Goal: Task Accomplishment & Management: Complete application form

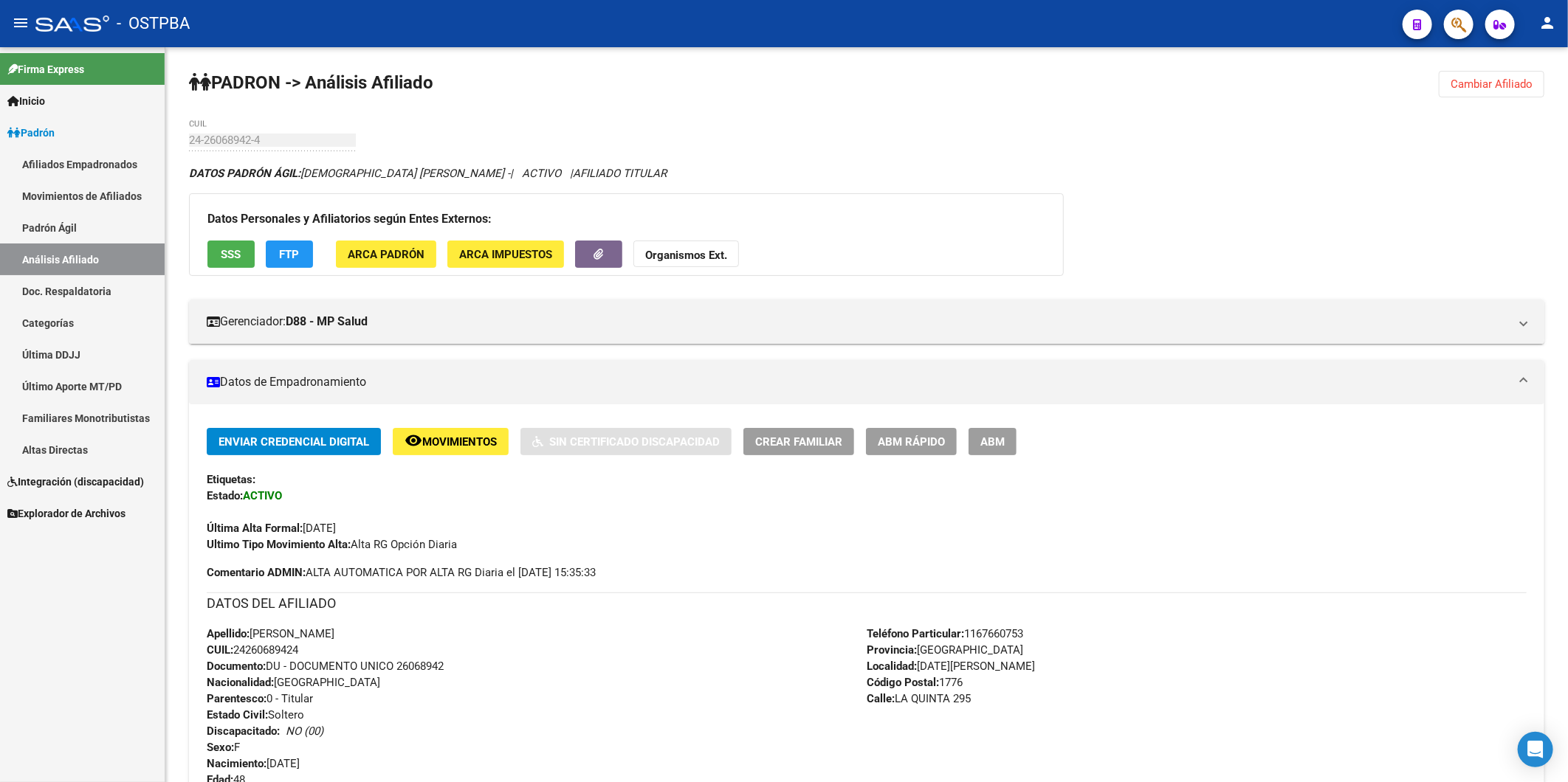
scroll to position [410, 0]
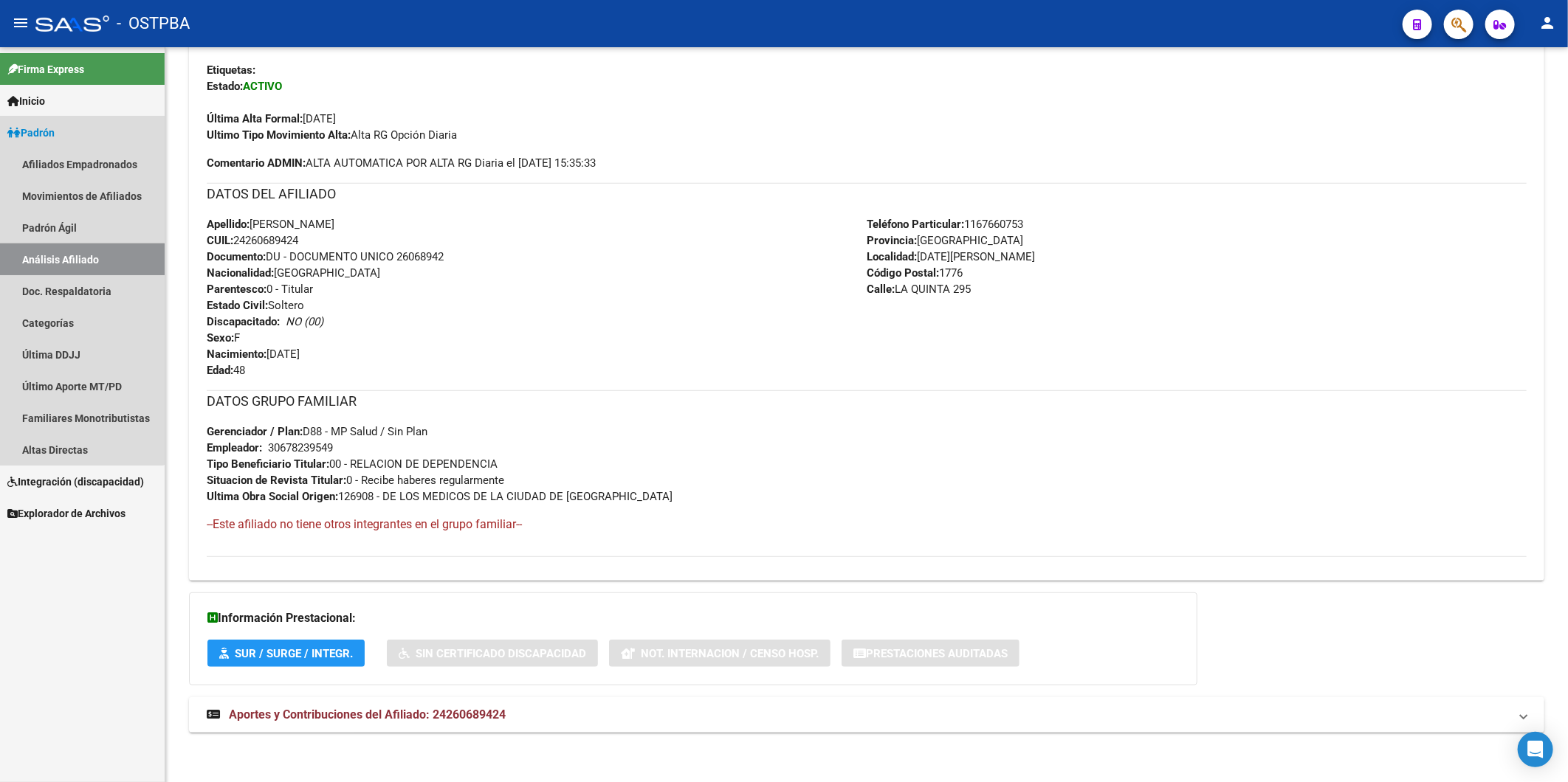
click at [74, 260] on link "Análisis Afiliado" at bounding box center [82, 259] width 164 height 32
click at [62, 450] on link "Altas Directas" at bounding box center [82, 449] width 164 height 32
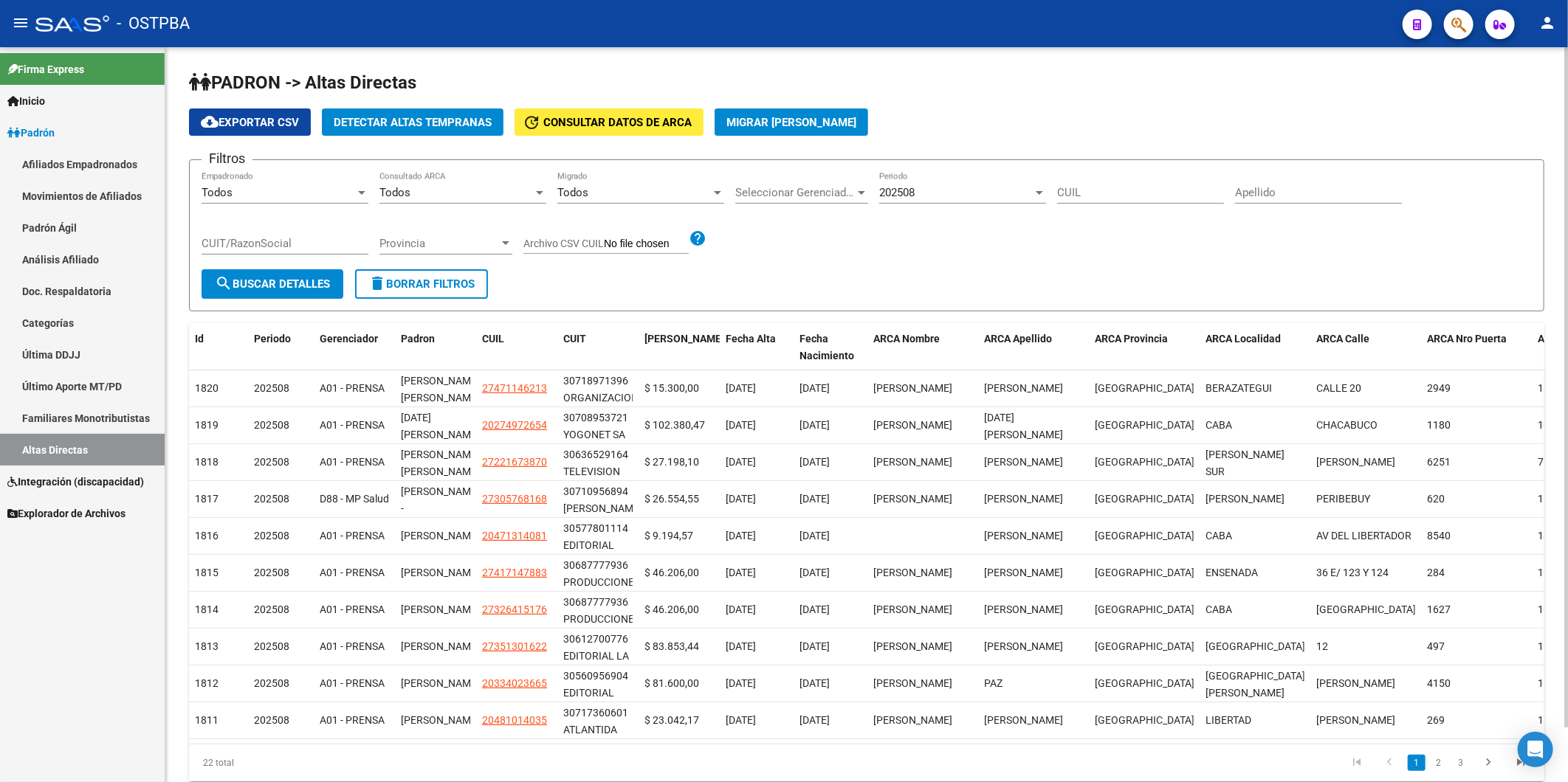
click at [455, 116] on span "Detectar Altas Tempranas" at bounding box center [412, 123] width 158 height 13
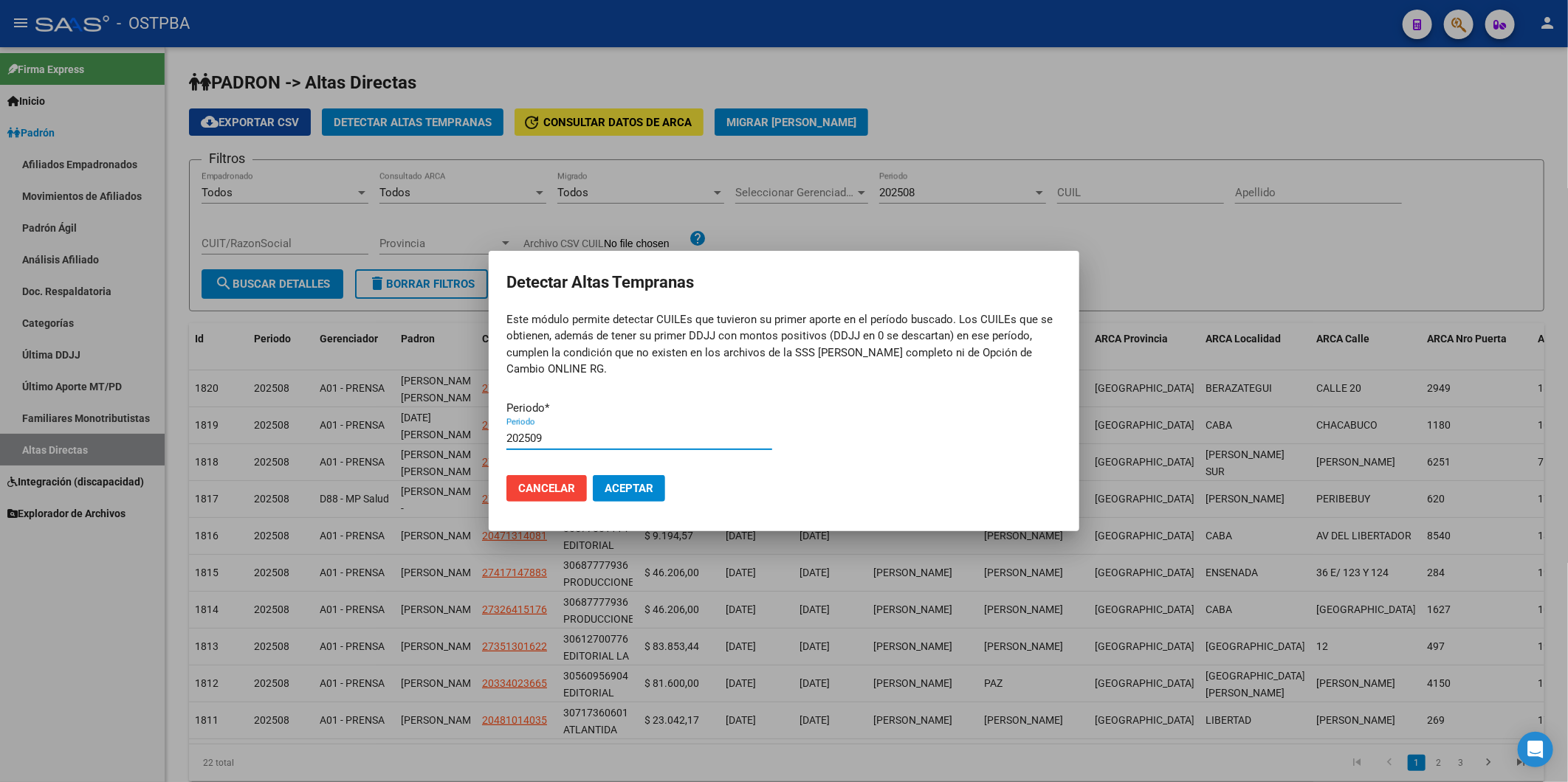
type input "202509"
click at [593, 475] on button "Aceptar" at bounding box center [629, 489] width 72 height 27
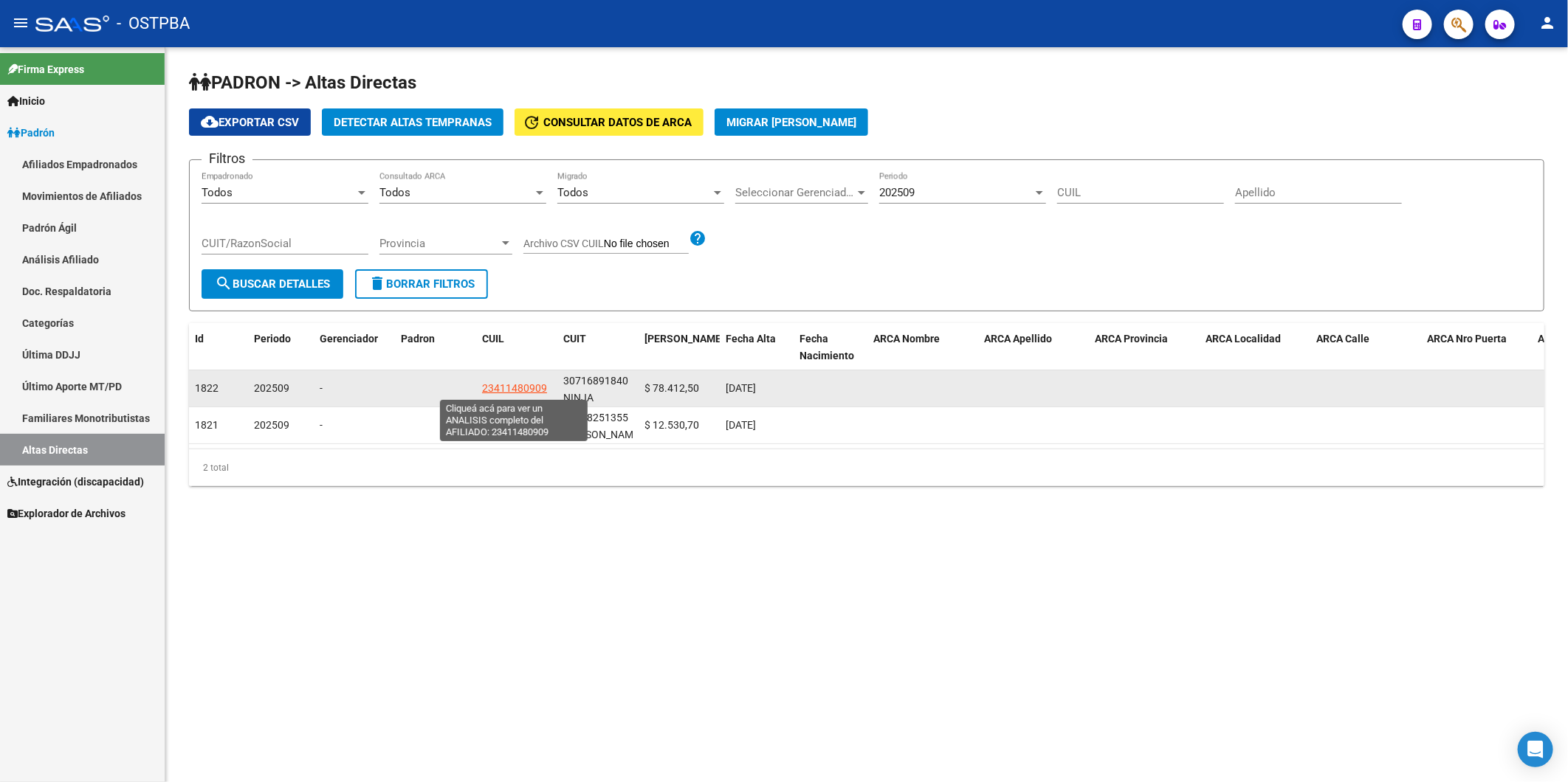
click at [515, 388] on span "23411480909" at bounding box center [514, 388] width 65 height 12
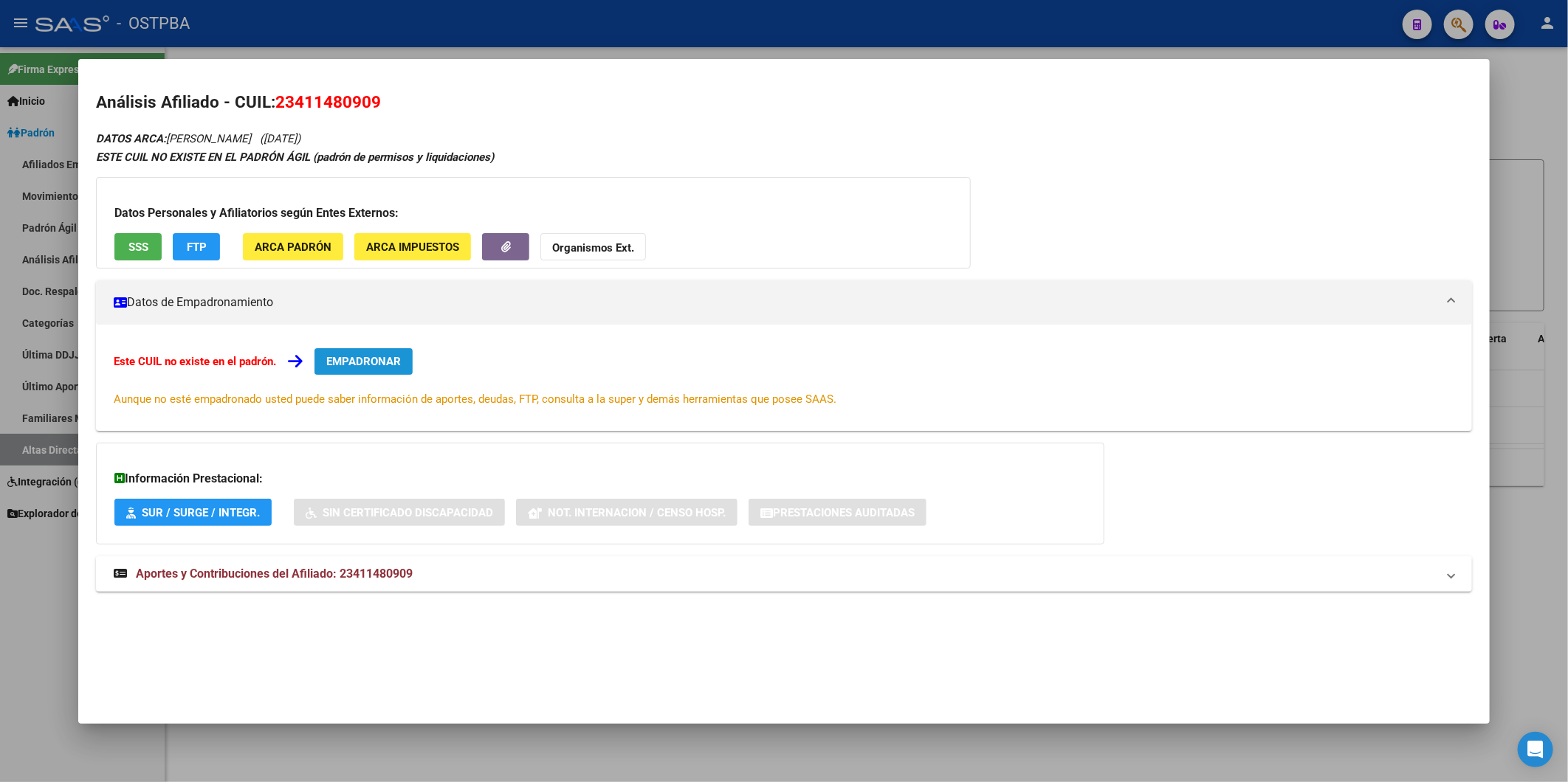
click at [377, 363] on span "EMPADRONAR" at bounding box center [363, 362] width 74 height 13
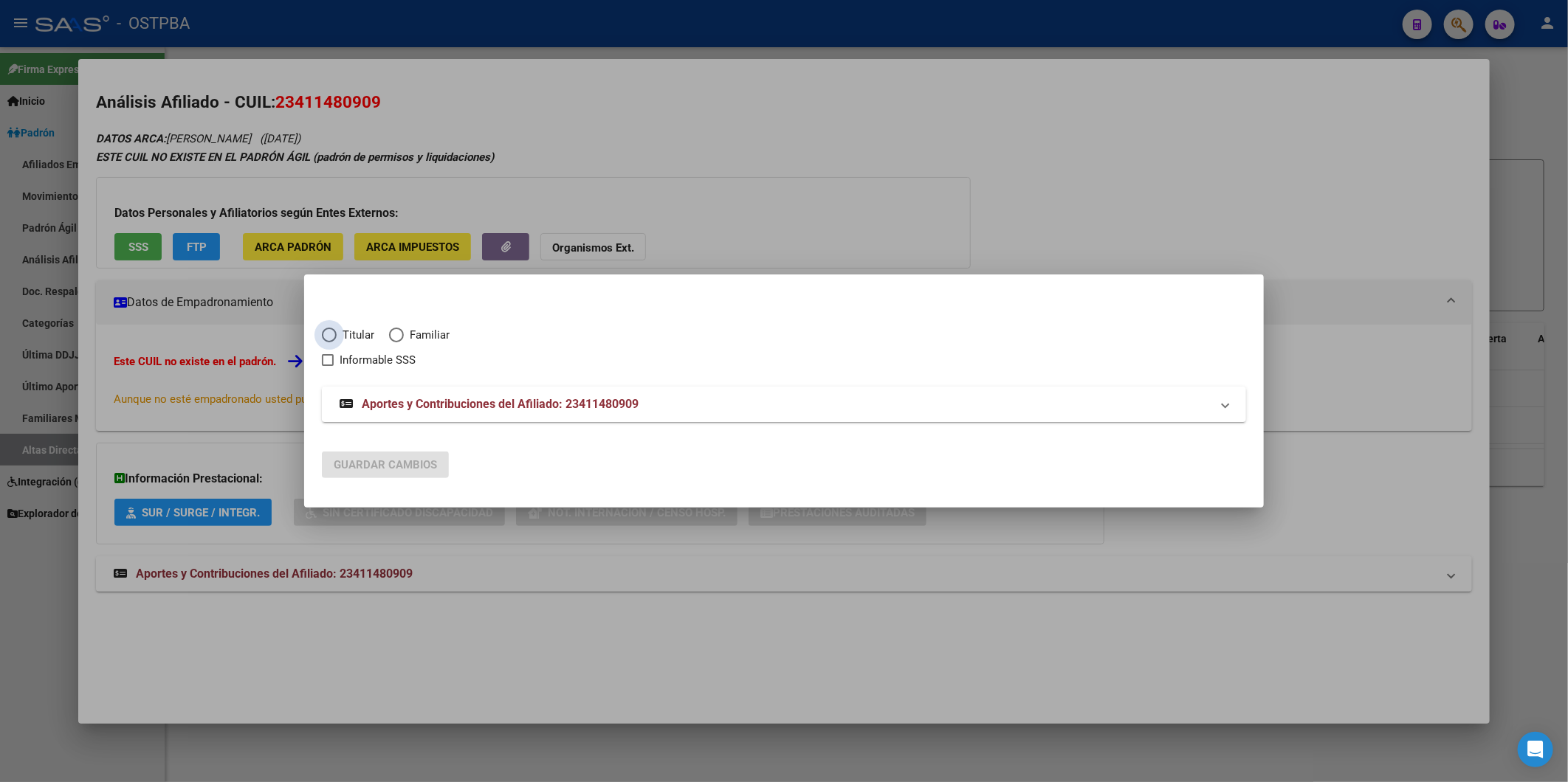
click at [345, 330] on span "Titular" at bounding box center [355, 335] width 38 height 17
click at [336, 330] on input "Titular" at bounding box center [329, 335] width 15 height 15
radio input "true"
checkbox input "true"
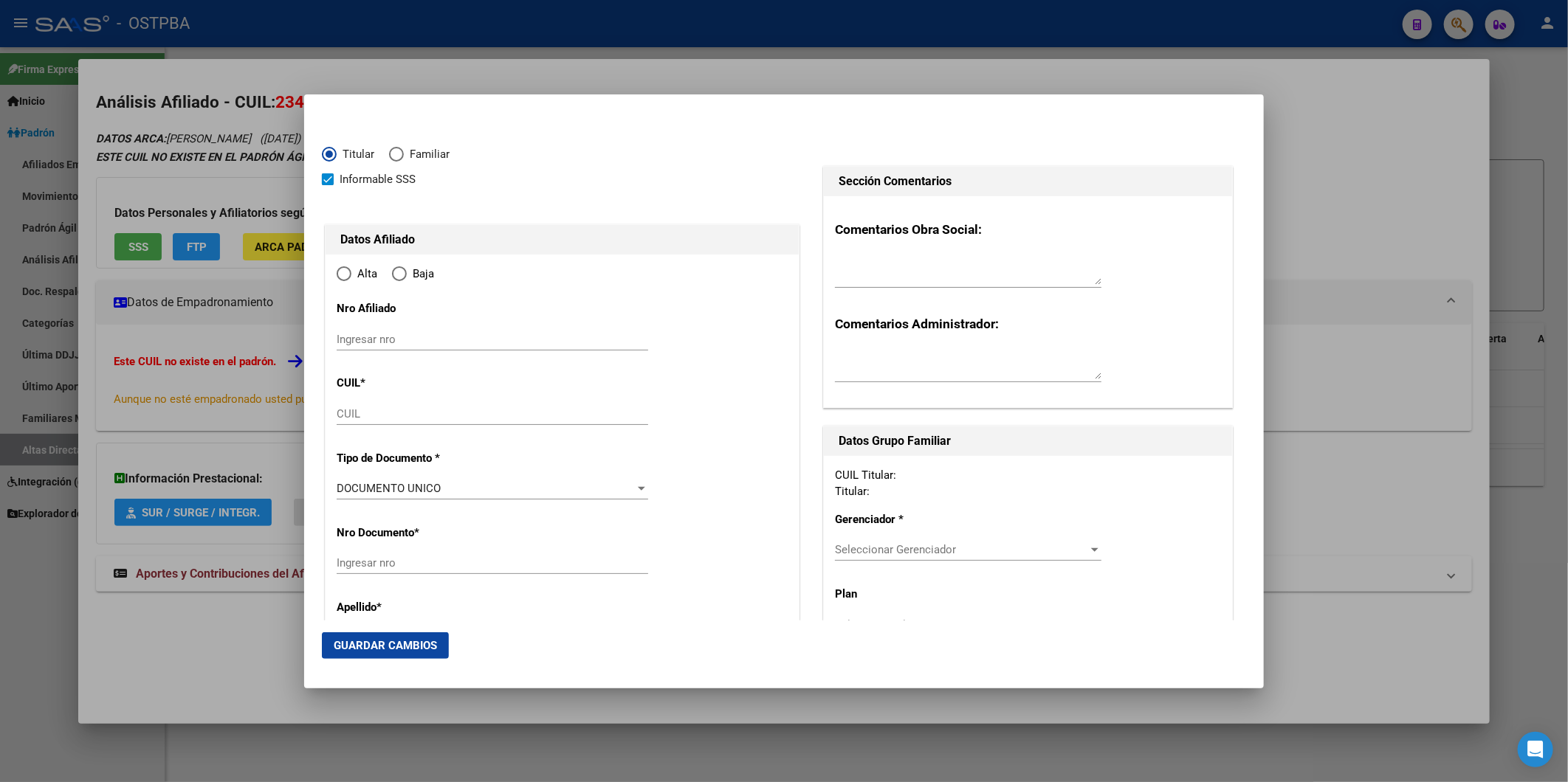
type input "23-41148090-9"
type input "41148090"
type input "[PERSON_NAME]"
type input "1998-07-14"
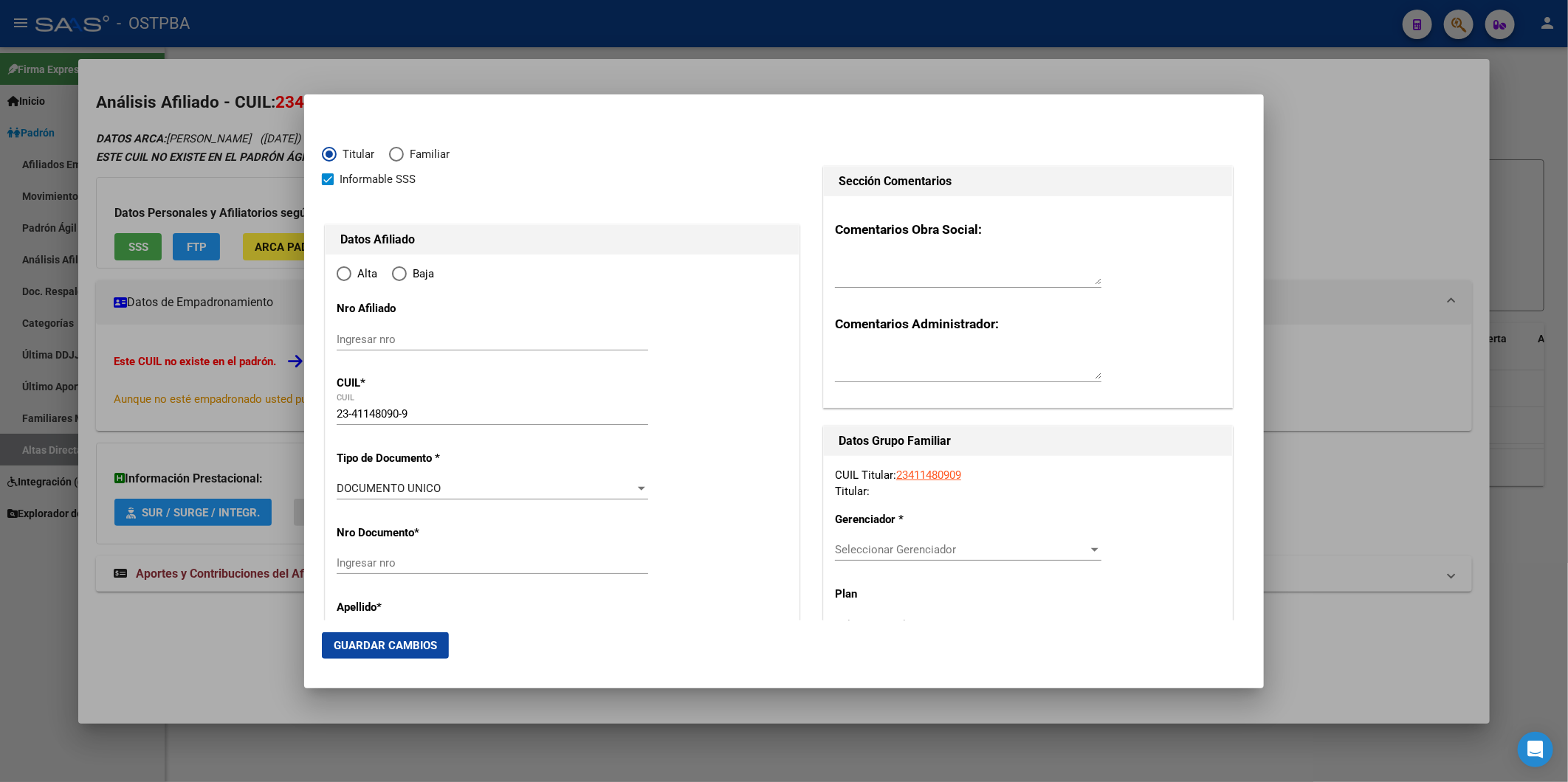
type input "MORON"
type input "1708"
type input "[PERSON_NAME]"
type input "1010"
type input "2"
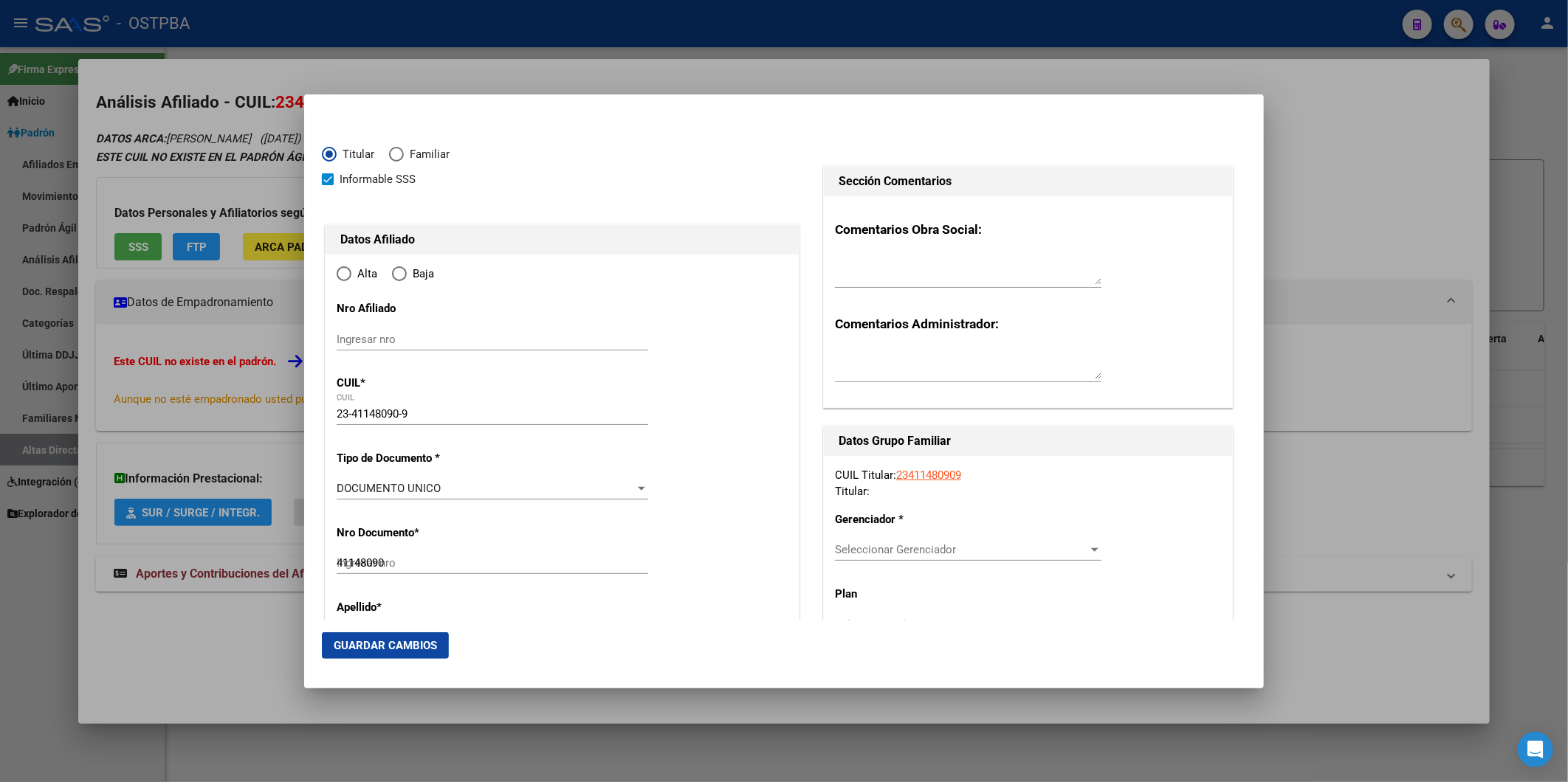
type input "MORON"
radio input "true"
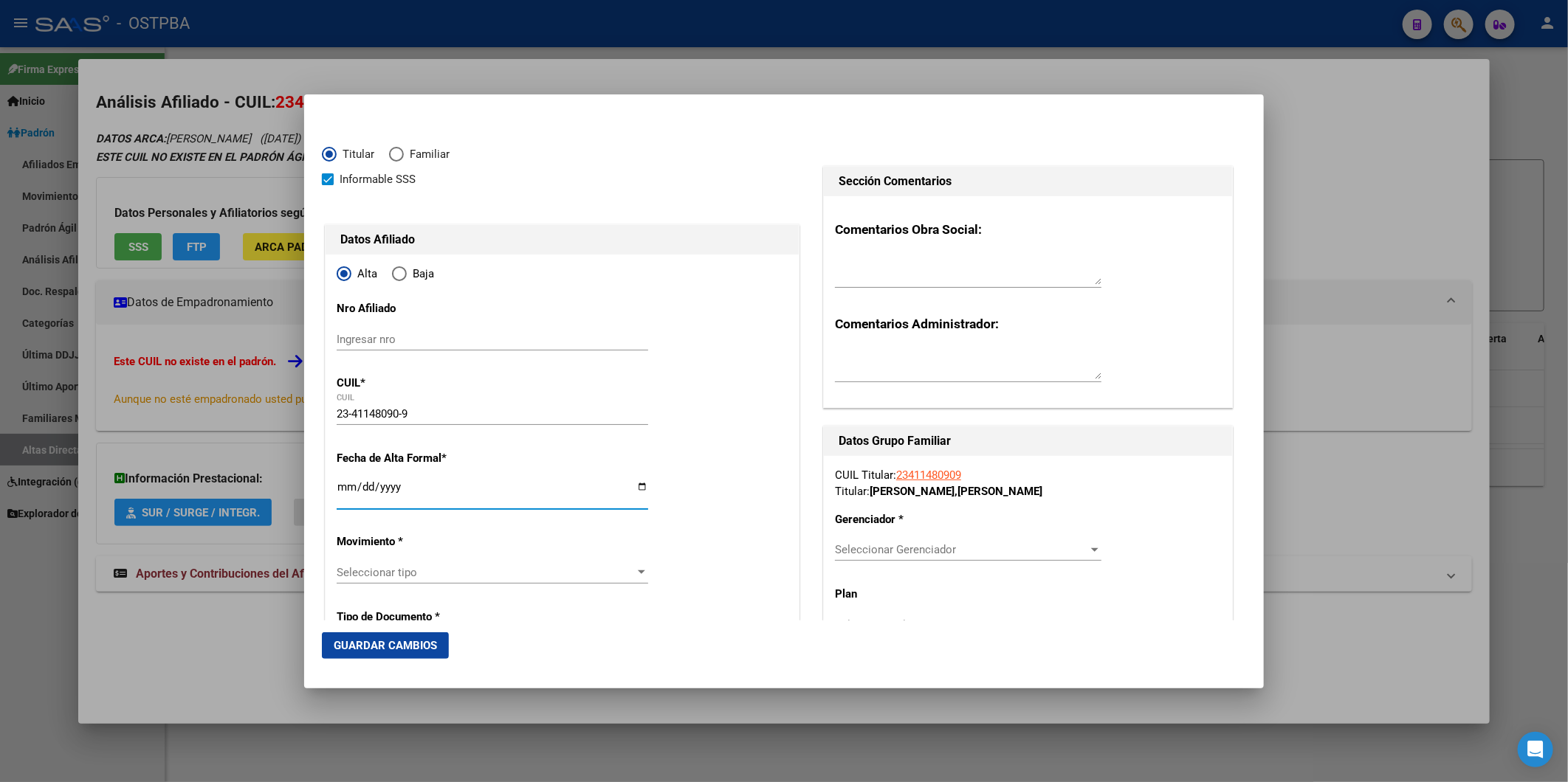
click at [336, 482] on input "Ingresar fecha" at bounding box center [492, 493] width 312 height 24
type input "2025-10-01"
click at [638, 572] on div at bounding box center [641, 572] width 7 height 4
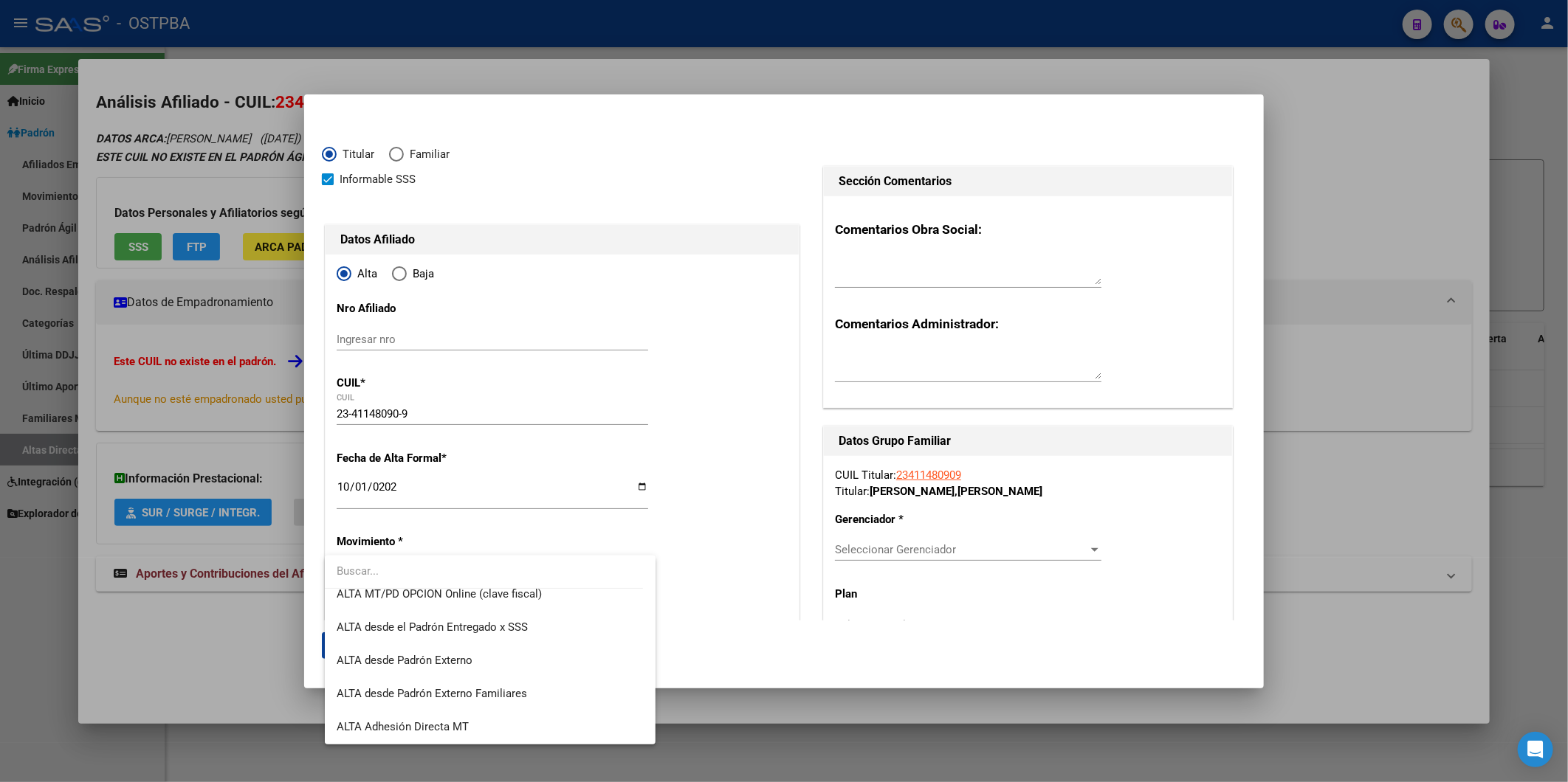
scroll to position [507, 0]
click at [528, 663] on span "ALTA Deteccion Automática Alta Temprana" at bounding box center [443, 662] width 214 height 13
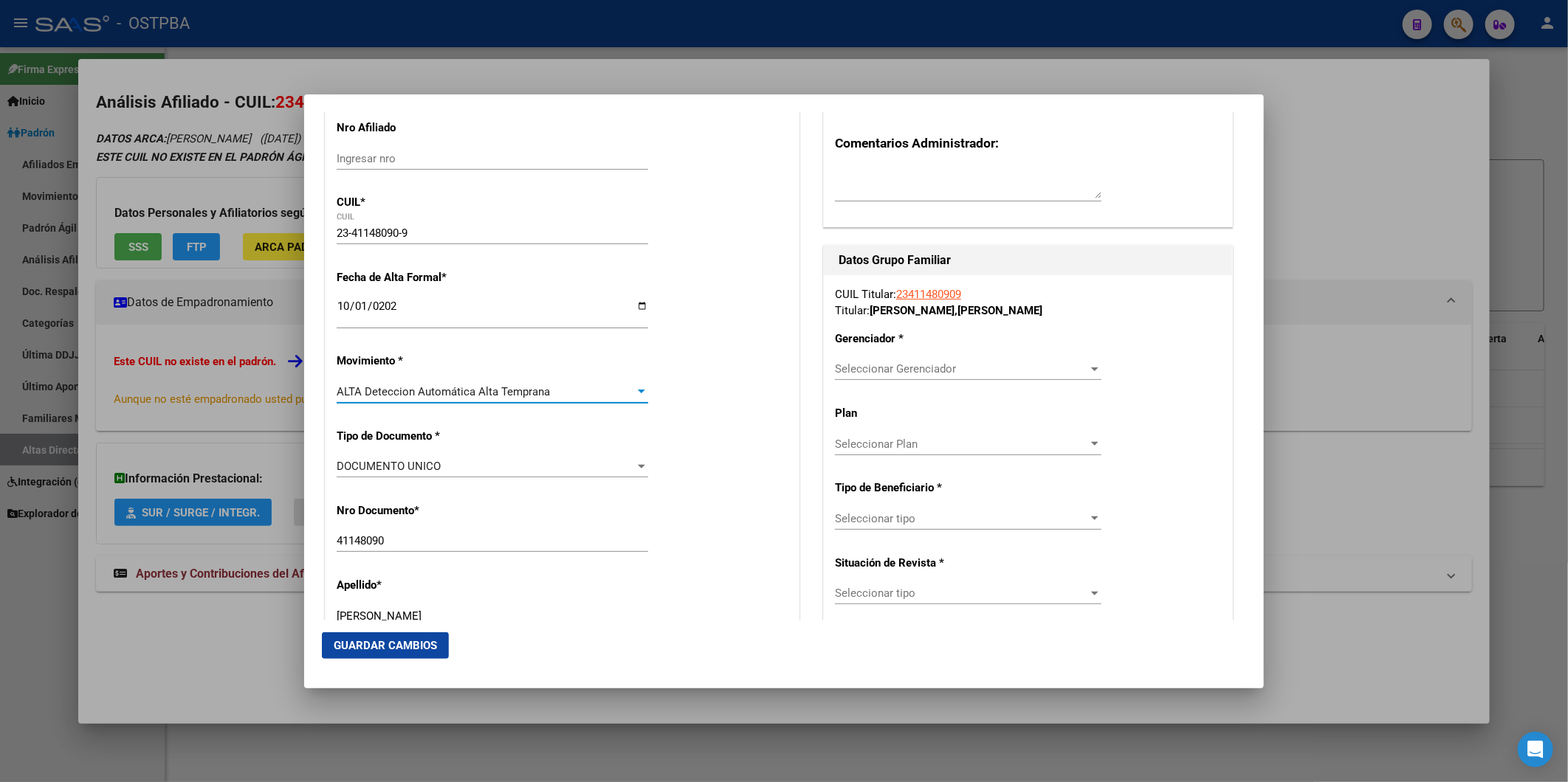
scroll to position [177, 0]
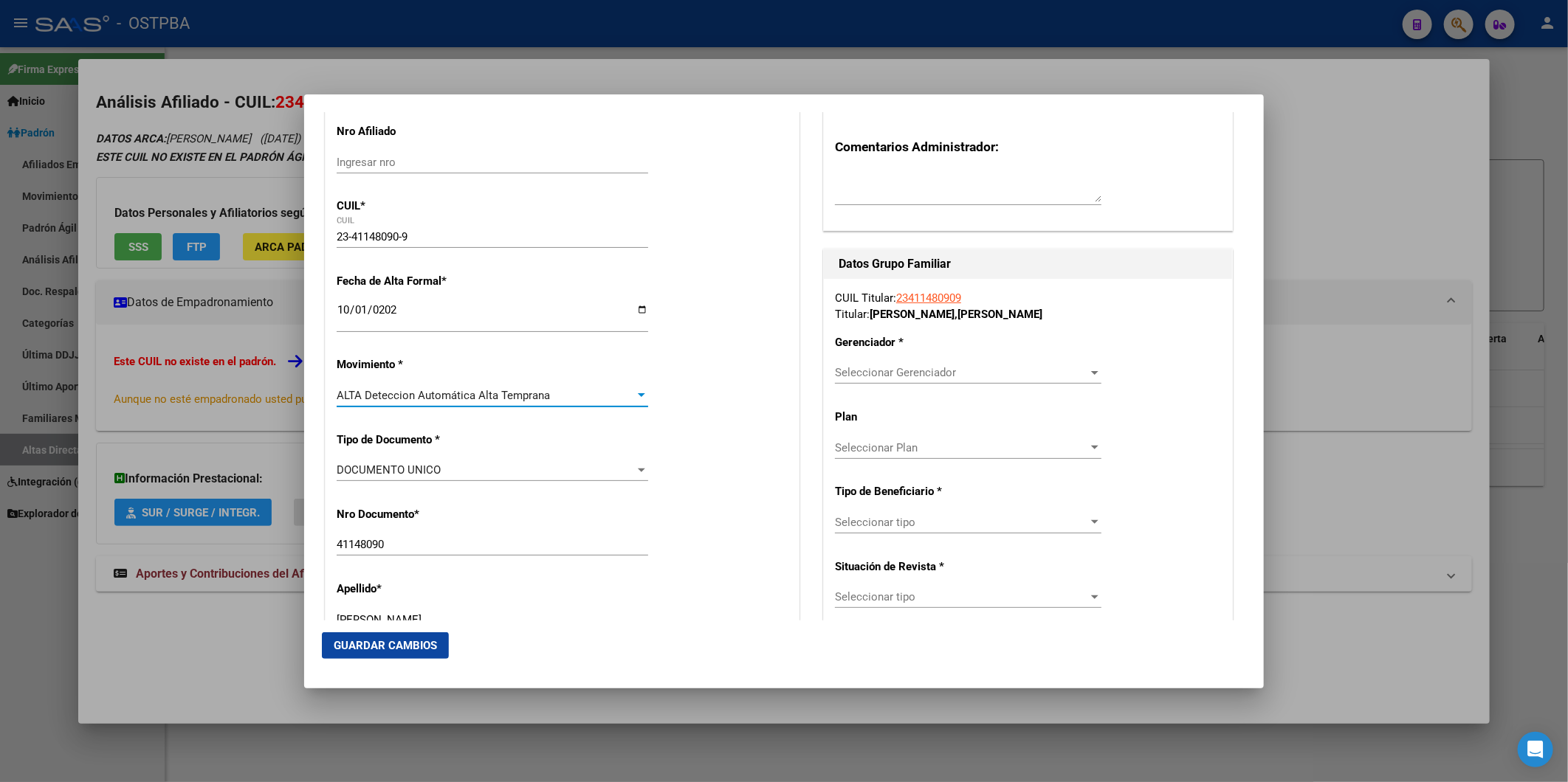
click at [1354, 115] on div at bounding box center [784, 391] width 1568 height 782
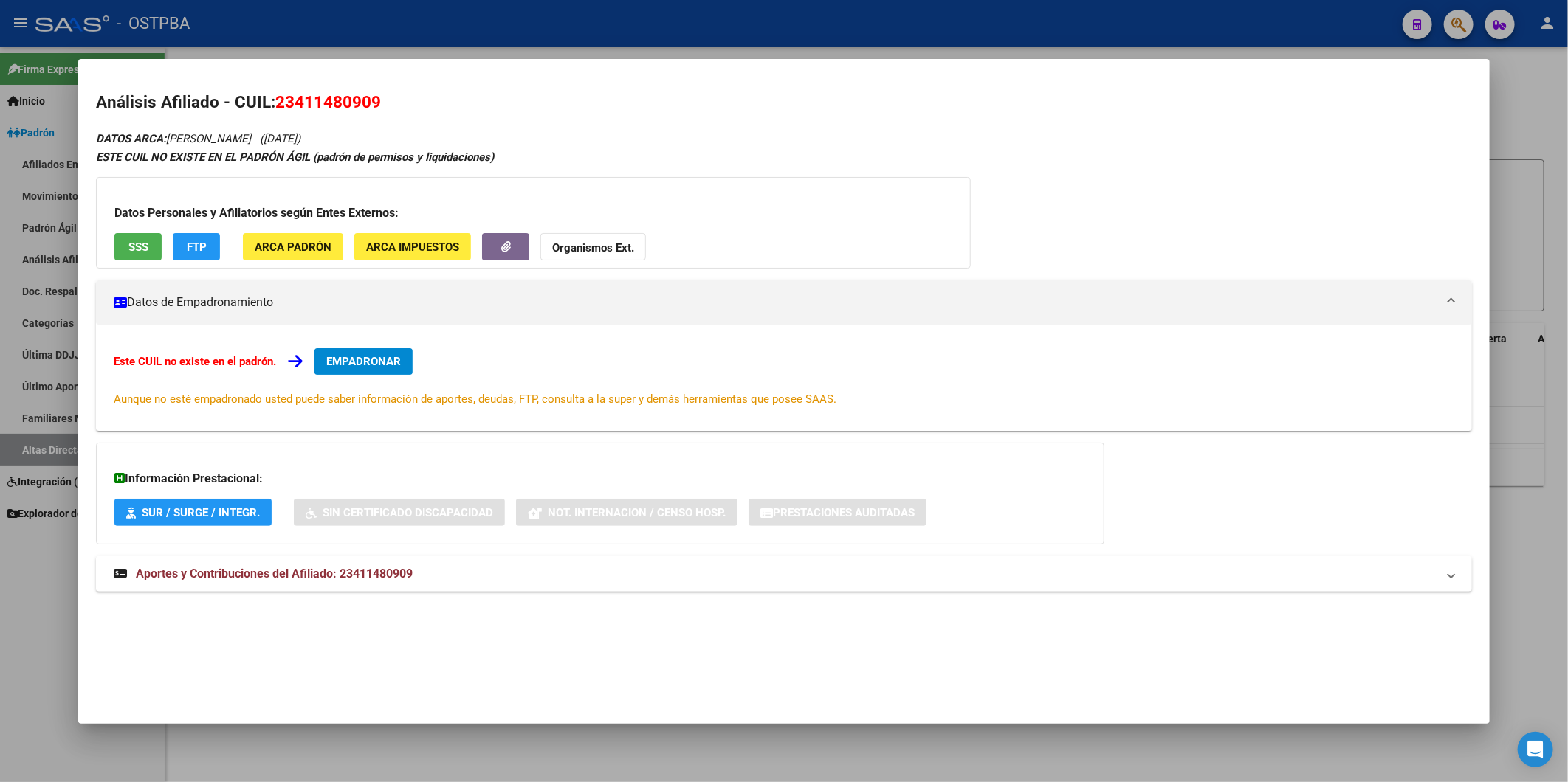
click at [1525, 123] on div at bounding box center [784, 391] width 1568 height 782
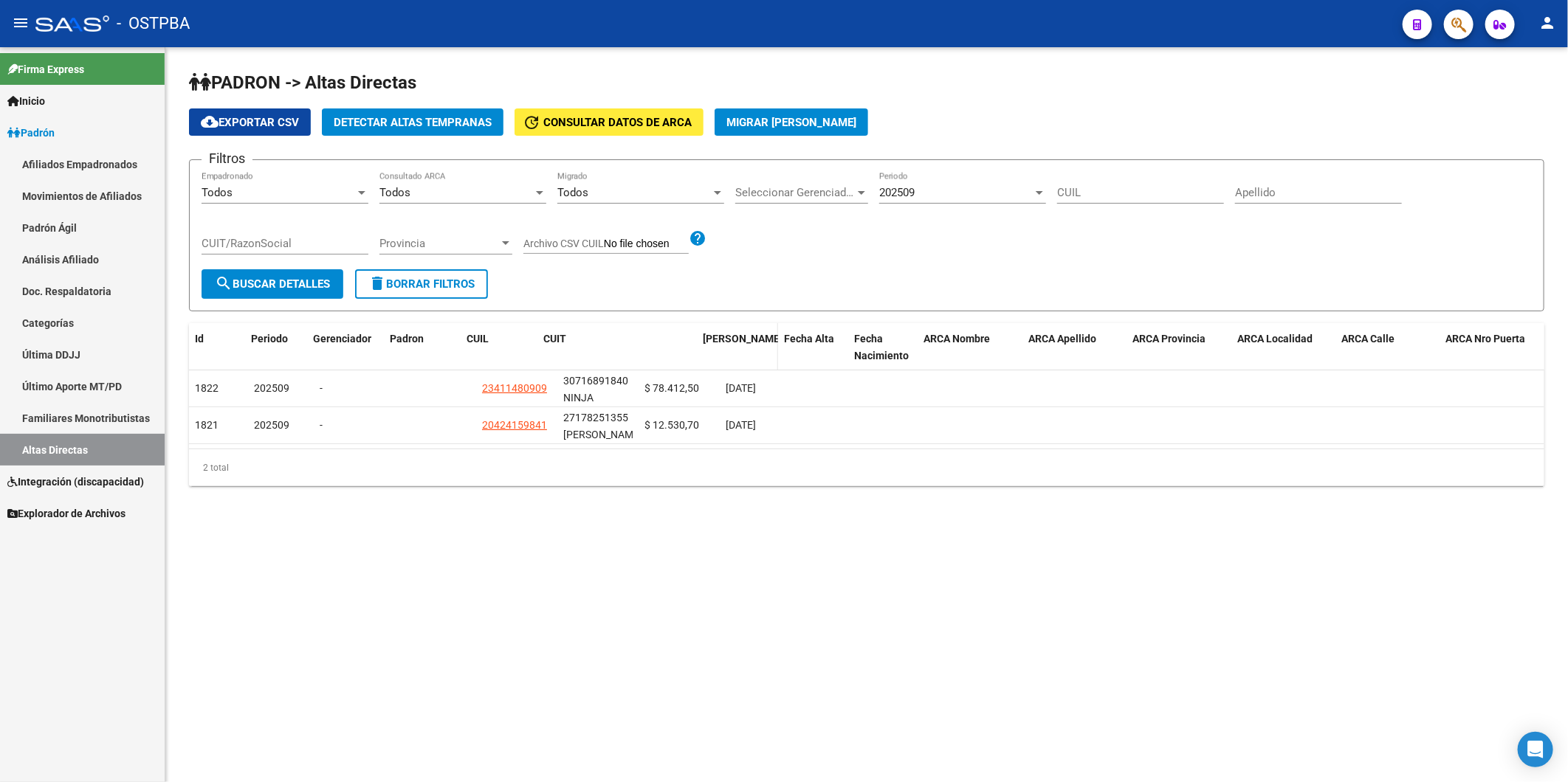
drag, startPoint x: 635, startPoint y: 338, endPoint x: 755, endPoint y: 335, distance: 120.0
click at [755, 335] on div "Id Periodo Gerenciador Padron CUIL CUIT [PERSON_NAME] Fecha Alta Fecha Nacimien…" at bounding box center [971, 347] width 1564 height 48
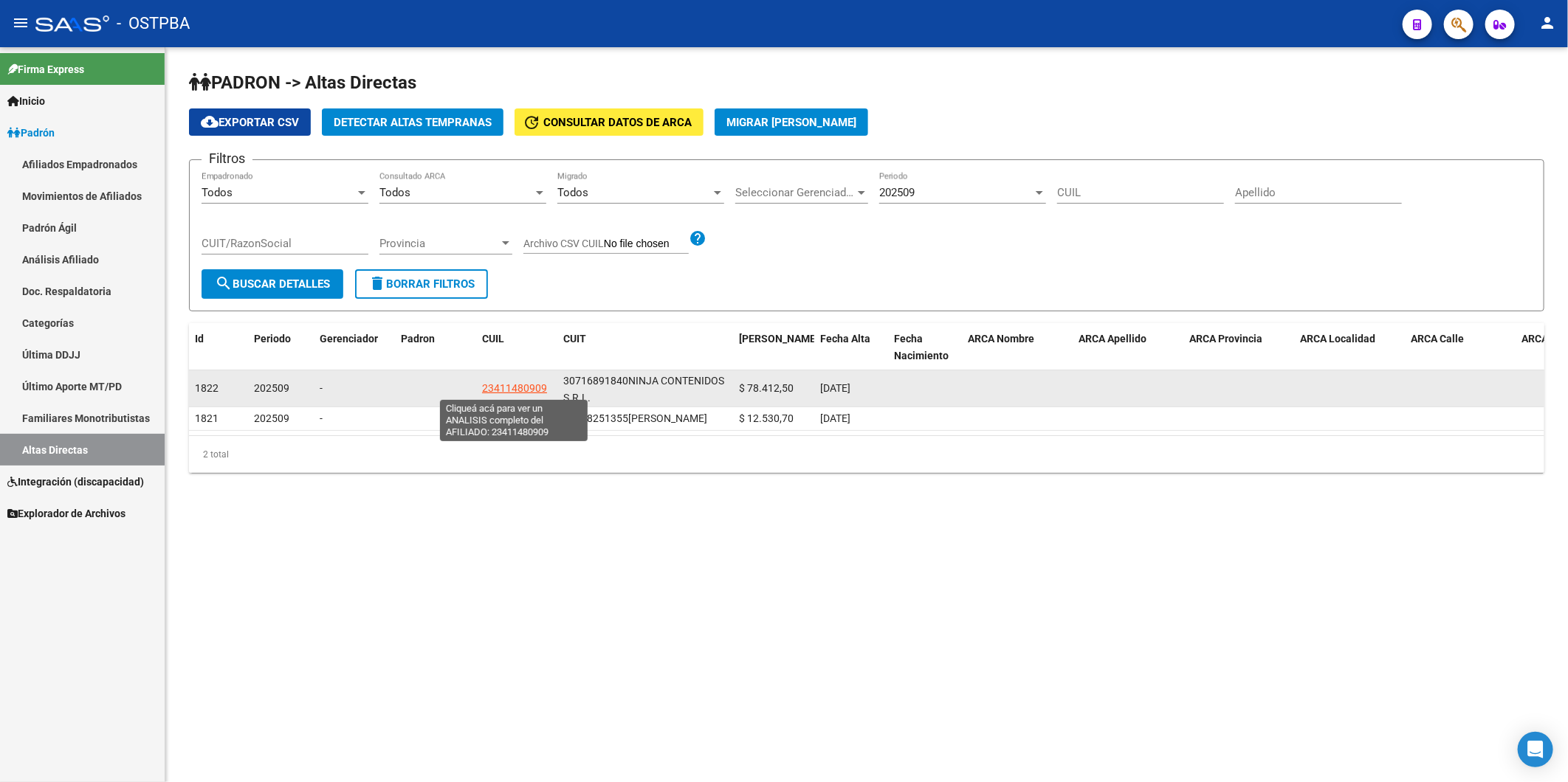
click at [505, 388] on span "23411480909" at bounding box center [514, 388] width 65 height 12
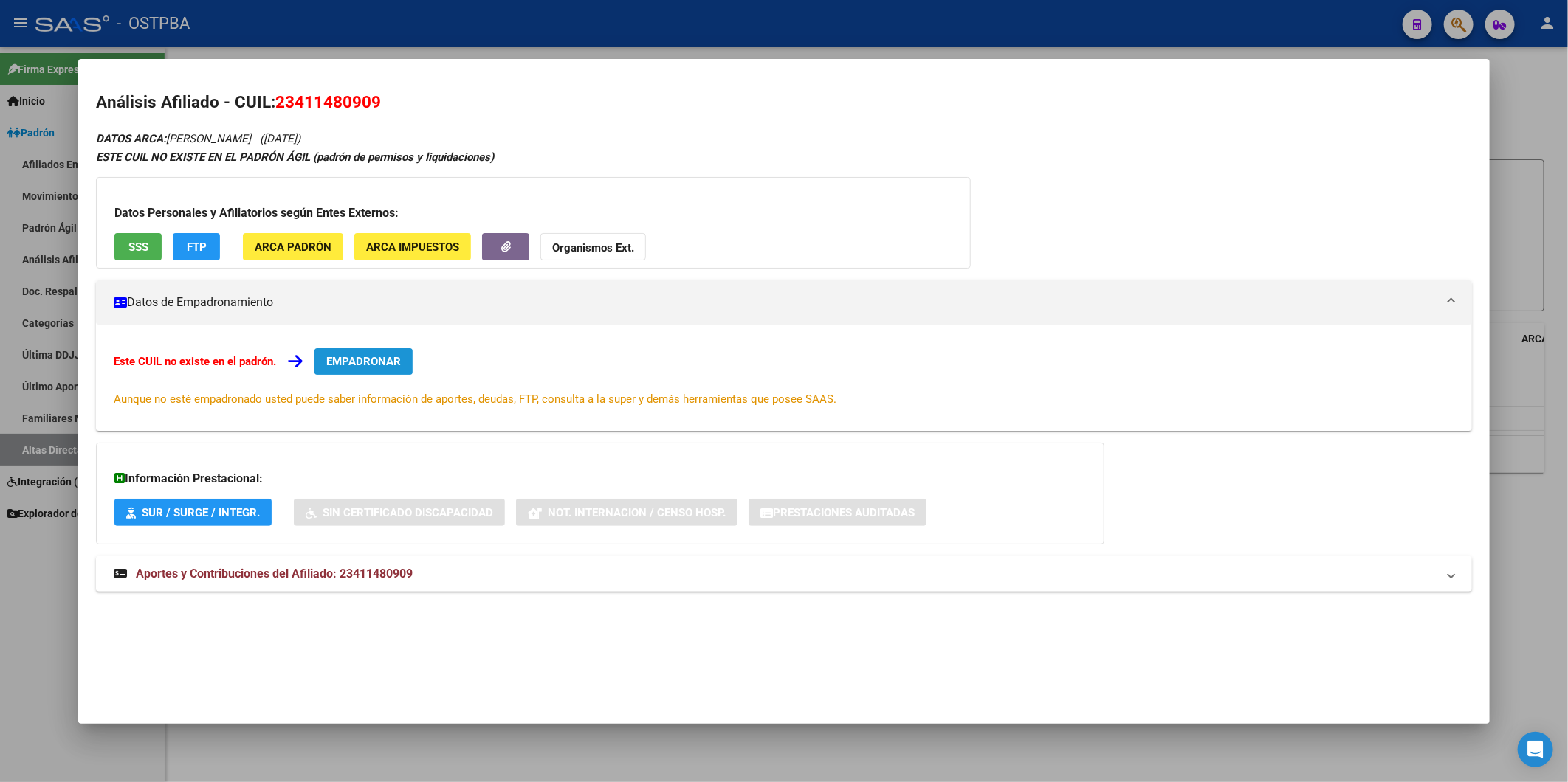
click at [367, 362] on span "EMPADRONAR" at bounding box center [363, 362] width 74 height 13
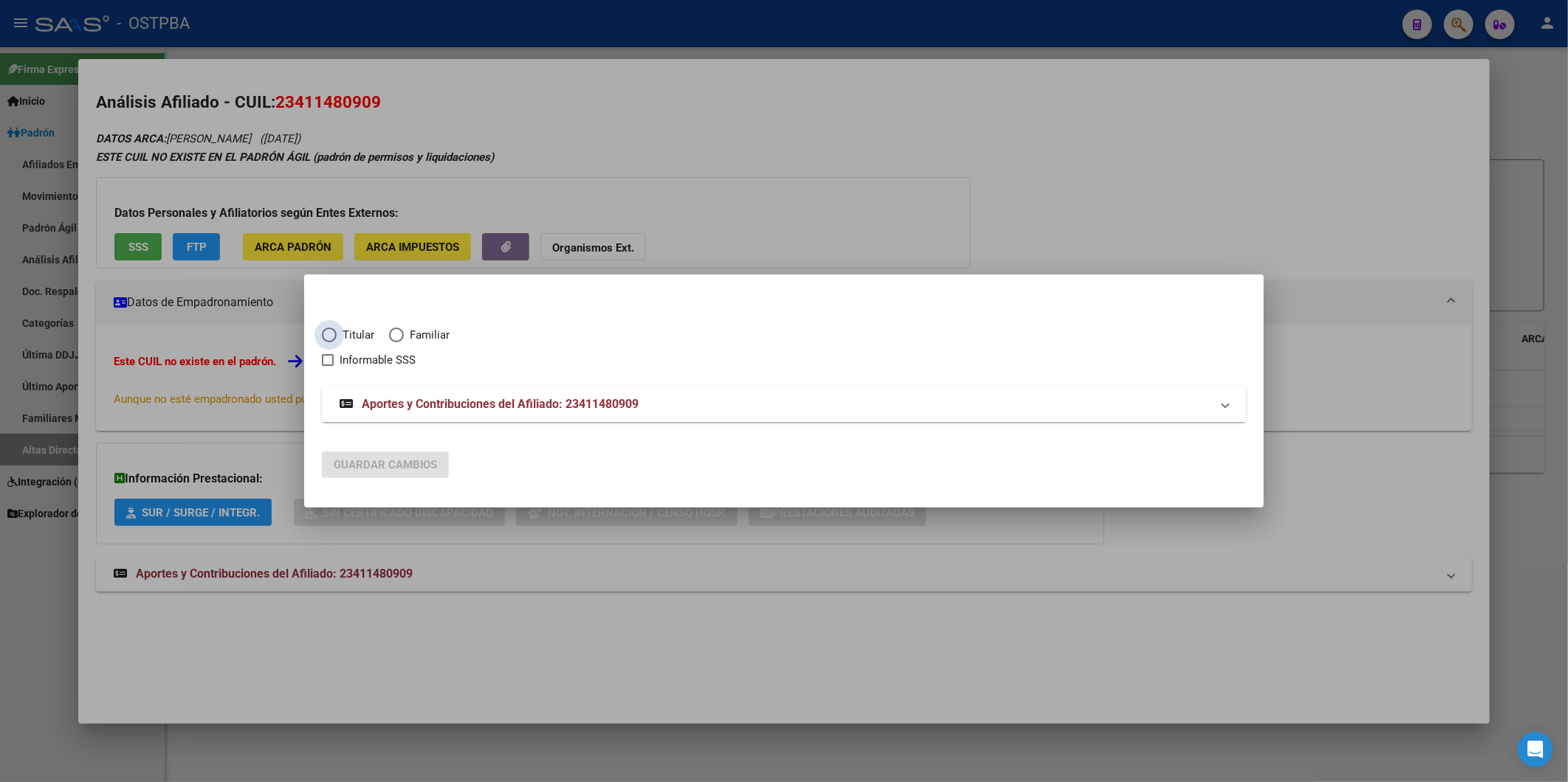
click at [362, 335] on span "Titular" at bounding box center [355, 335] width 38 height 17
click at [336, 335] on input "Titular" at bounding box center [329, 335] width 15 height 15
radio input "true"
checkbox input "true"
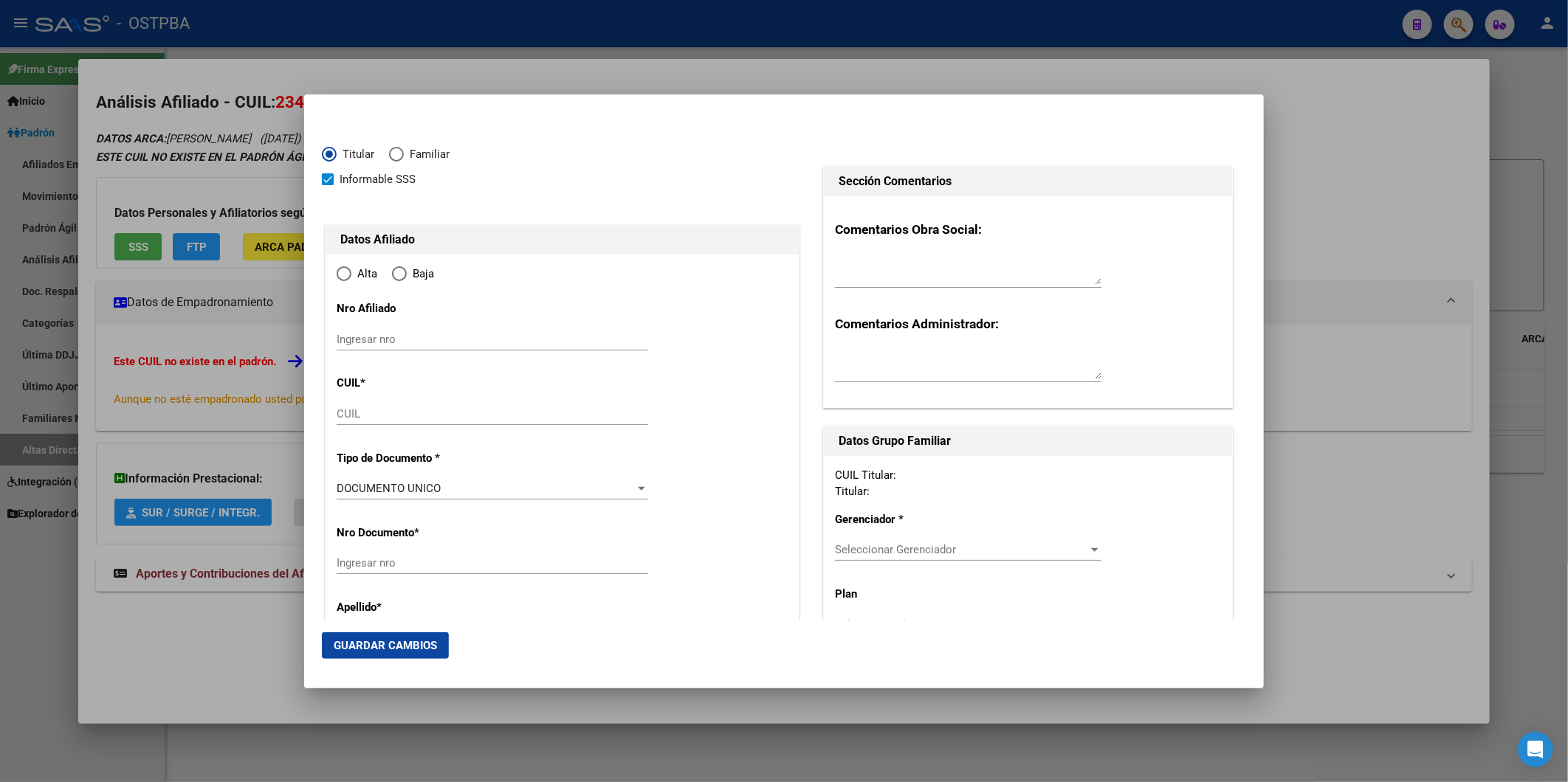
type input "23-41148090-9"
type input "41148090"
type input "[PERSON_NAME]"
type input "1998-07-14"
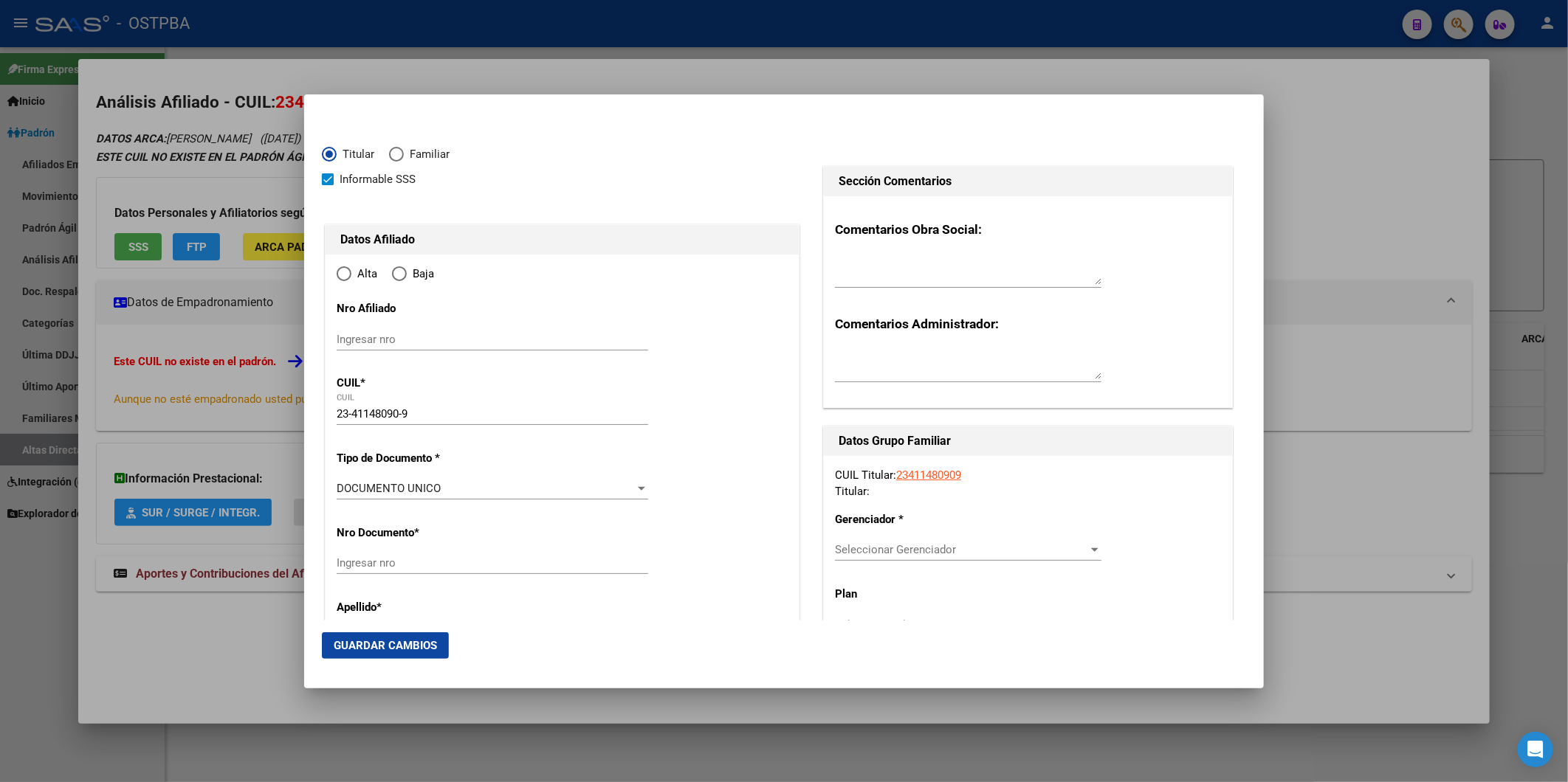
type input "MORON"
type input "1708"
type input "[PERSON_NAME]"
type input "1010"
type input "2"
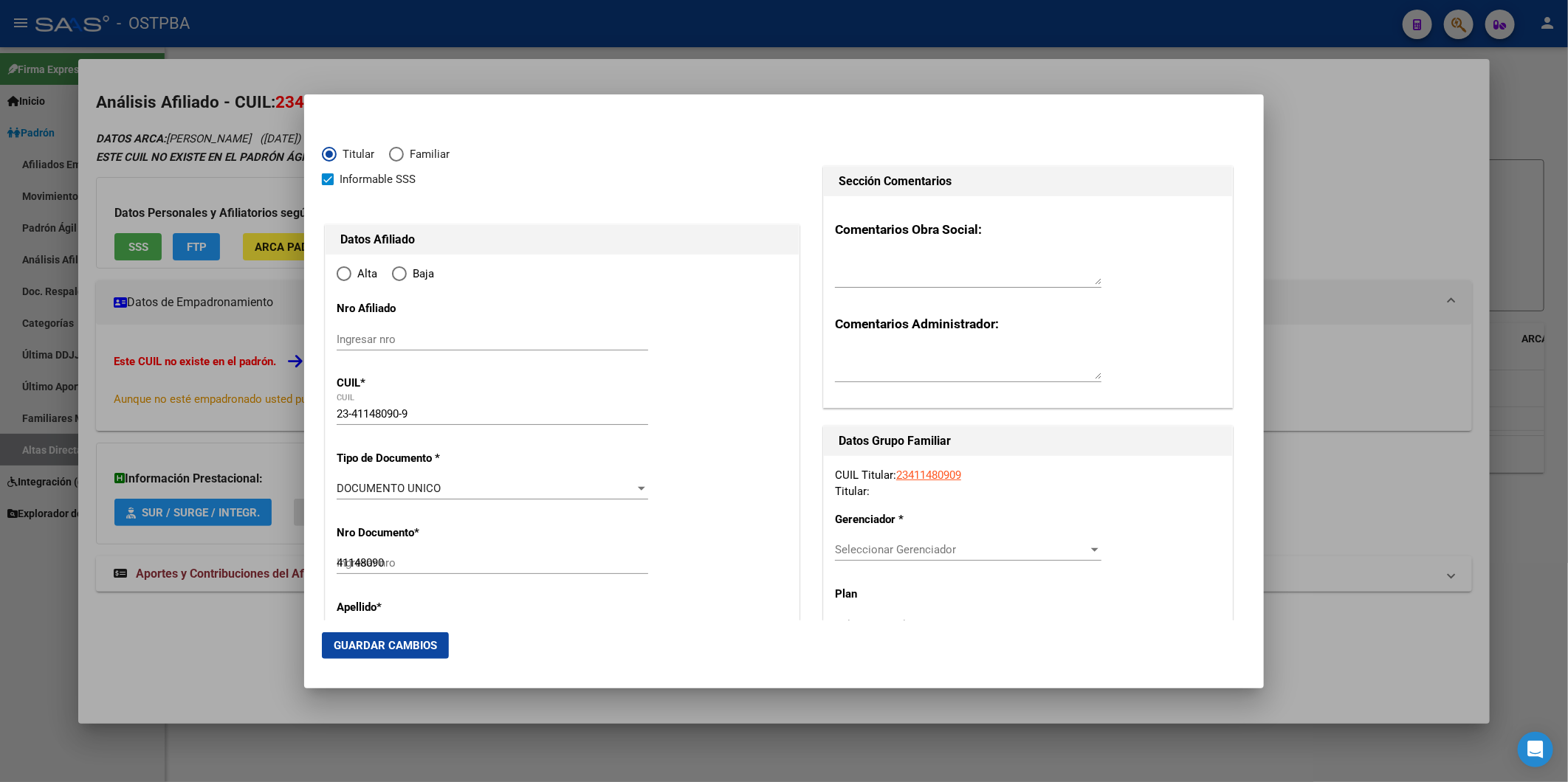
radio input "true"
type input "MORON"
click at [343, 486] on input "Ingresar fecha" at bounding box center [492, 493] width 312 height 24
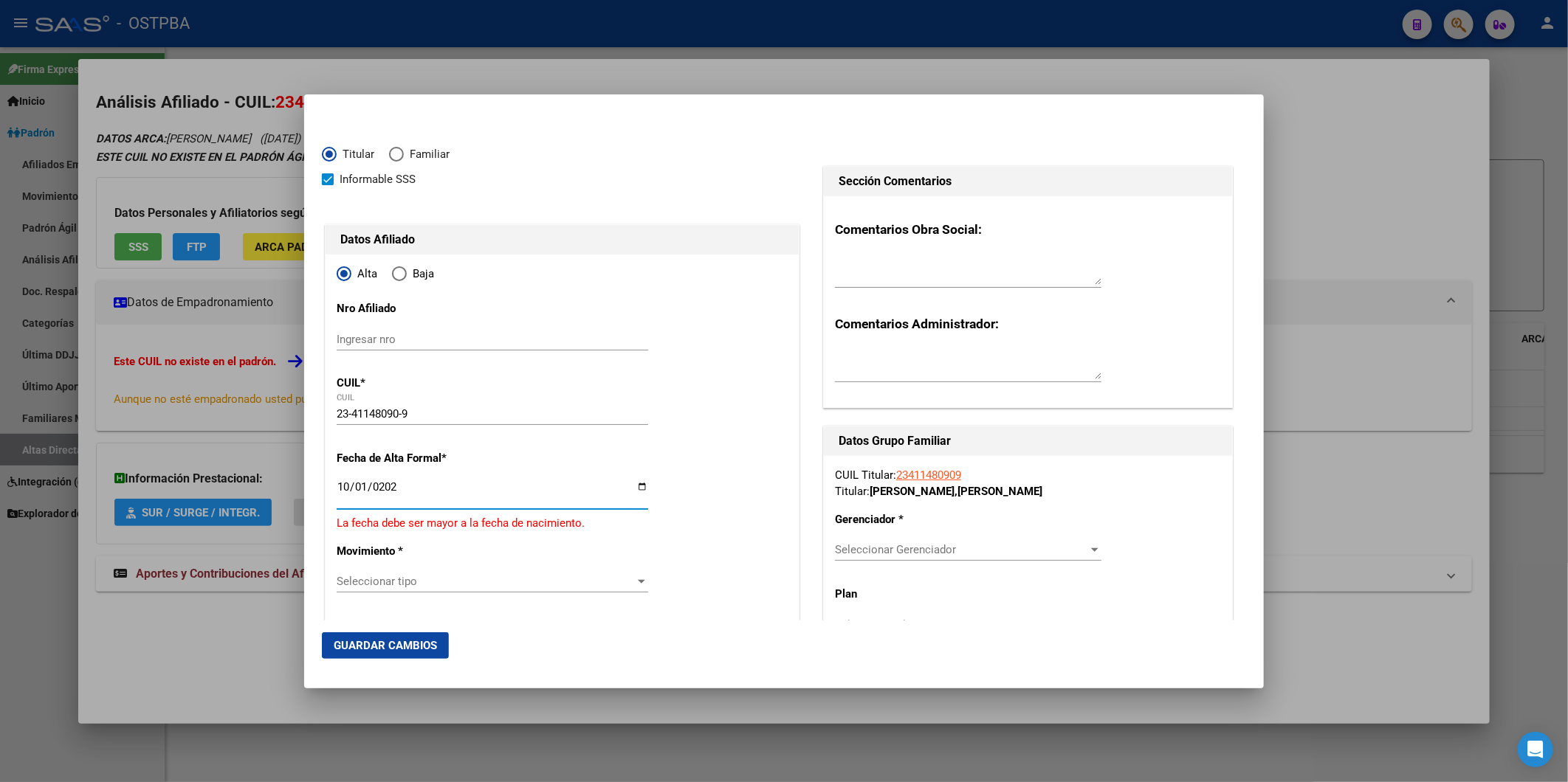
type input "2025-10-01"
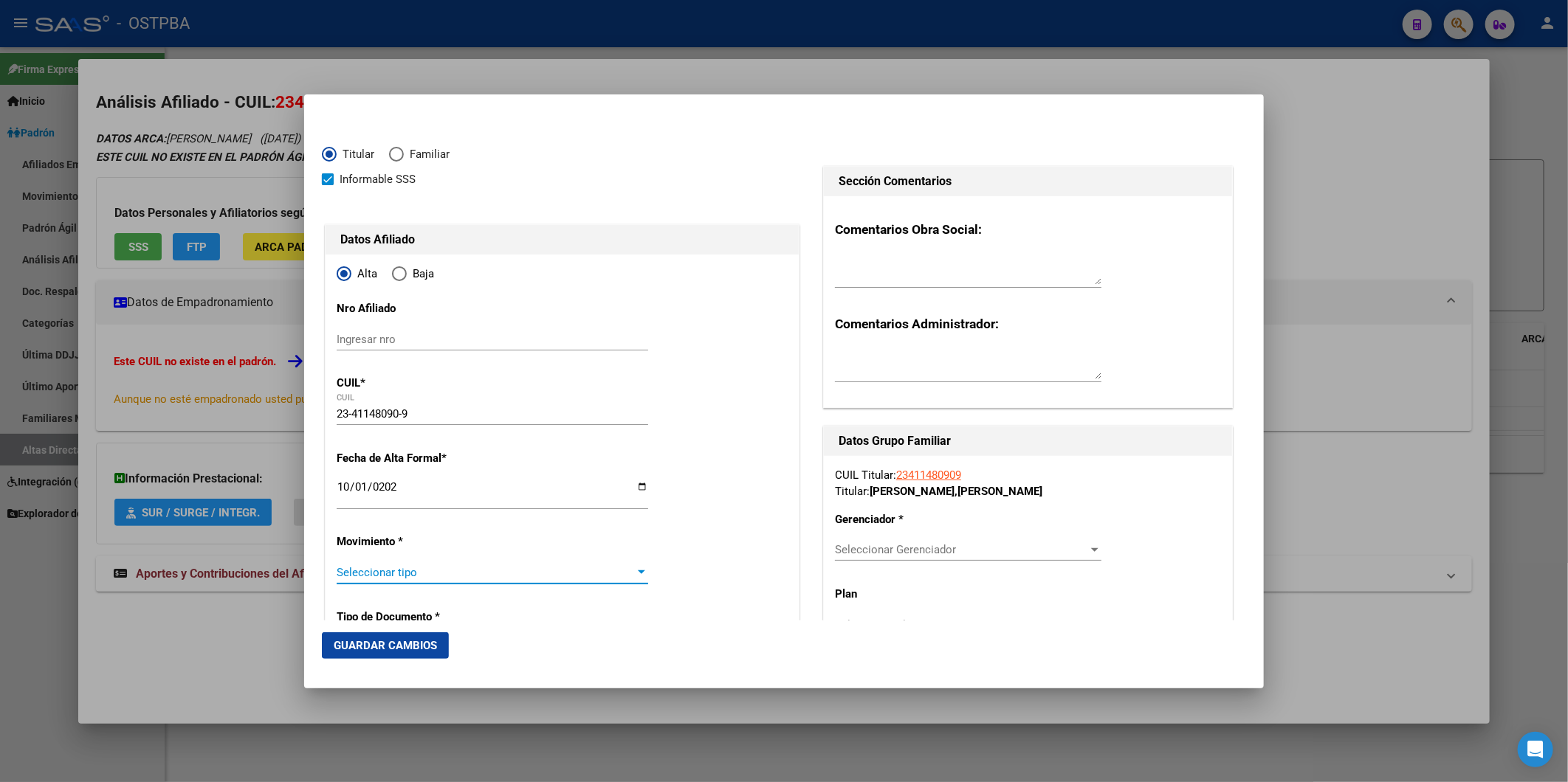
click at [635, 572] on div at bounding box center [641, 573] width 13 height 12
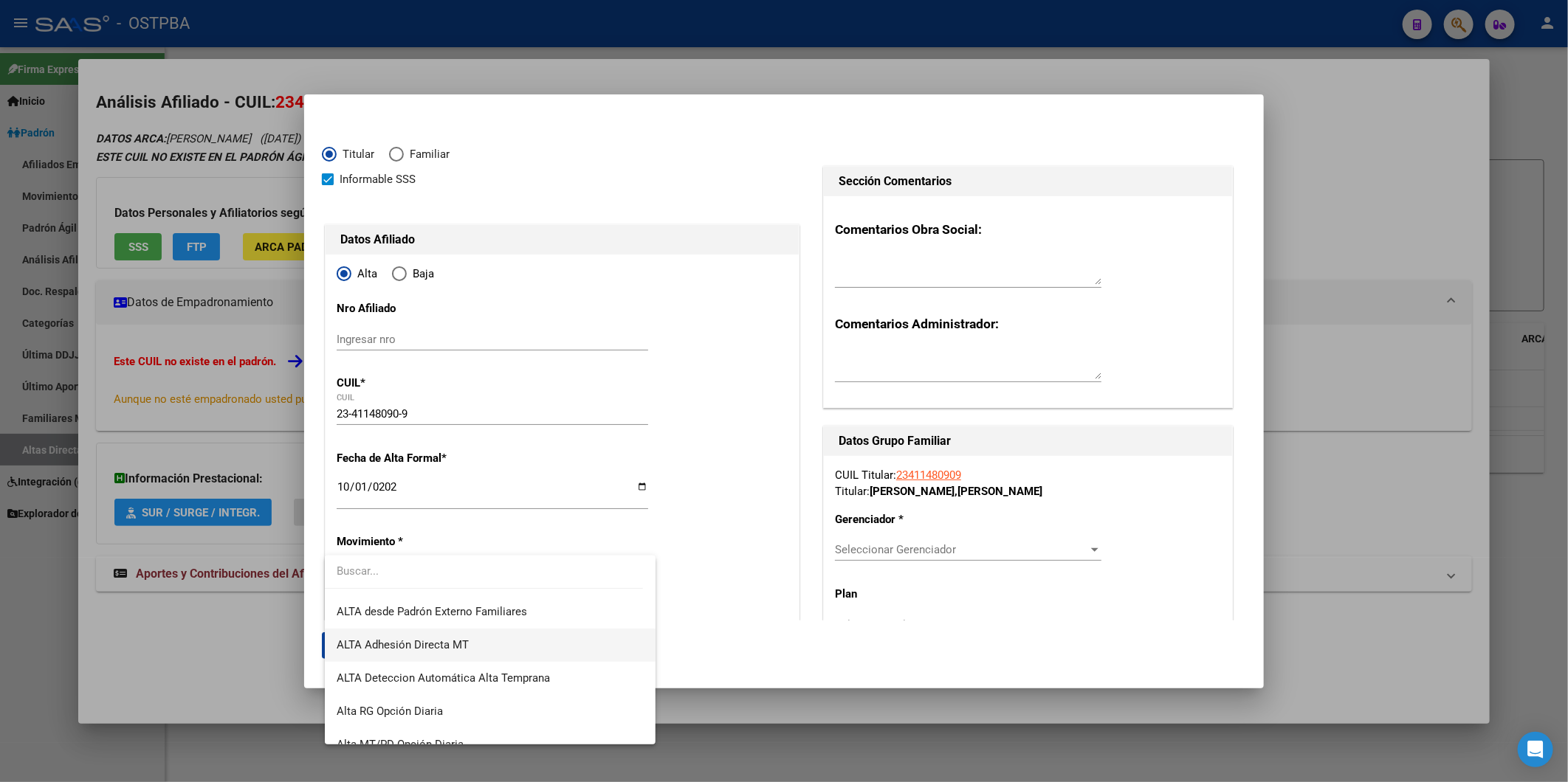
scroll to position [507, 0]
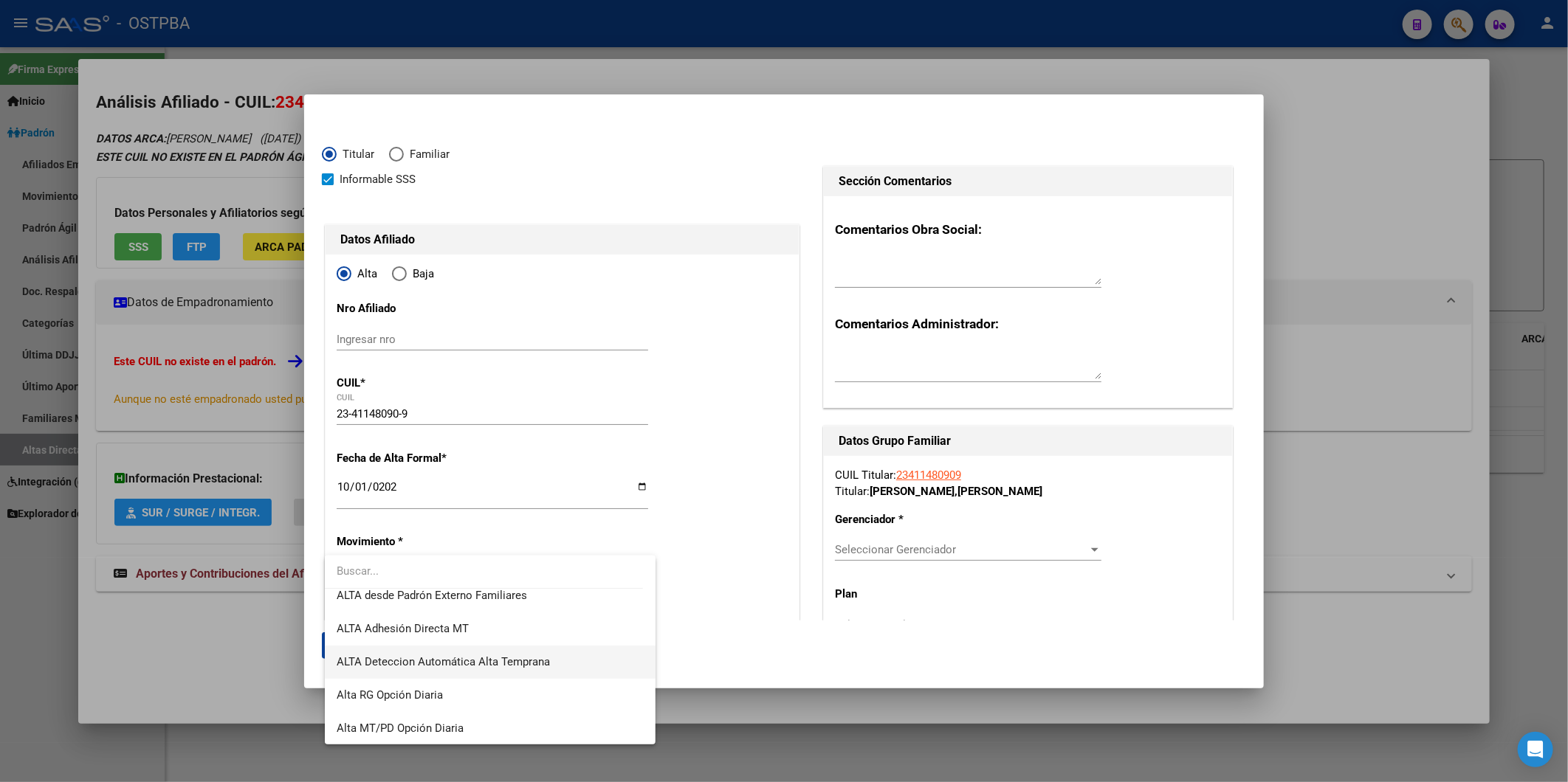
click at [589, 659] on span "ALTA Deteccion Automática Alta Temprana" at bounding box center [490, 662] width 307 height 33
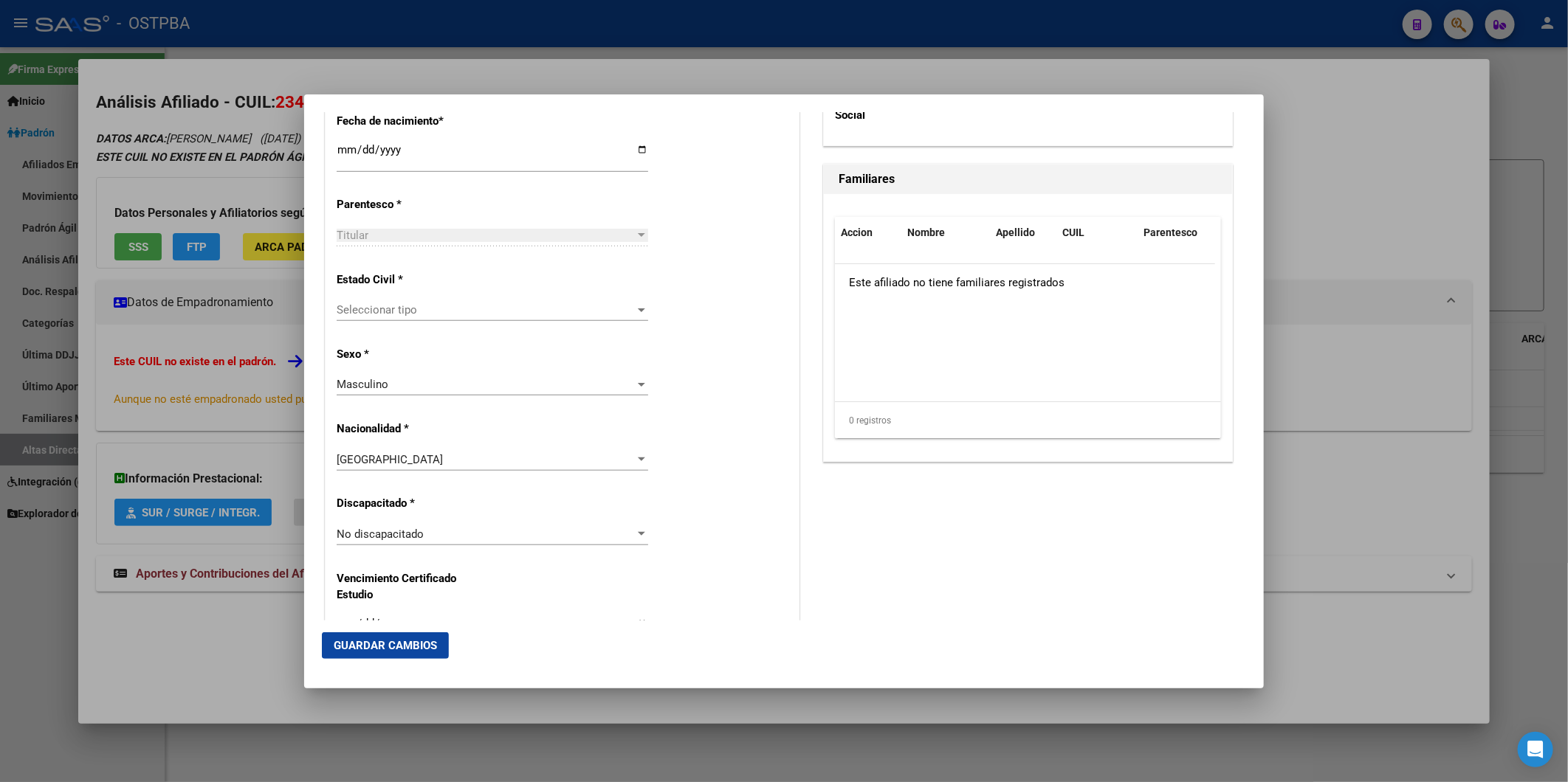
scroll to position [738, 0]
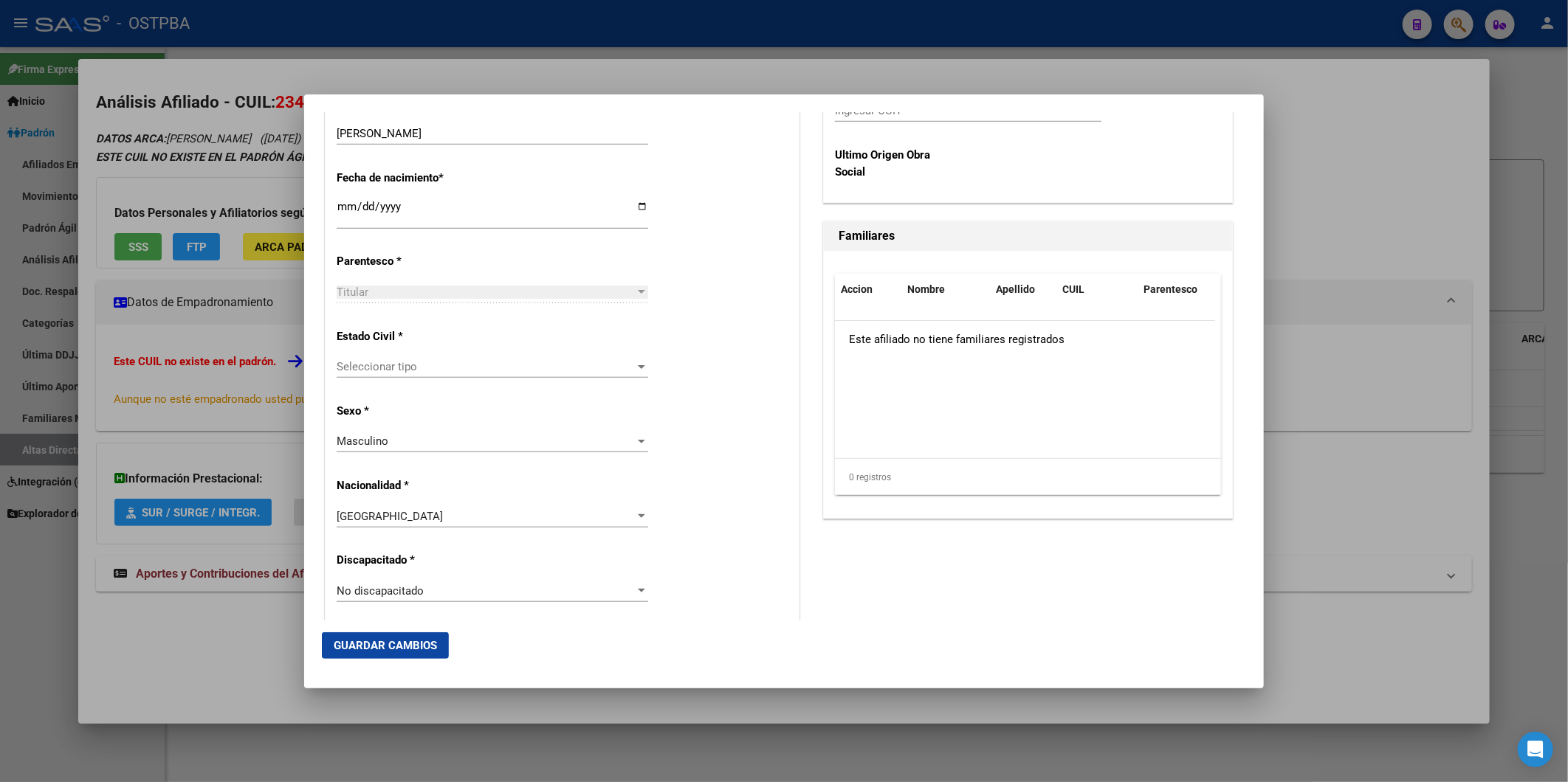
click at [640, 363] on div at bounding box center [641, 367] width 13 height 12
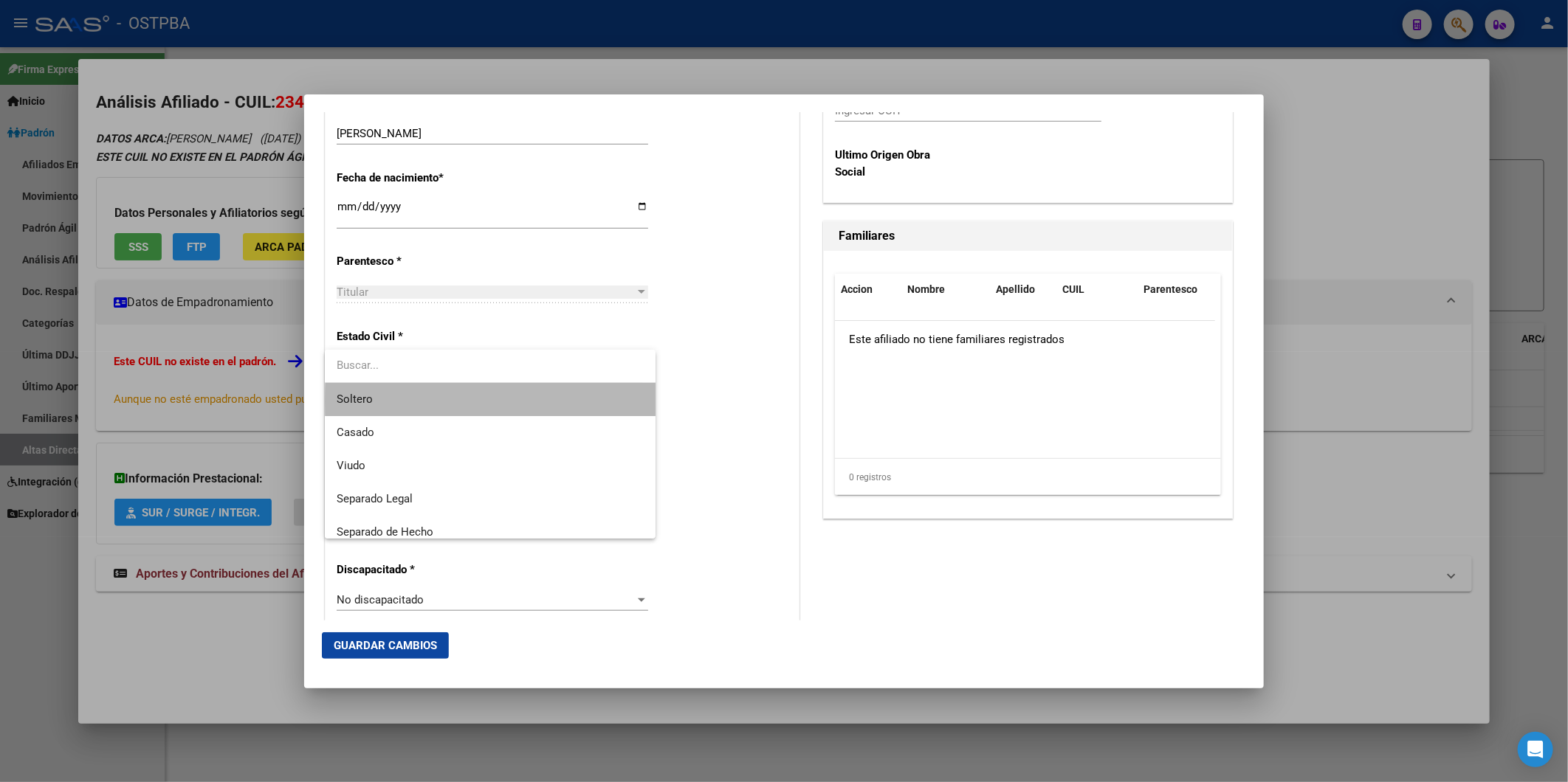
click at [576, 401] on span "Soltero" at bounding box center [490, 400] width 307 height 33
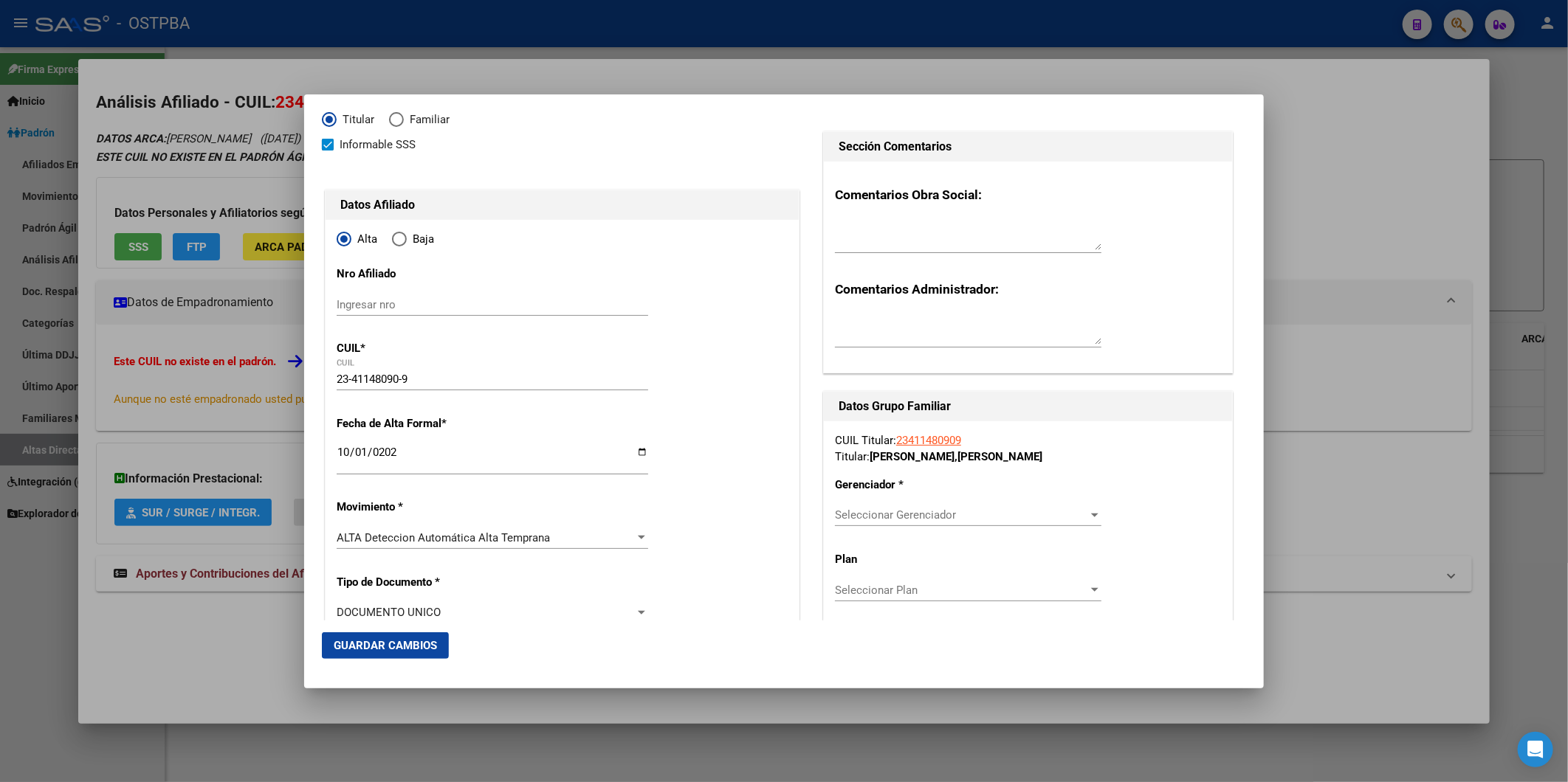
scroll to position [0, 0]
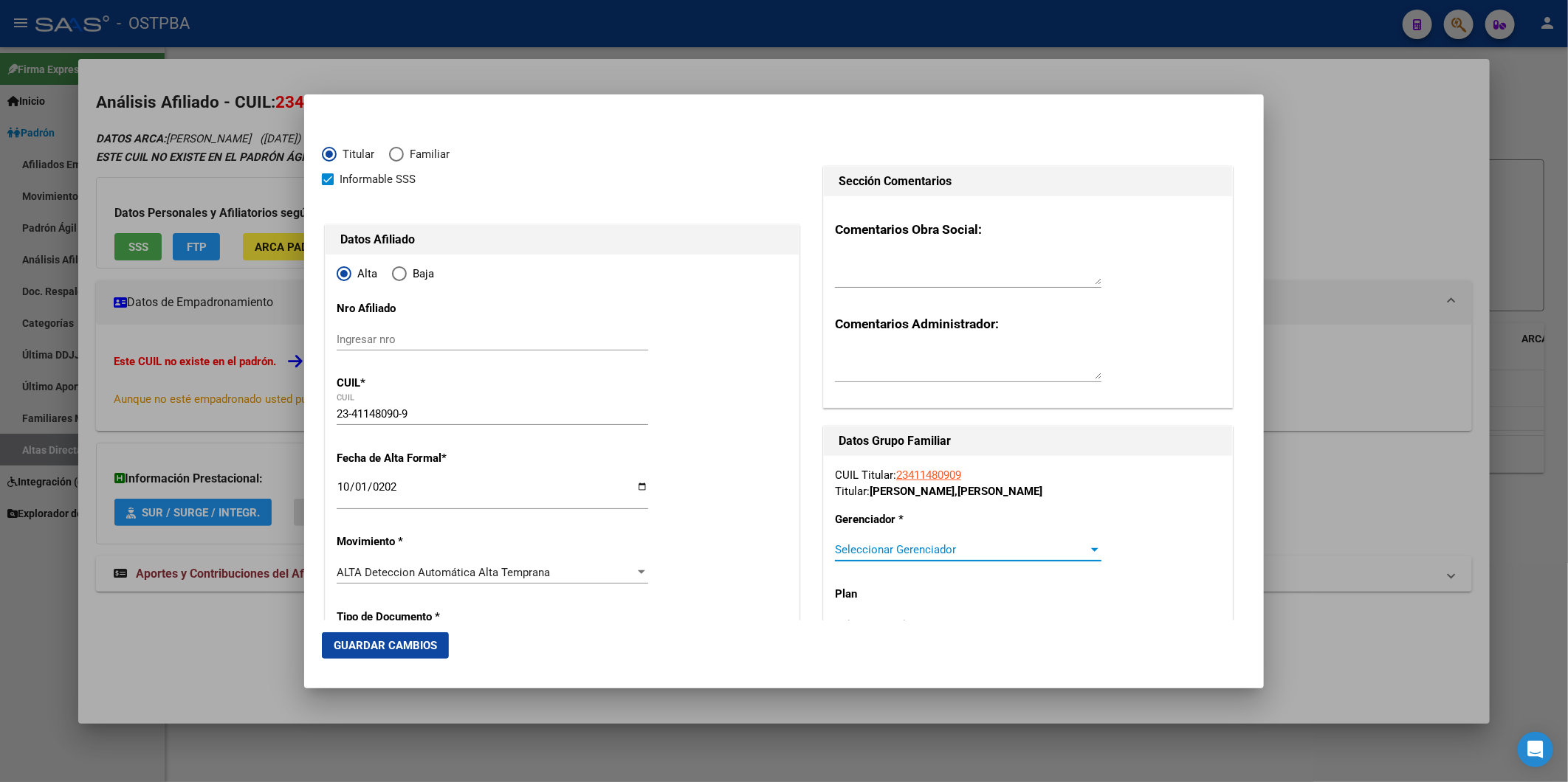
click at [1091, 548] on div at bounding box center [1095, 550] width 7 height 4
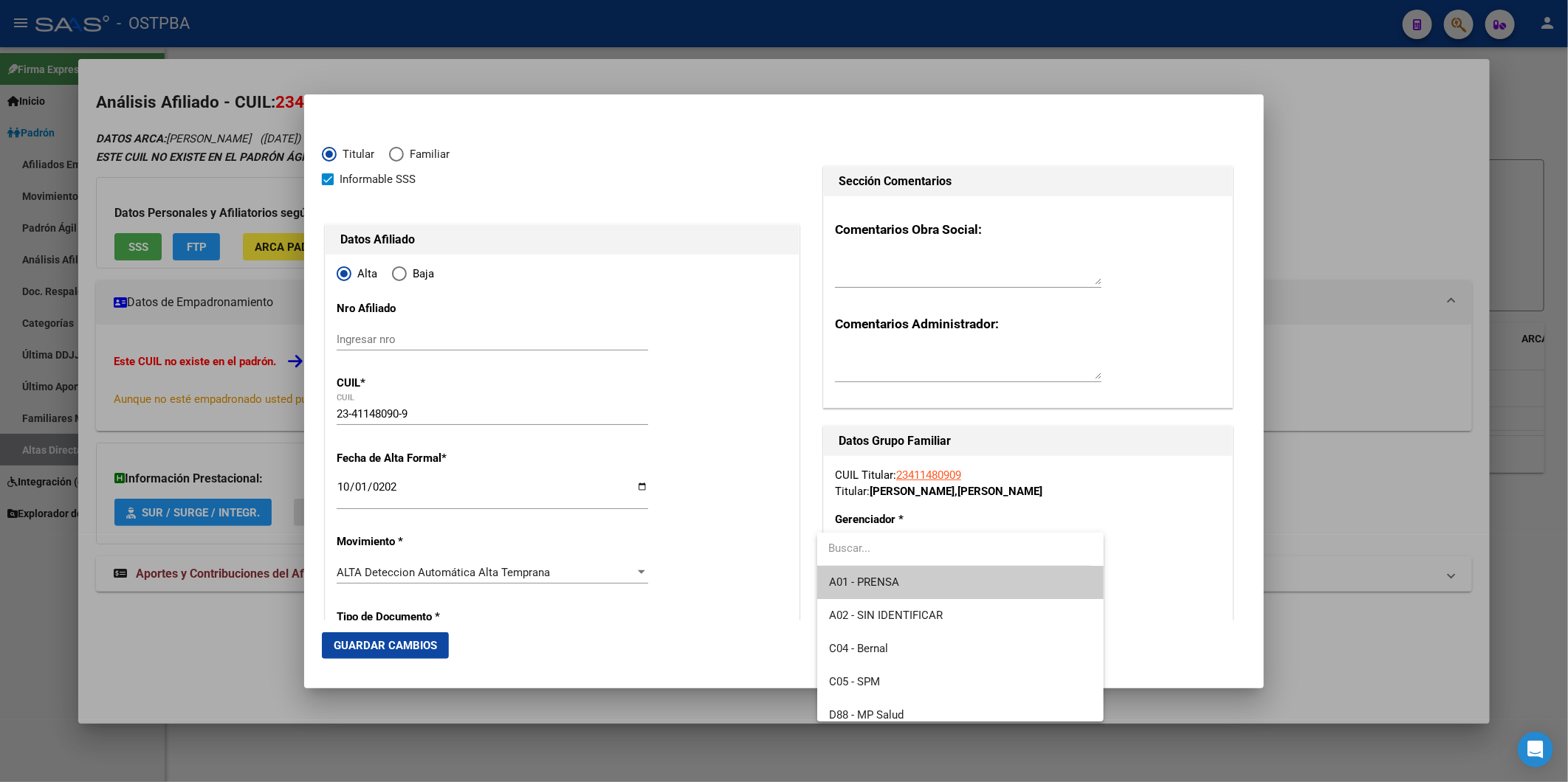
click at [1014, 586] on span "A01 - PRENSA" at bounding box center [960, 583] width 263 height 33
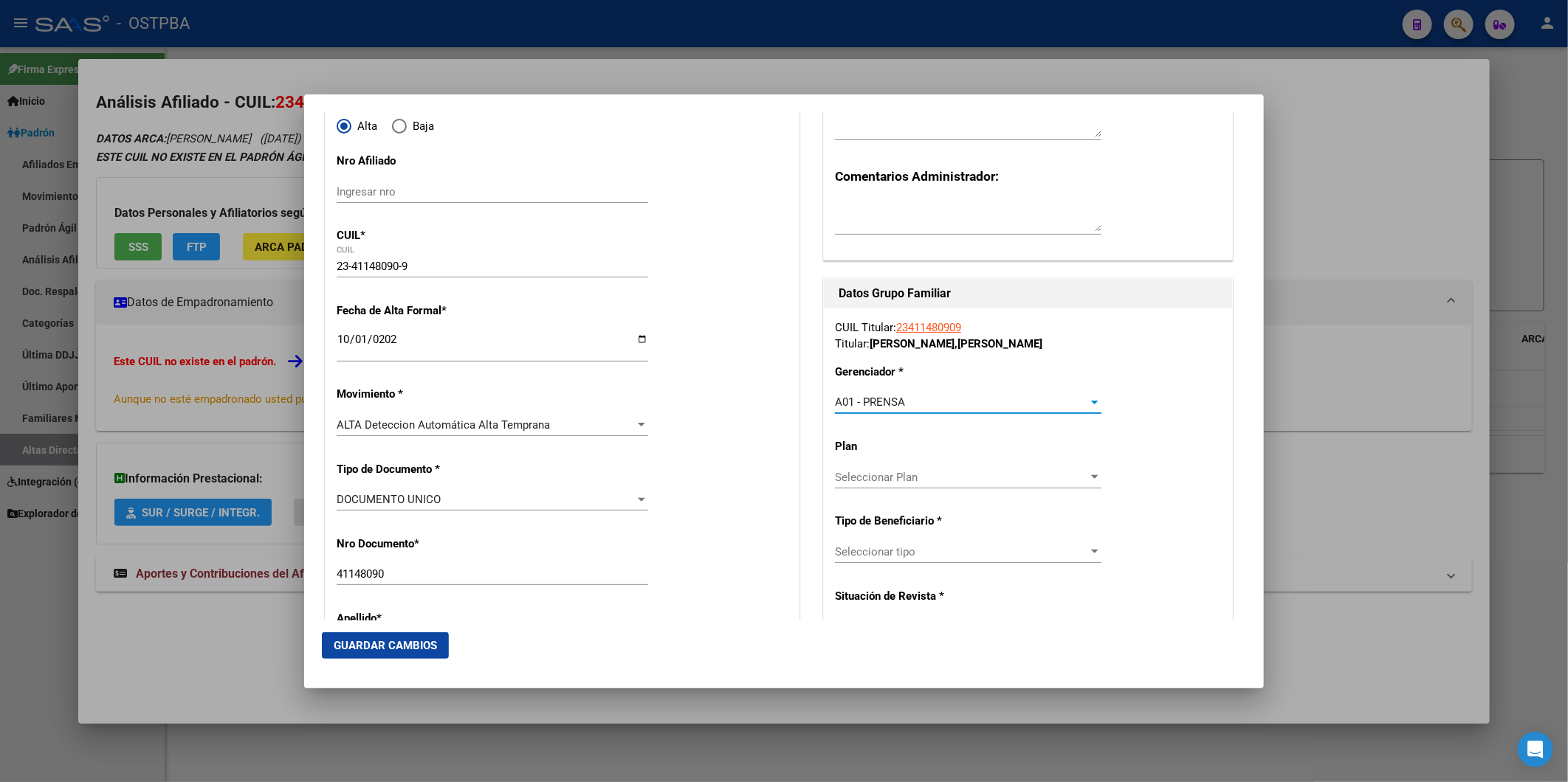
scroll to position [164, 0]
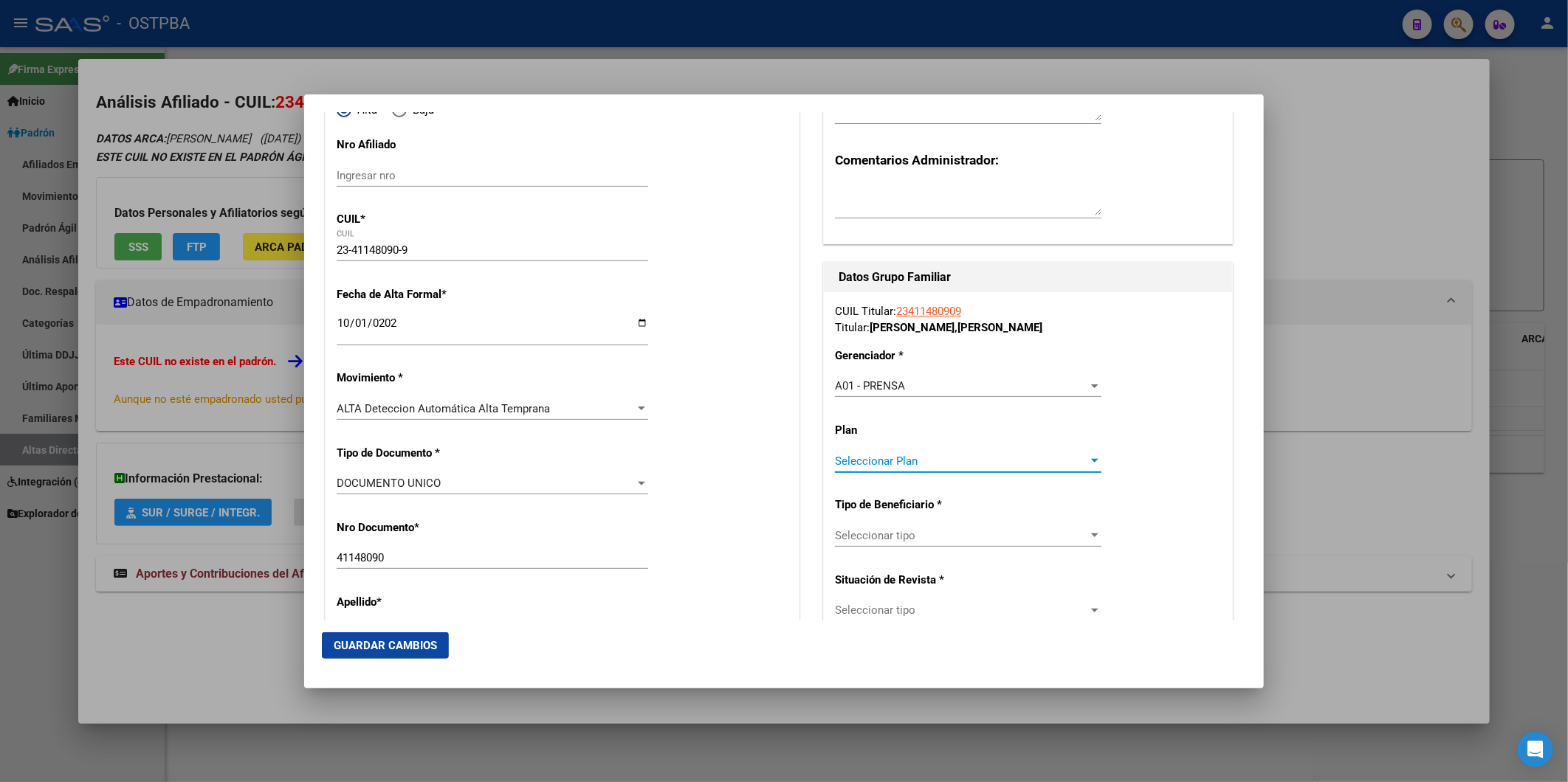
click at [1088, 460] on div at bounding box center [1095, 461] width 13 height 12
click at [1059, 480] on span "A01" at bounding box center [960, 493] width 263 height 33
click at [1088, 536] on div at bounding box center [1095, 536] width 13 height 12
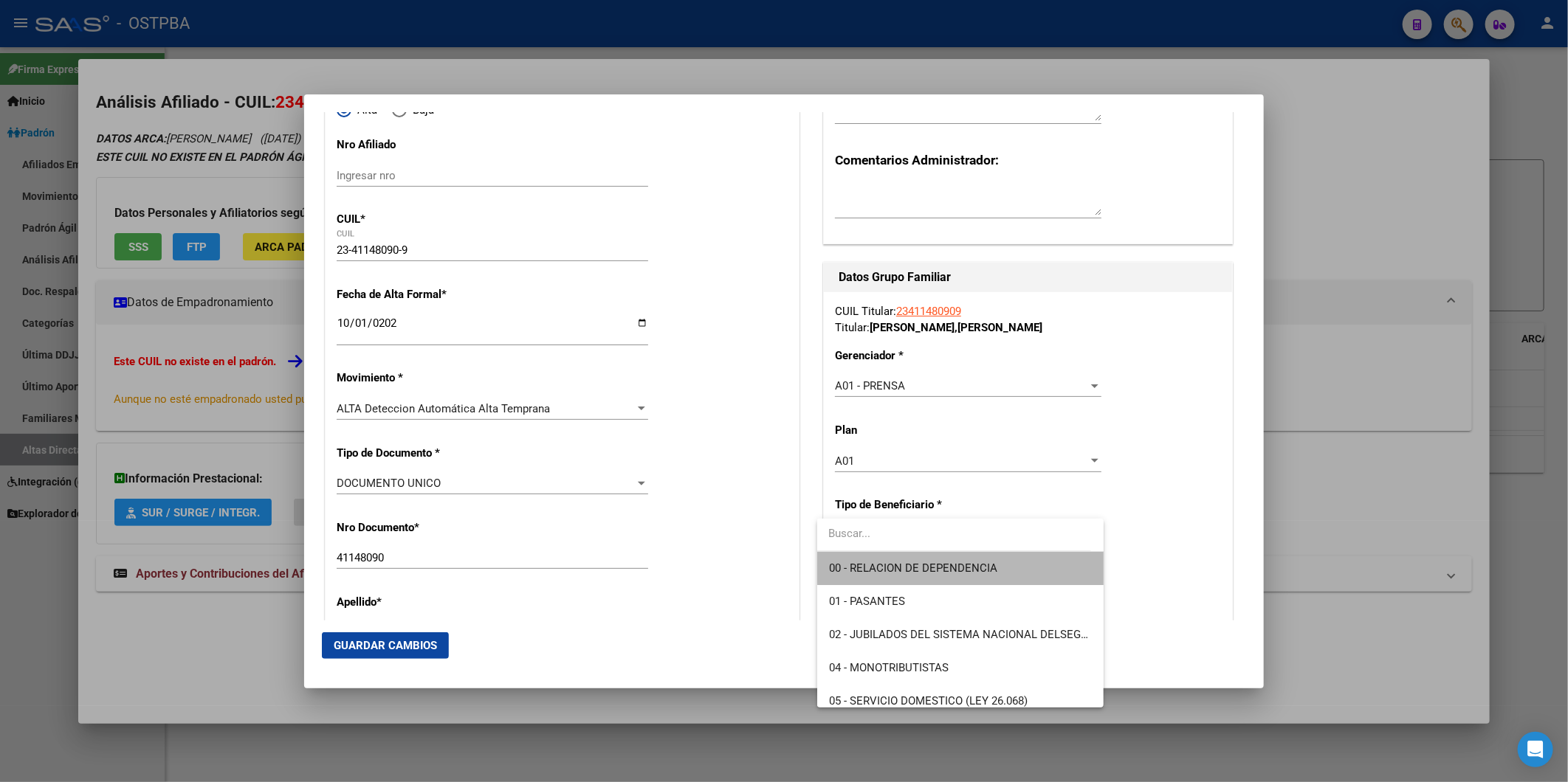
click at [1042, 565] on span "00 - RELACION DE DEPENDENCIA" at bounding box center [960, 568] width 263 height 33
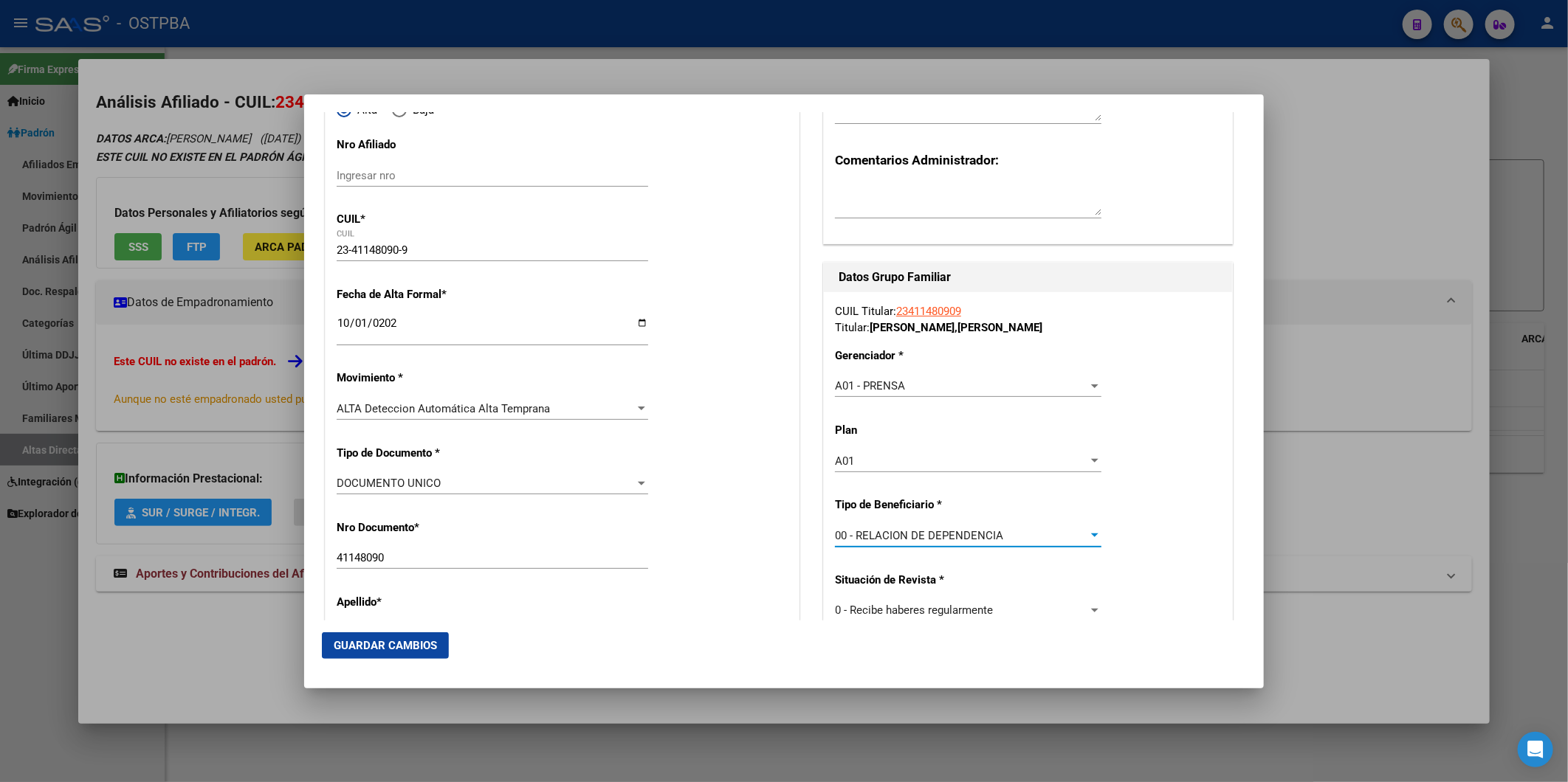
type input "30-71689184-0"
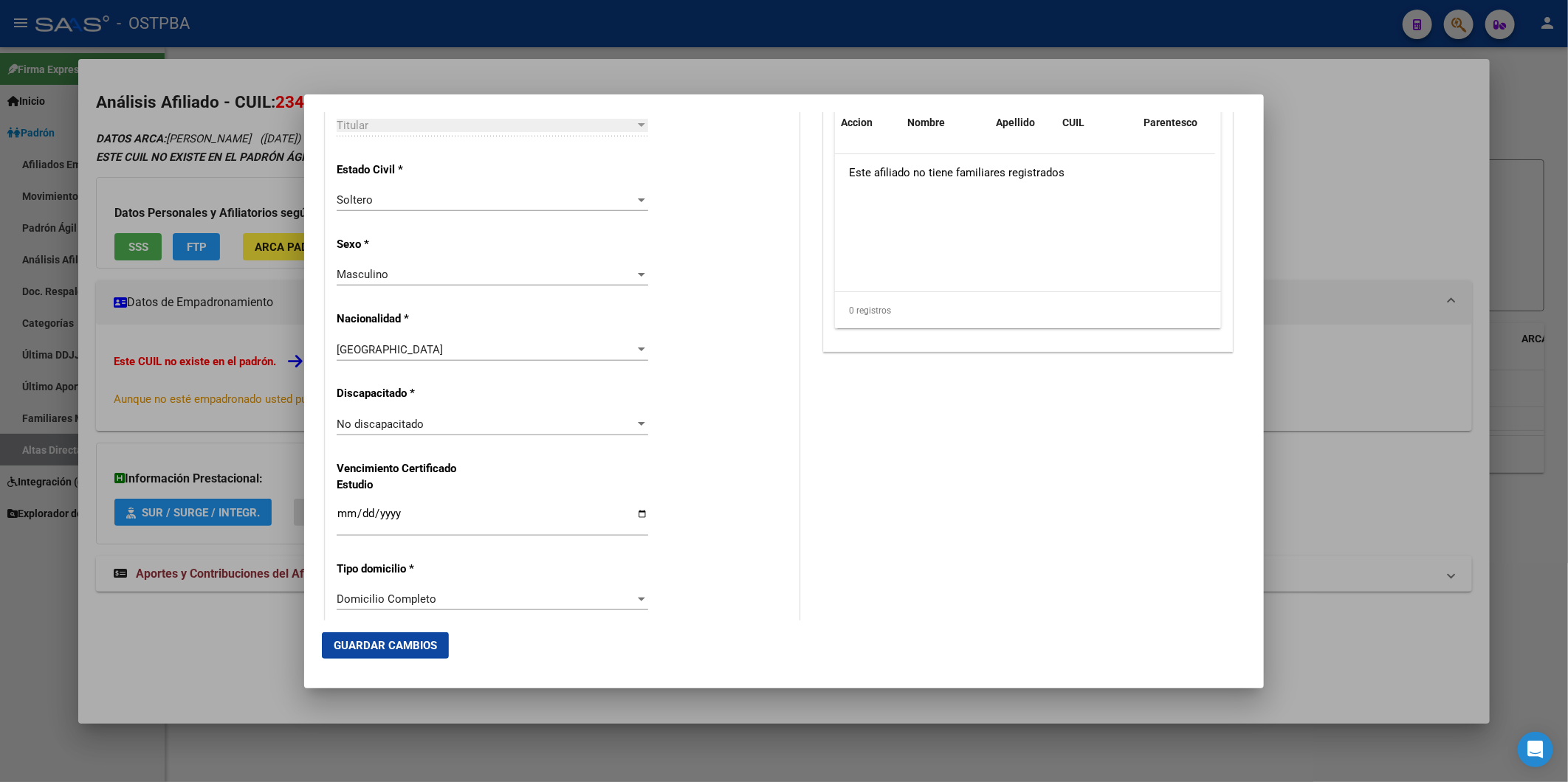
scroll to position [984, 0]
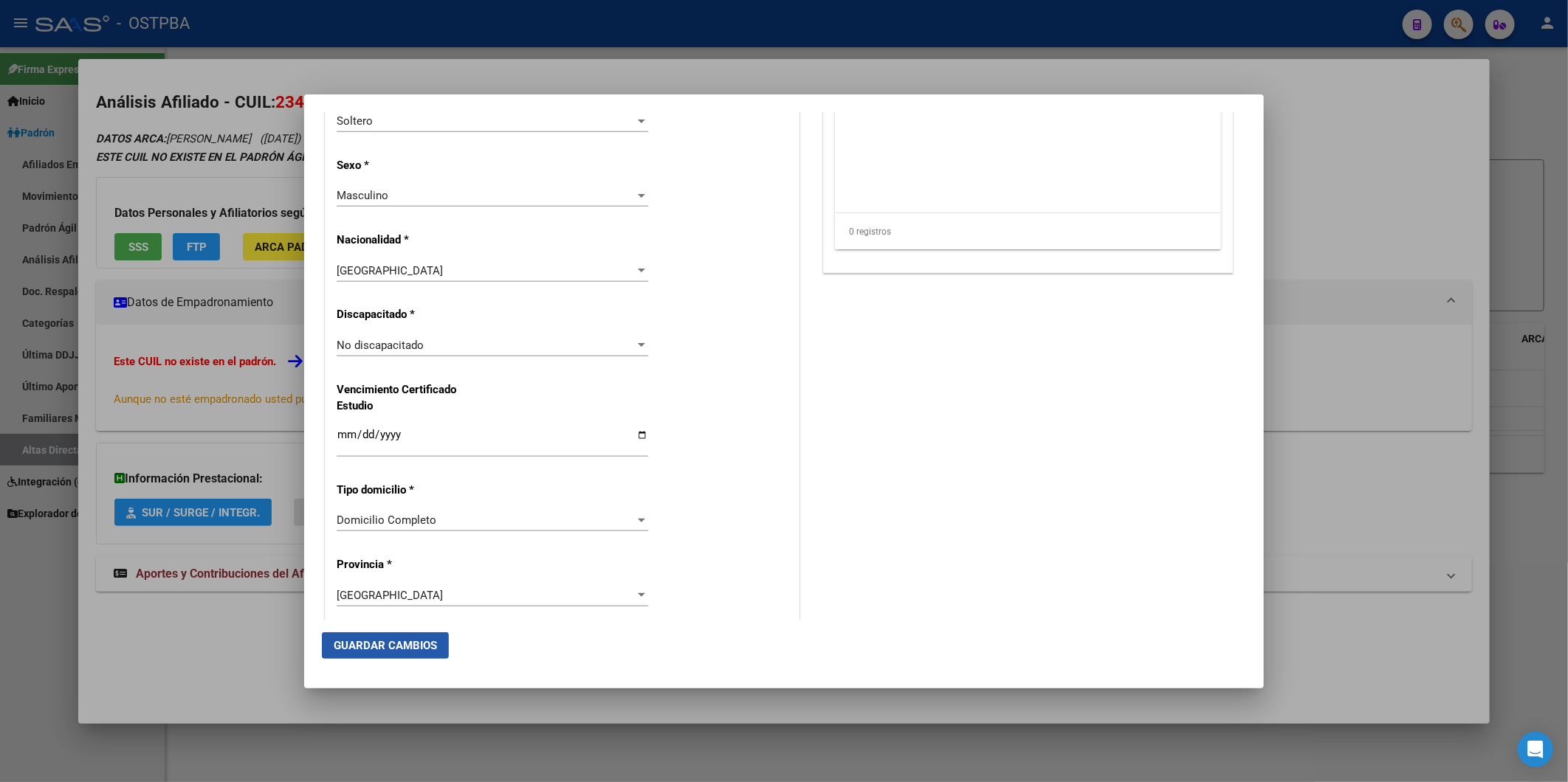
click at [394, 645] on span "Guardar Cambios" at bounding box center [385, 646] width 103 height 13
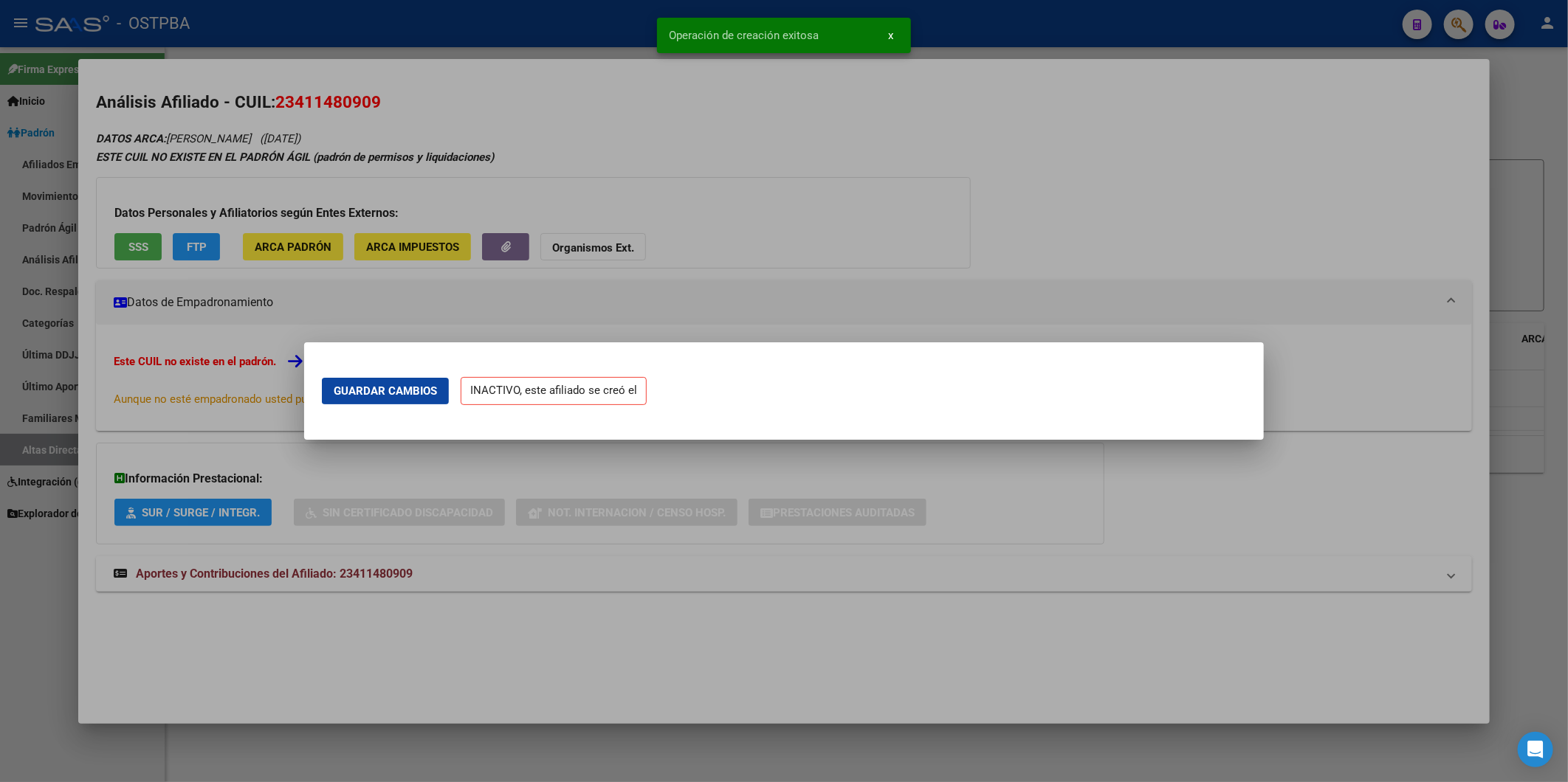
scroll to position [0, 0]
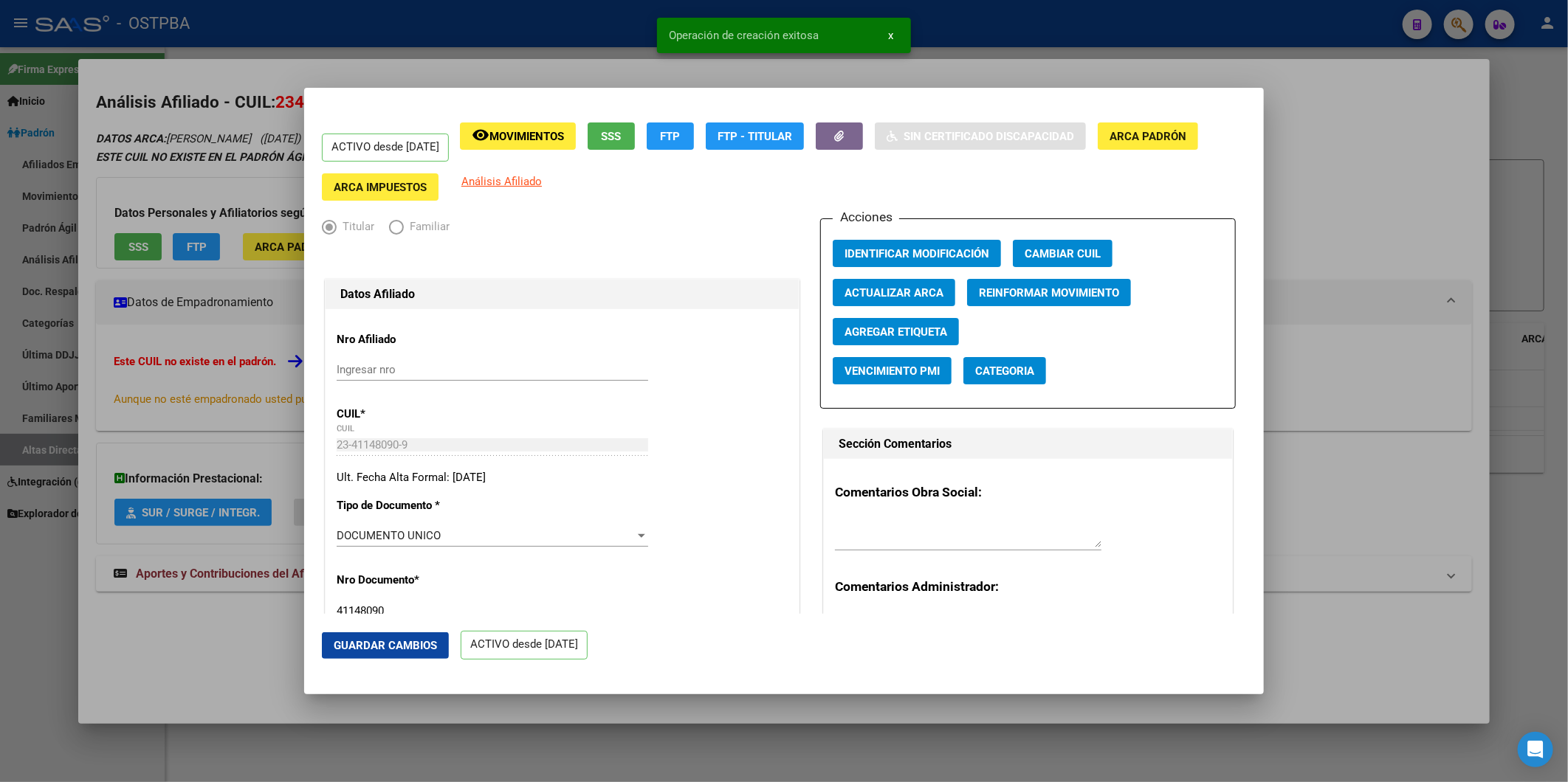
click at [1389, 237] on div at bounding box center [784, 391] width 1568 height 782
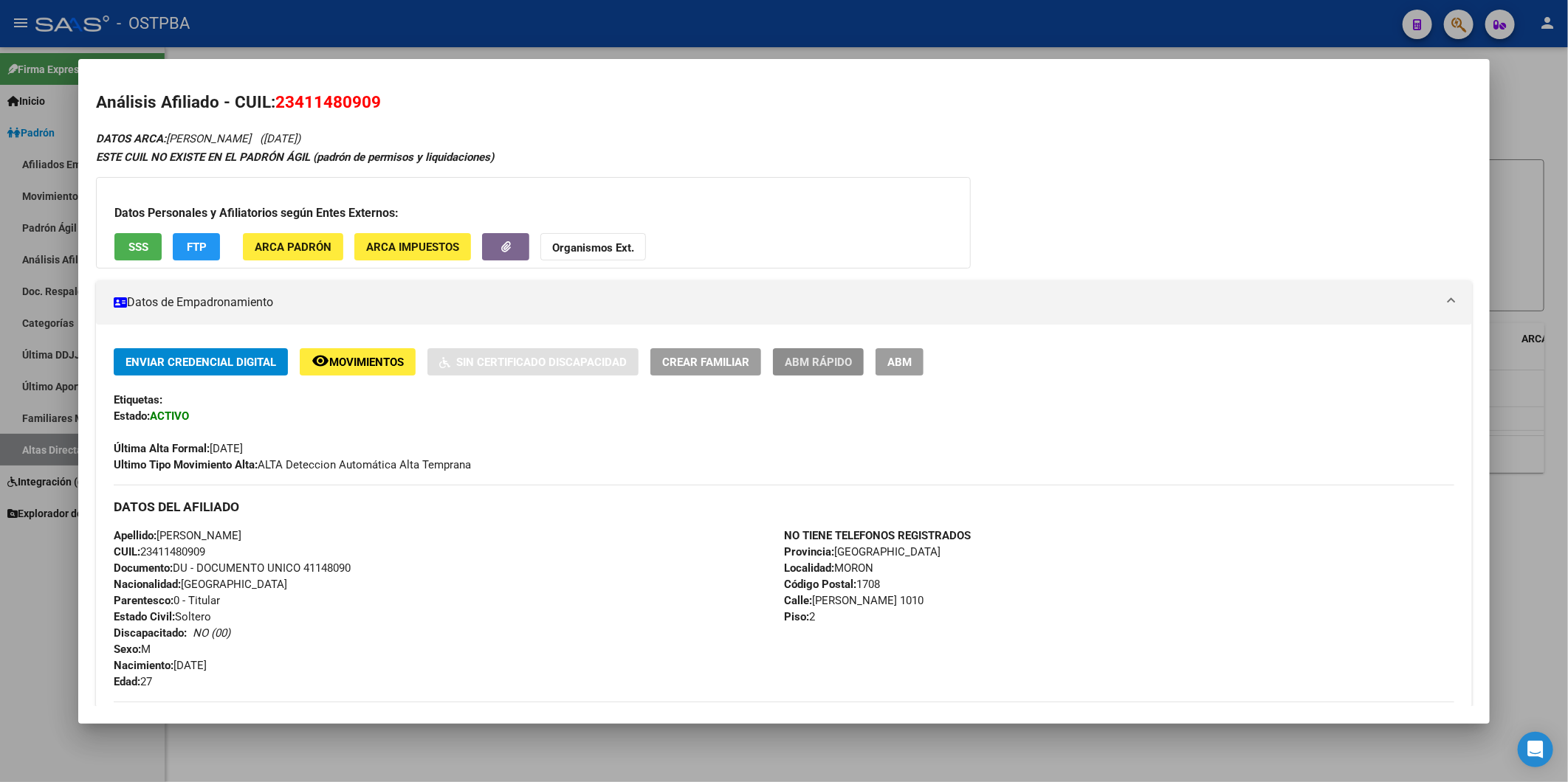
click at [790, 359] on span "ABM Rápido" at bounding box center [818, 362] width 67 height 13
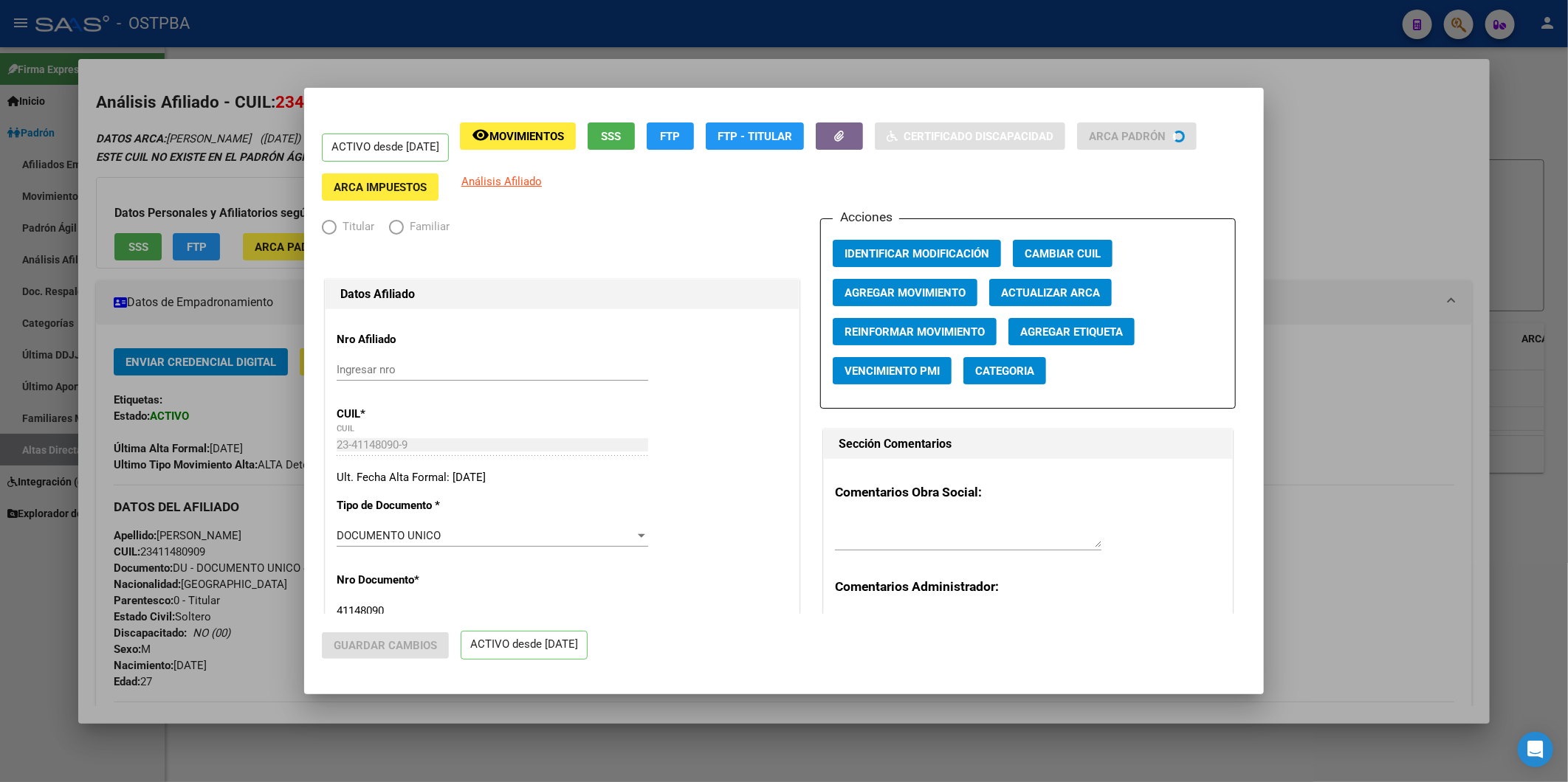
radio input "true"
type input "30-71689184-0"
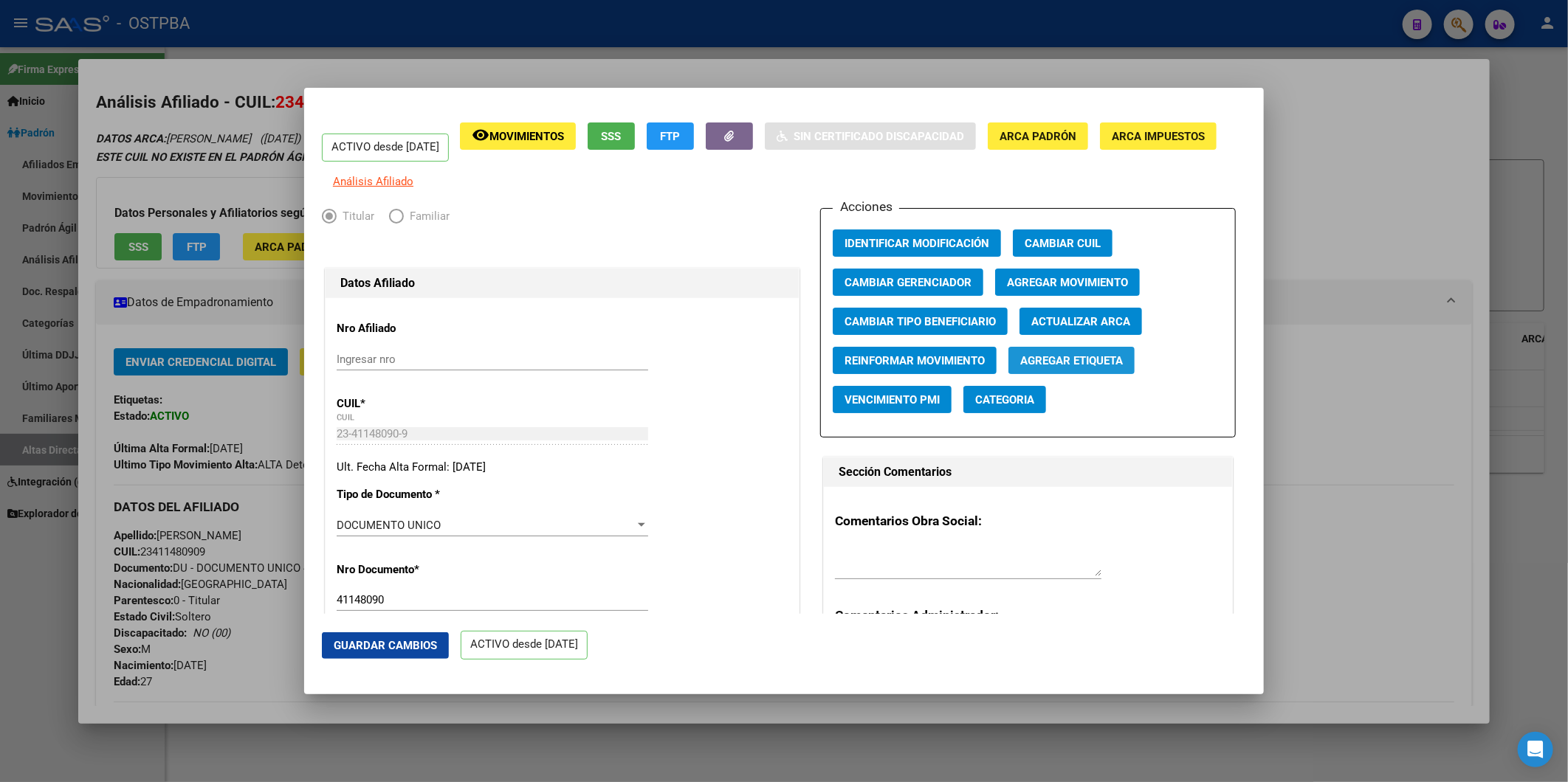
click at [1071, 368] on span "Agregar Etiqueta" at bounding box center [1072, 361] width 103 height 13
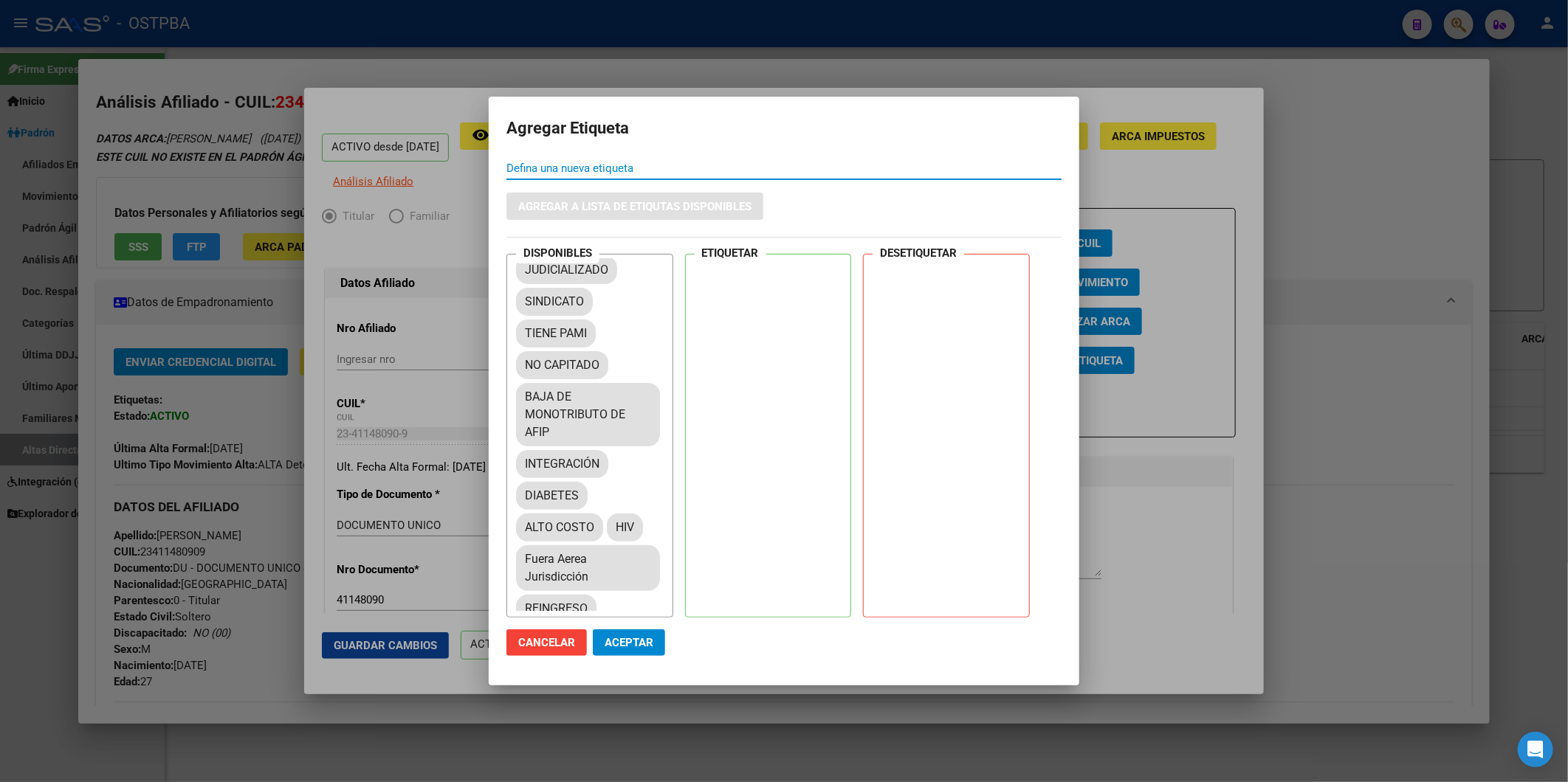
scroll to position [246, 0]
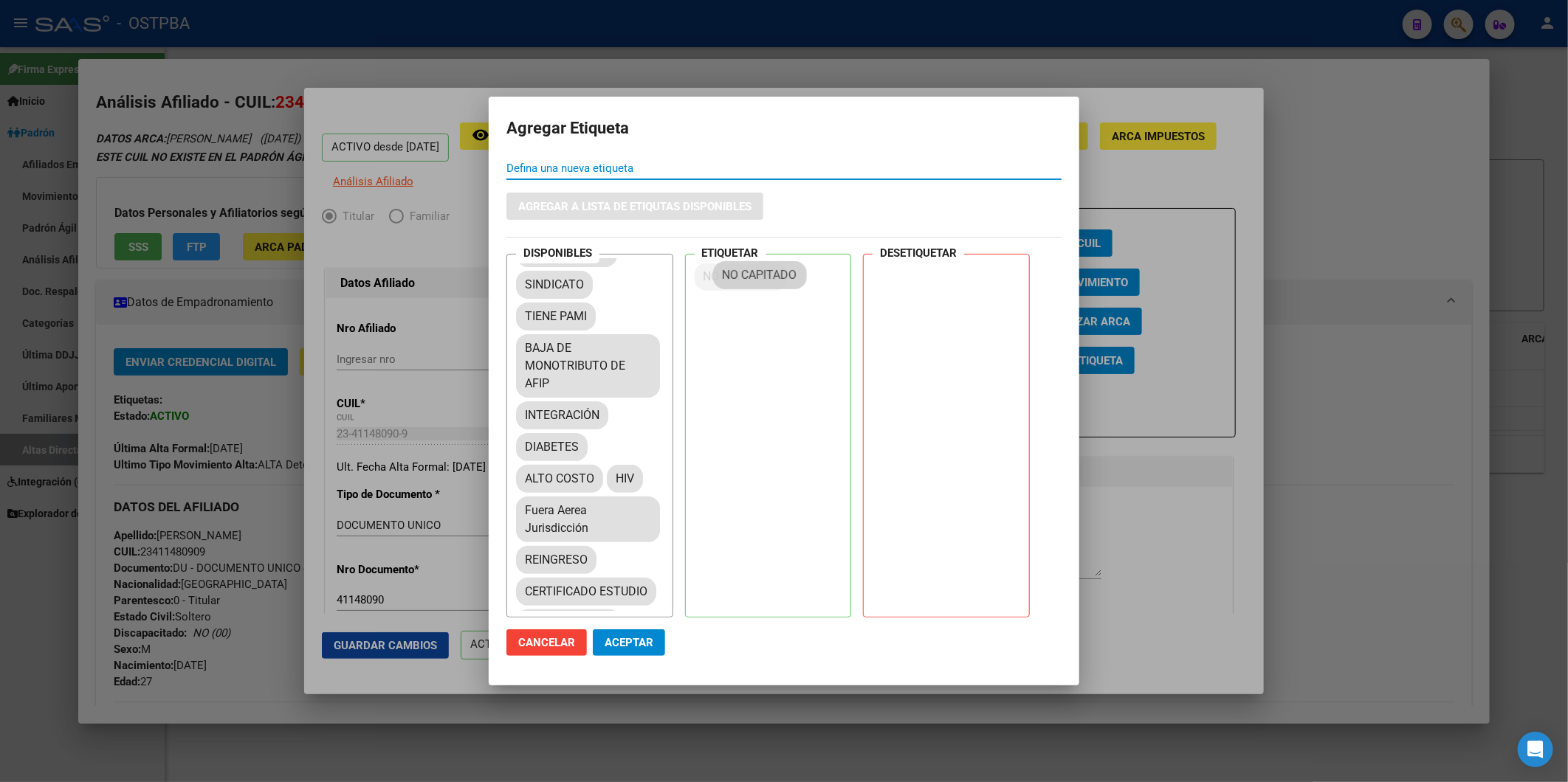
drag, startPoint x: 579, startPoint y: 384, endPoint x: 778, endPoint y: 275, distance: 226.9
click at [645, 638] on span "Aceptar" at bounding box center [628, 643] width 48 height 13
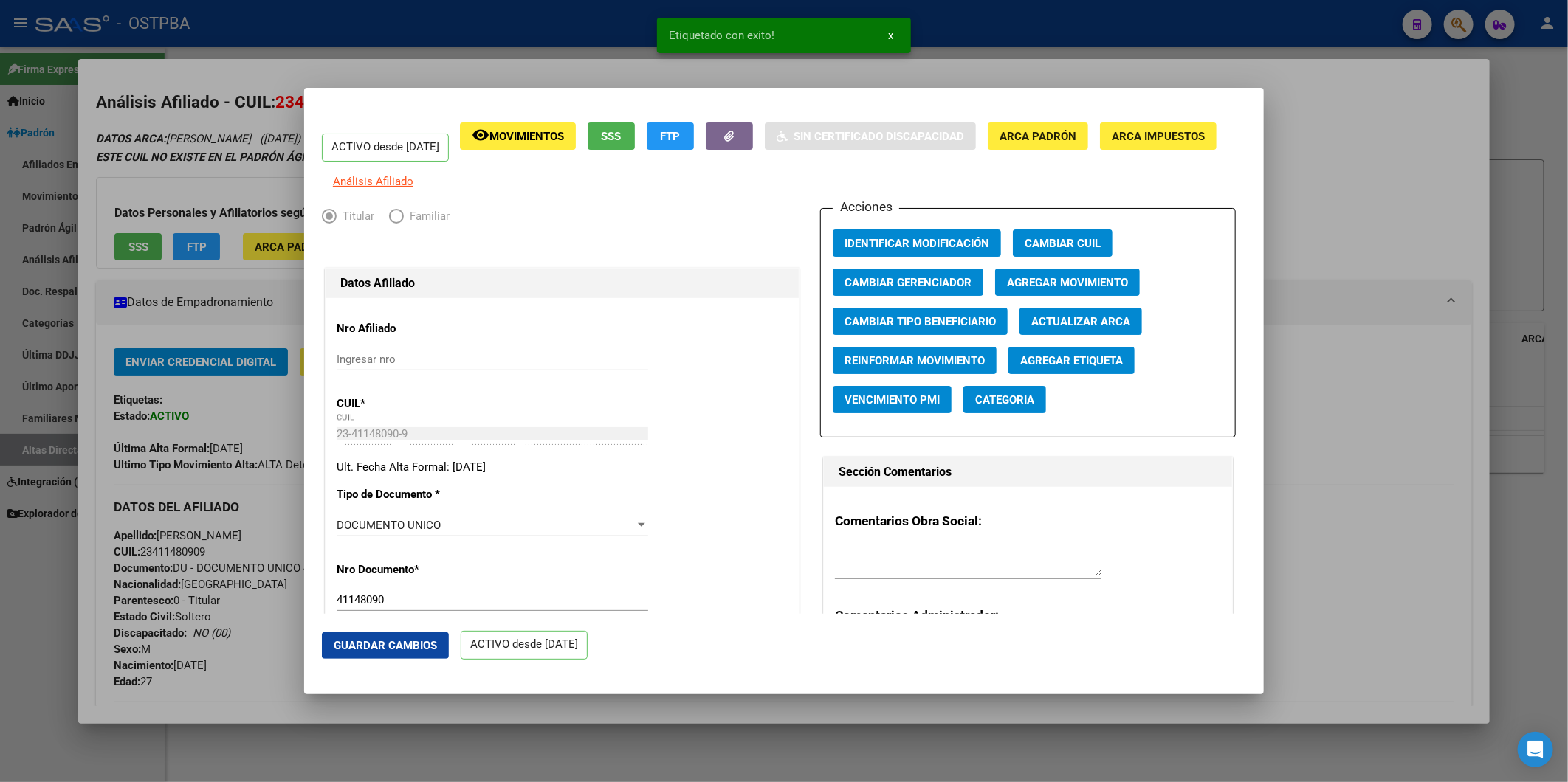
click at [1327, 403] on div at bounding box center [784, 391] width 1568 height 782
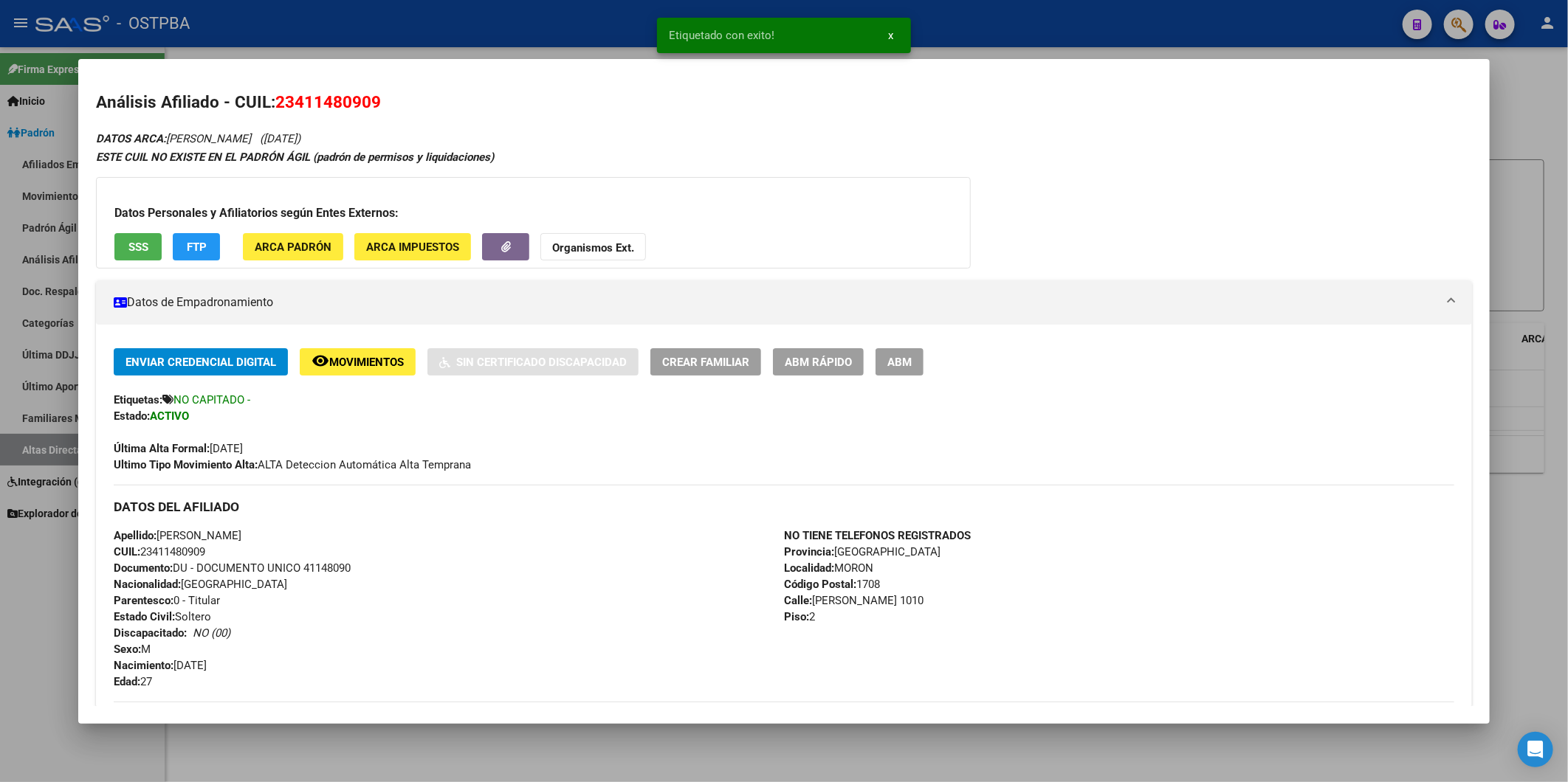
click at [1501, 231] on div at bounding box center [784, 391] width 1568 height 782
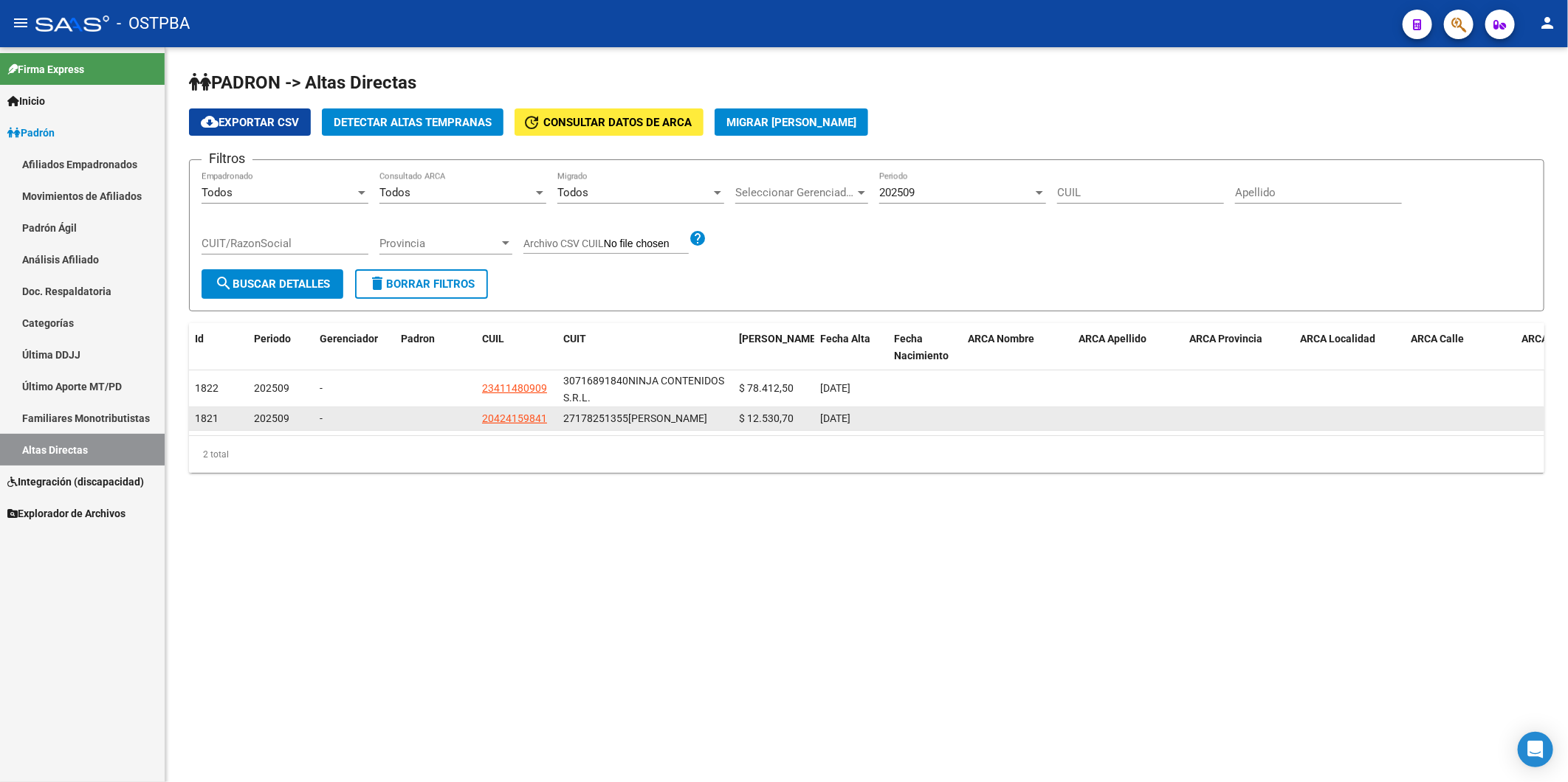
drag, startPoint x: 629, startPoint y: 417, endPoint x: 562, endPoint y: 420, distance: 67.1
click at [562, 420] on datatable-body-cell "27178251355 GONZALEZ BEATRIZ ELISA" at bounding box center [645, 419] width 176 height 23
copy div "27178251355"
click at [716, 414] on div "27178251355 GONZALEZ BEATRIZ ELISA" at bounding box center [645, 419] width 164 height 17
drag, startPoint x: 627, startPoint y: 414, endPoint x: 566, endPoint y: 420, distance: 61.3
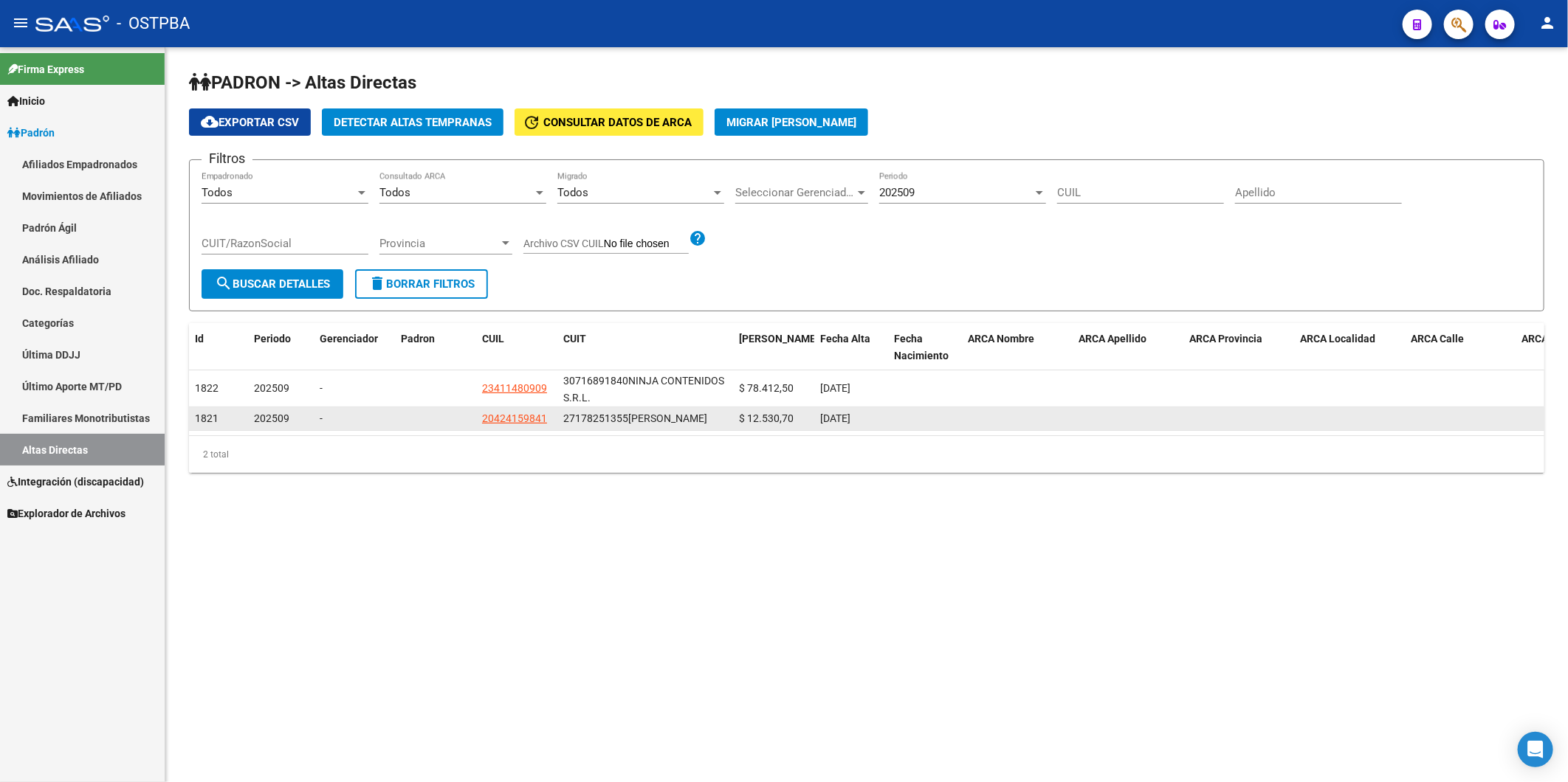
click at [566, 420] on div "27178251355 GONZALEZ BEATRIZ ELISA" at bounding box center [645, 419] width 164 height 17
copy div "27178251355"
click at [531, 424] on span "20424159841" at bounding box center [514, 418] width 65 height 12
type textarea "20424159841"
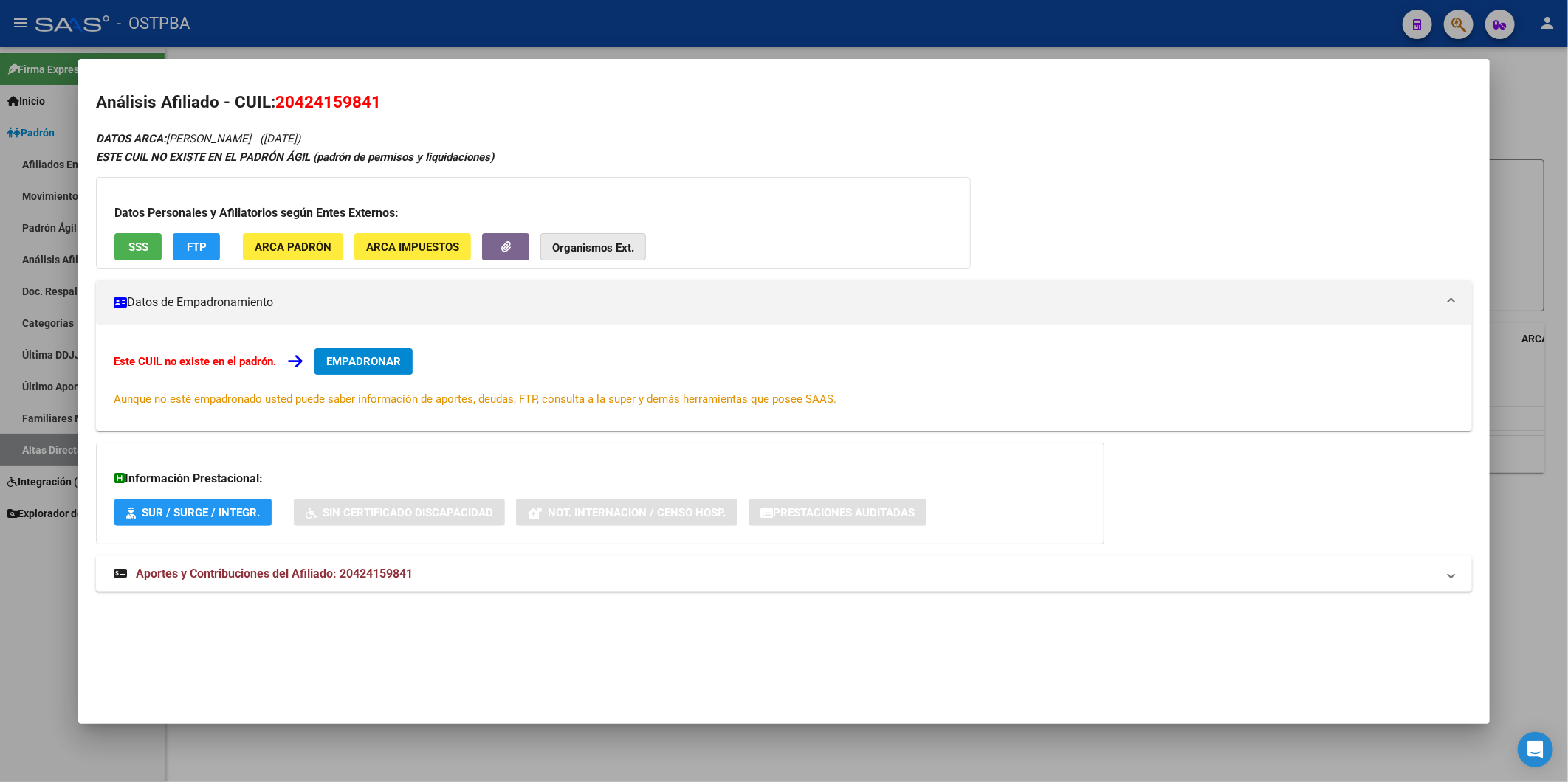
click at [575, 252] on strong "Organismos Ext." at bounding box center [593, 248] width 82 height 13
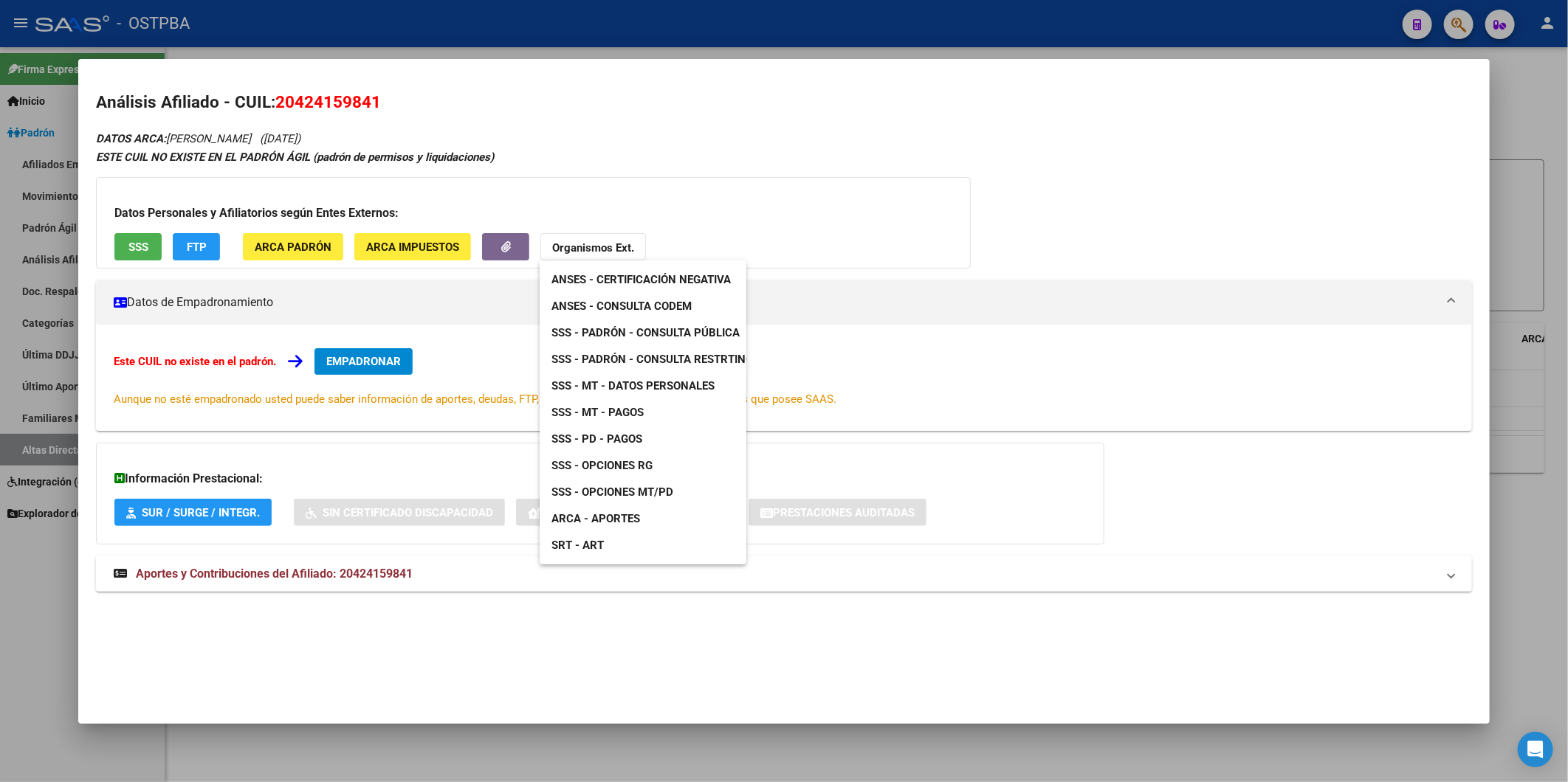
click at [754, 160] on div at bounding box center [784, 391] width 1568 height 782
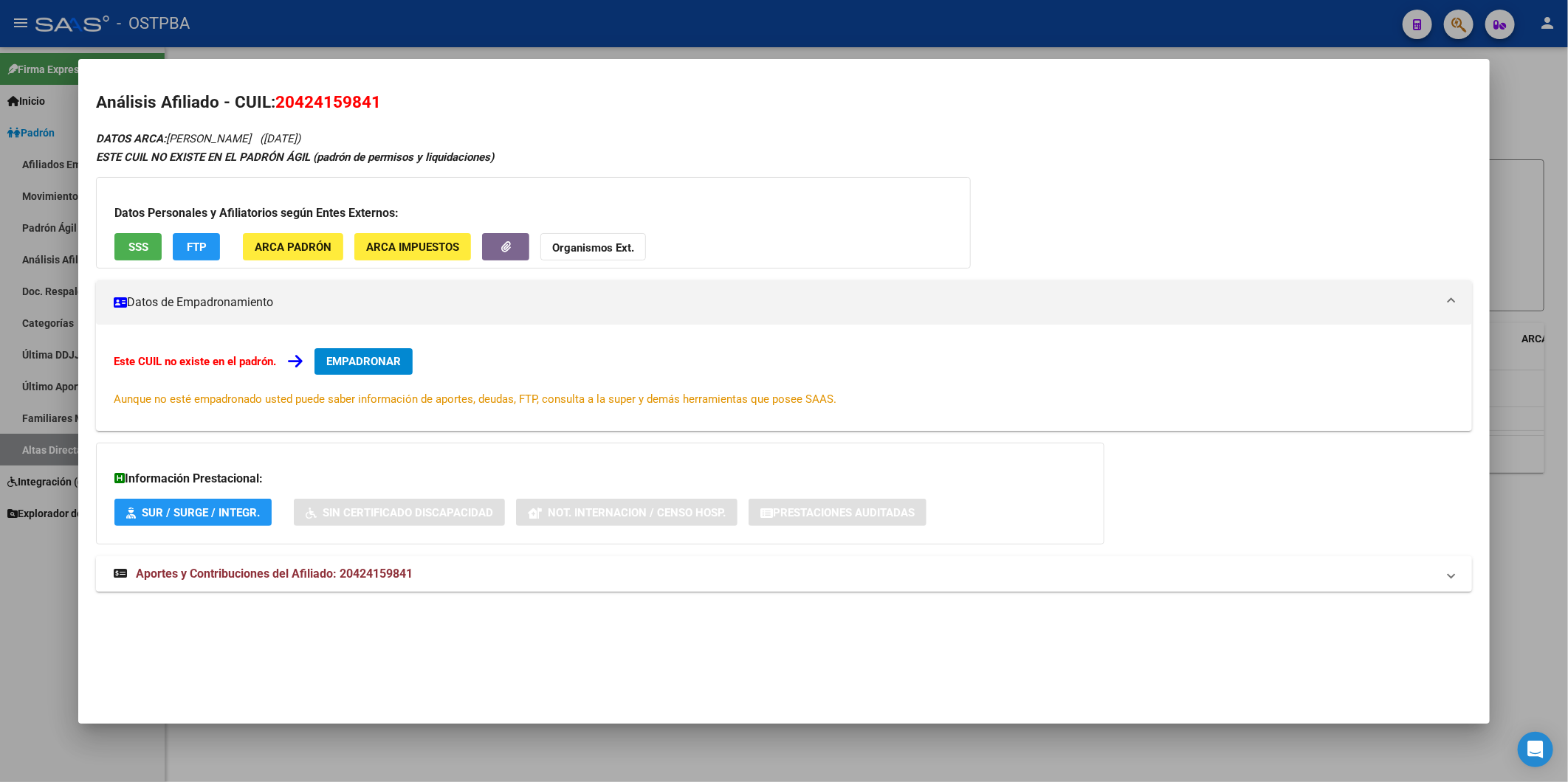
drag, startPoint x: 421, startPoint y: 573, endPoint x: 339, endPoint y: 578, distance: 82.2
click at [339, 578] on mat-panel-title "Aportes y Contribuciones del Afiliado: 20424159841" at bounding box center [775, 574] width 1323 height 18
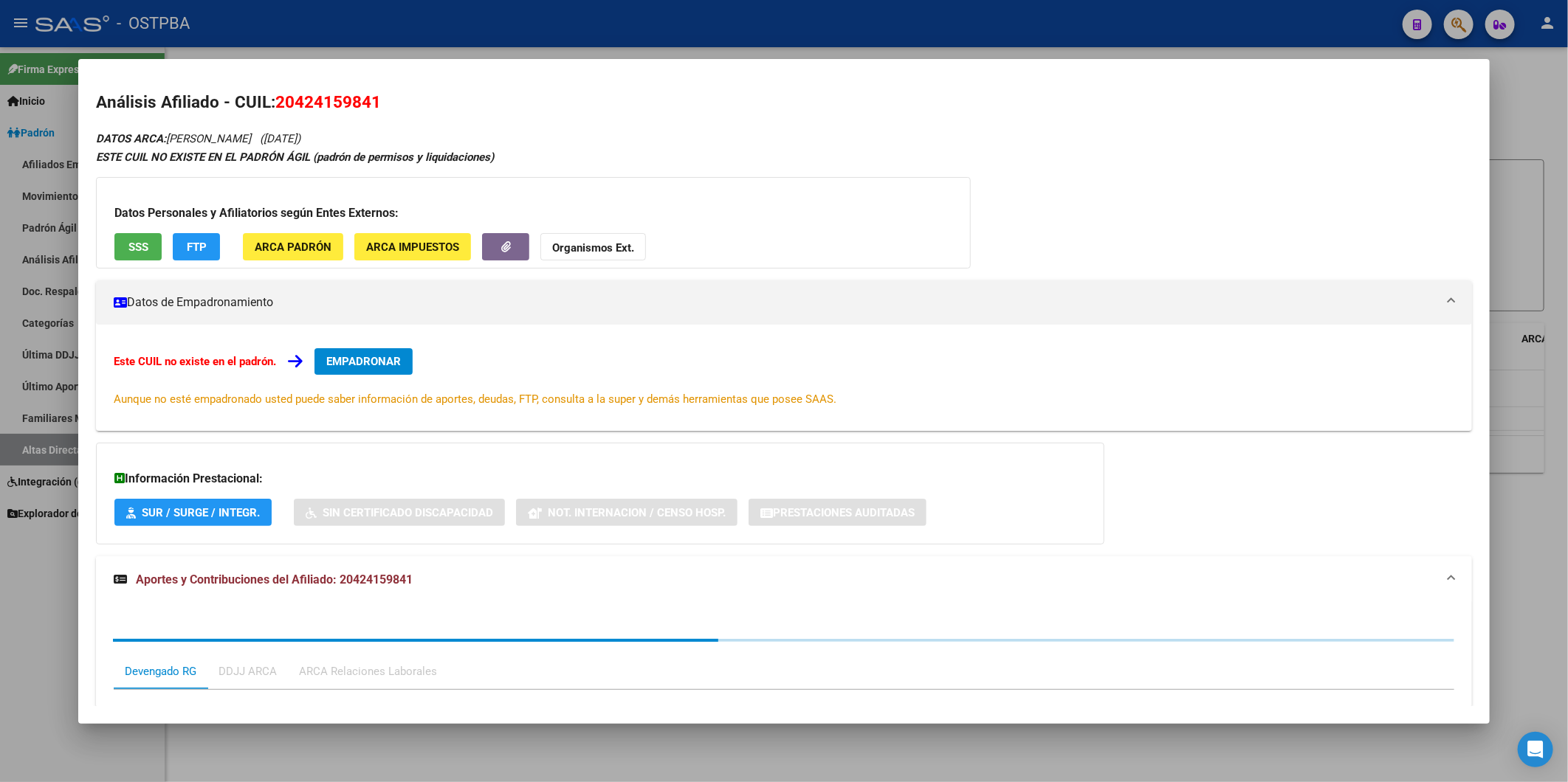
copy span "20424159841"
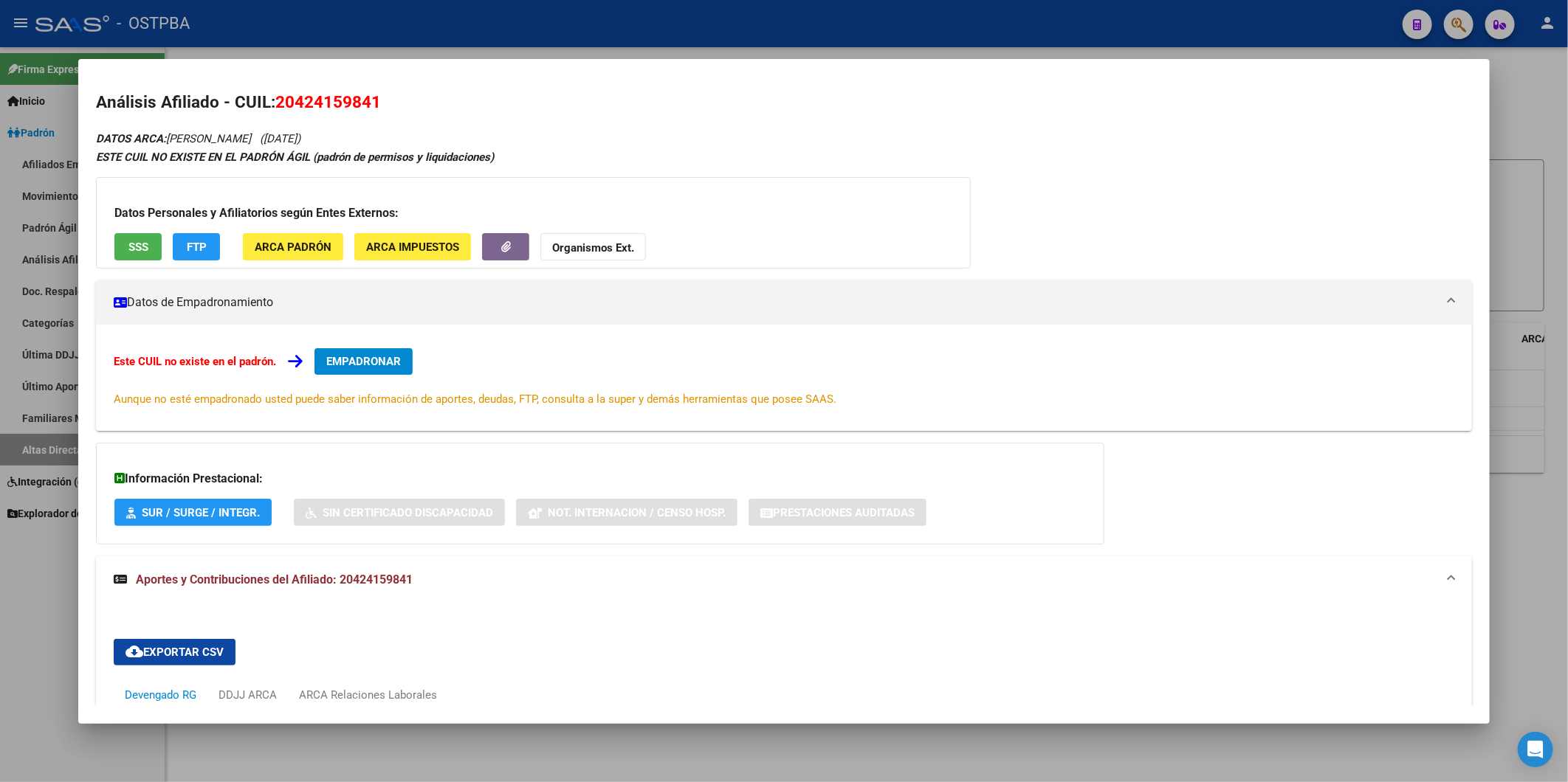
click at [625, 241] on strong "Organismos Ext." at bounding box center [593, 248] width 82 height 13
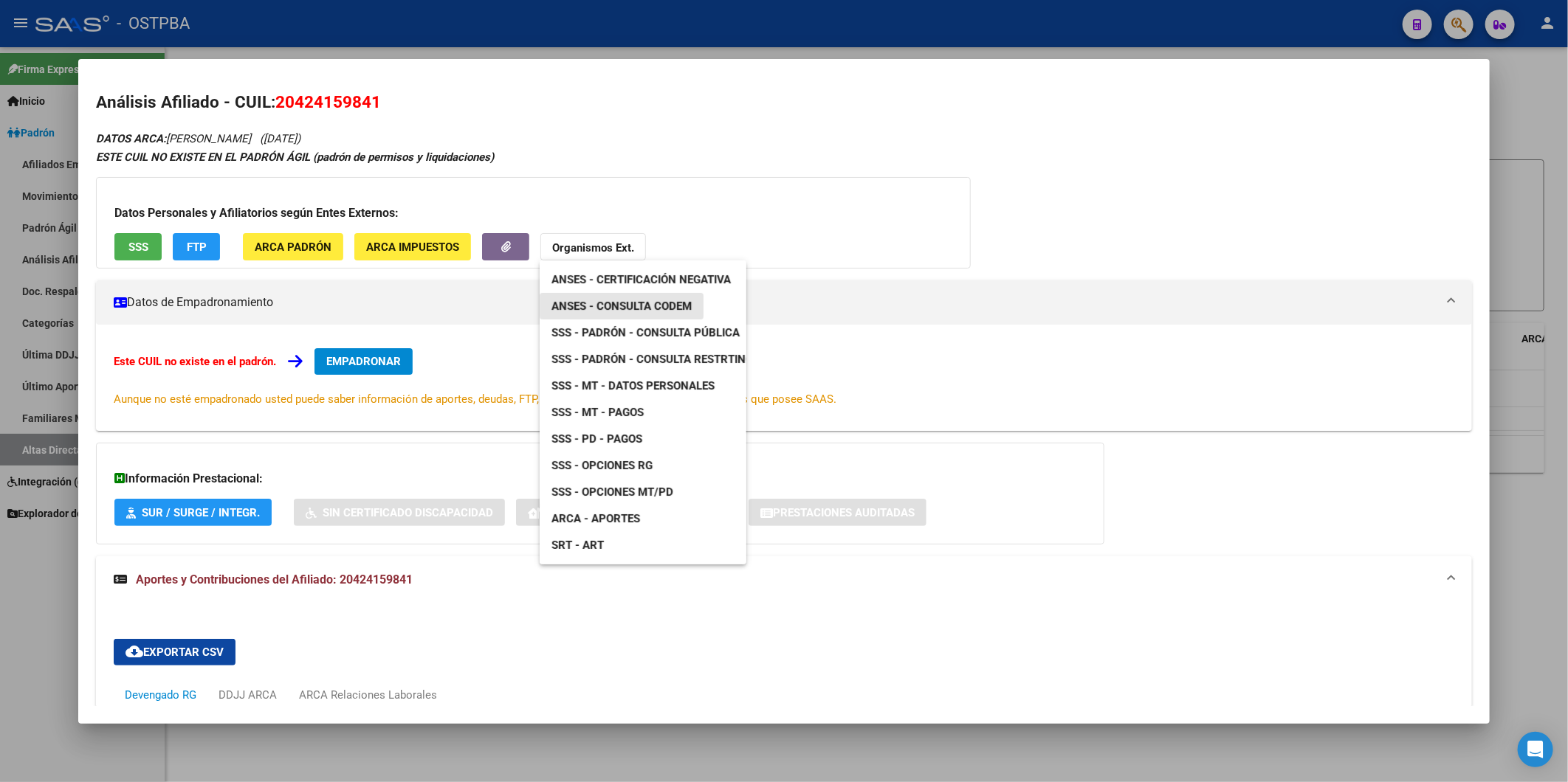
click at [647, 304] on span "ANSES - Consulta CODEM" at bounding box center [621, 307] width 140 height 13
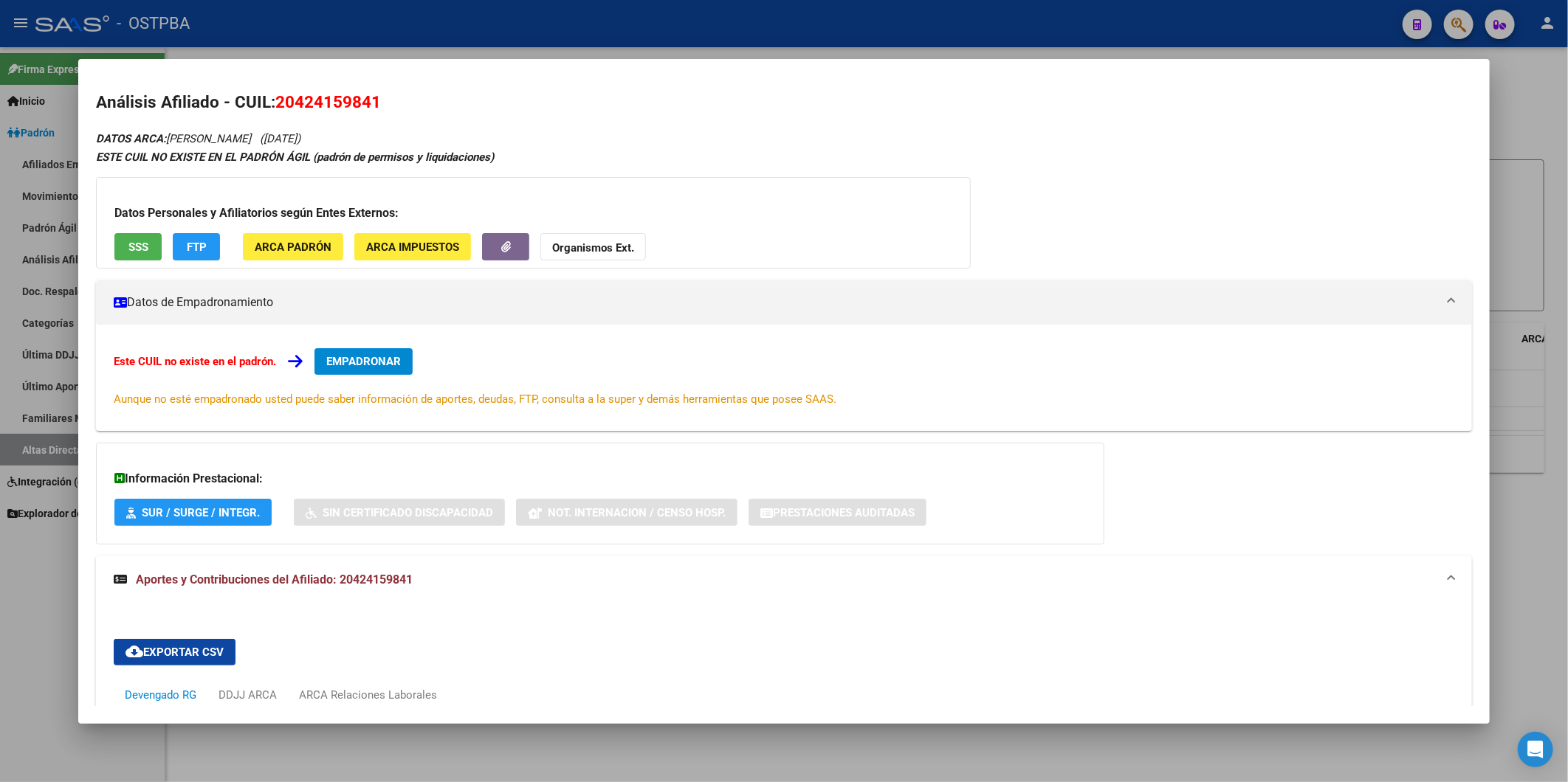
click at [1539, 111] on div at bounding box center [784, 391] width 1568 height 782
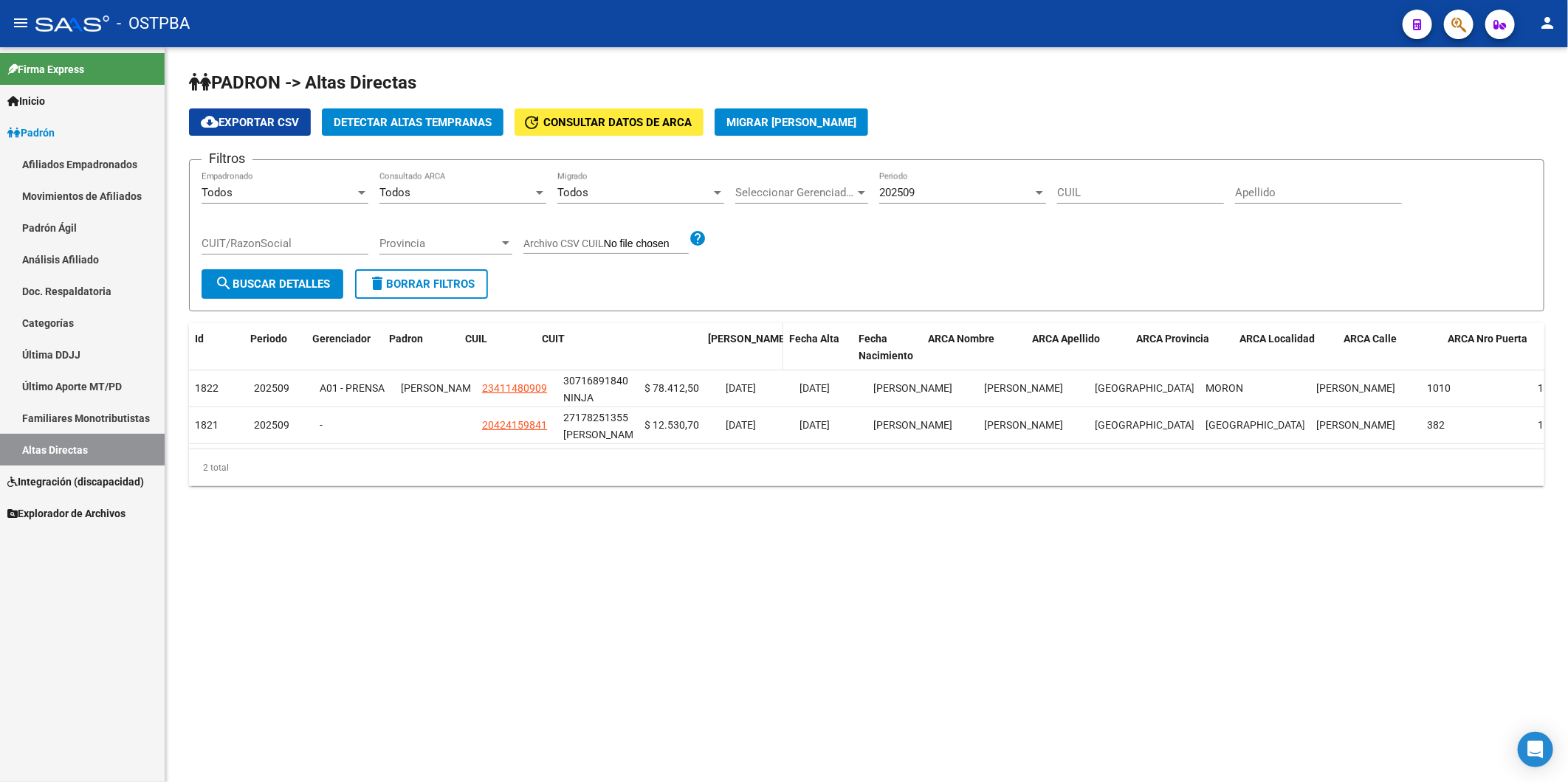
drag, startPoint x: 636, startPoint y: 333, endPoint x: 743, endPoint y: 330, distance: 107.0
click at [743, 330] on div "Id Periodo Gerenciador Padron CUIL CUIT [PERSON_NAME] Fecha Alta Fecha Nacimien…" at bounding box center [971, 347] width 1564 height 48
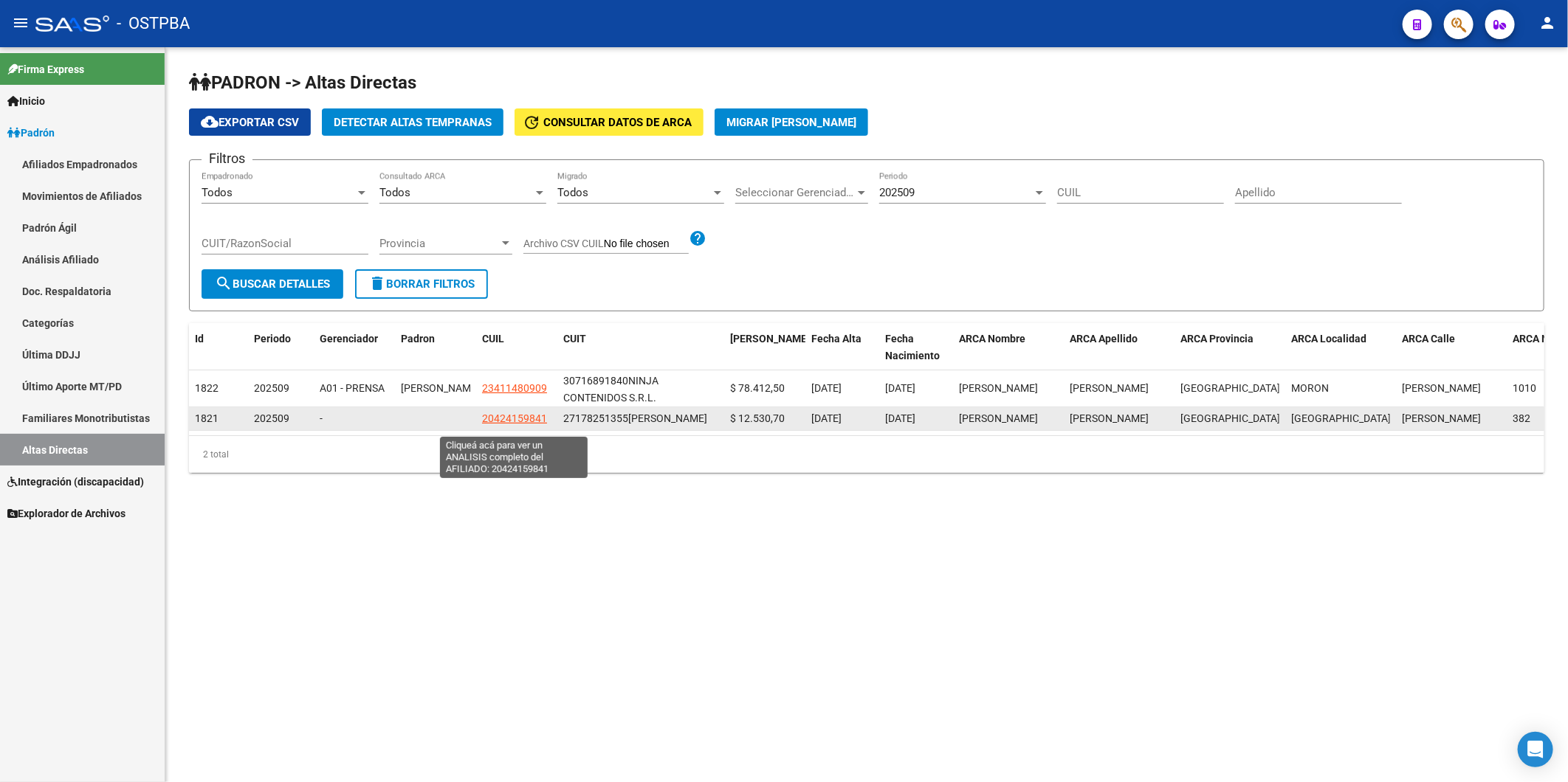
click at [525, 424] on span "20424159841" at bounding box center [514, 418] width 65 height 12
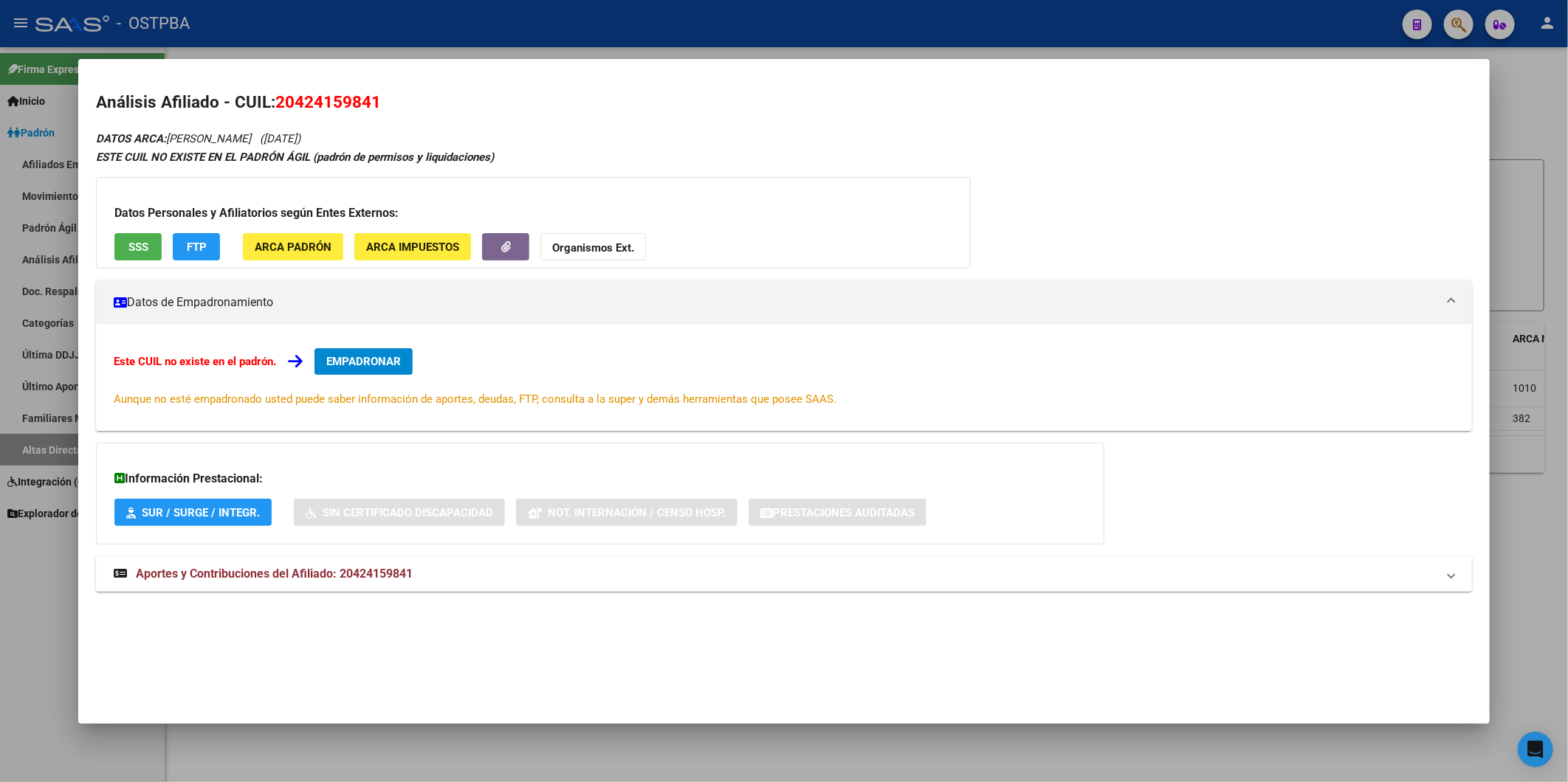
click at [1460, 87] on mat-dialog-content "Análisis Afiliado - CUIL: 20424159841 DATOS ARCA: [PERSON_NAME] ([DATE]) ESTE C…" at bounding box center [784, 351] width 1412 height 549
click at [1528, 96] on div at bounding box center [784, 391] width 1568 height 782
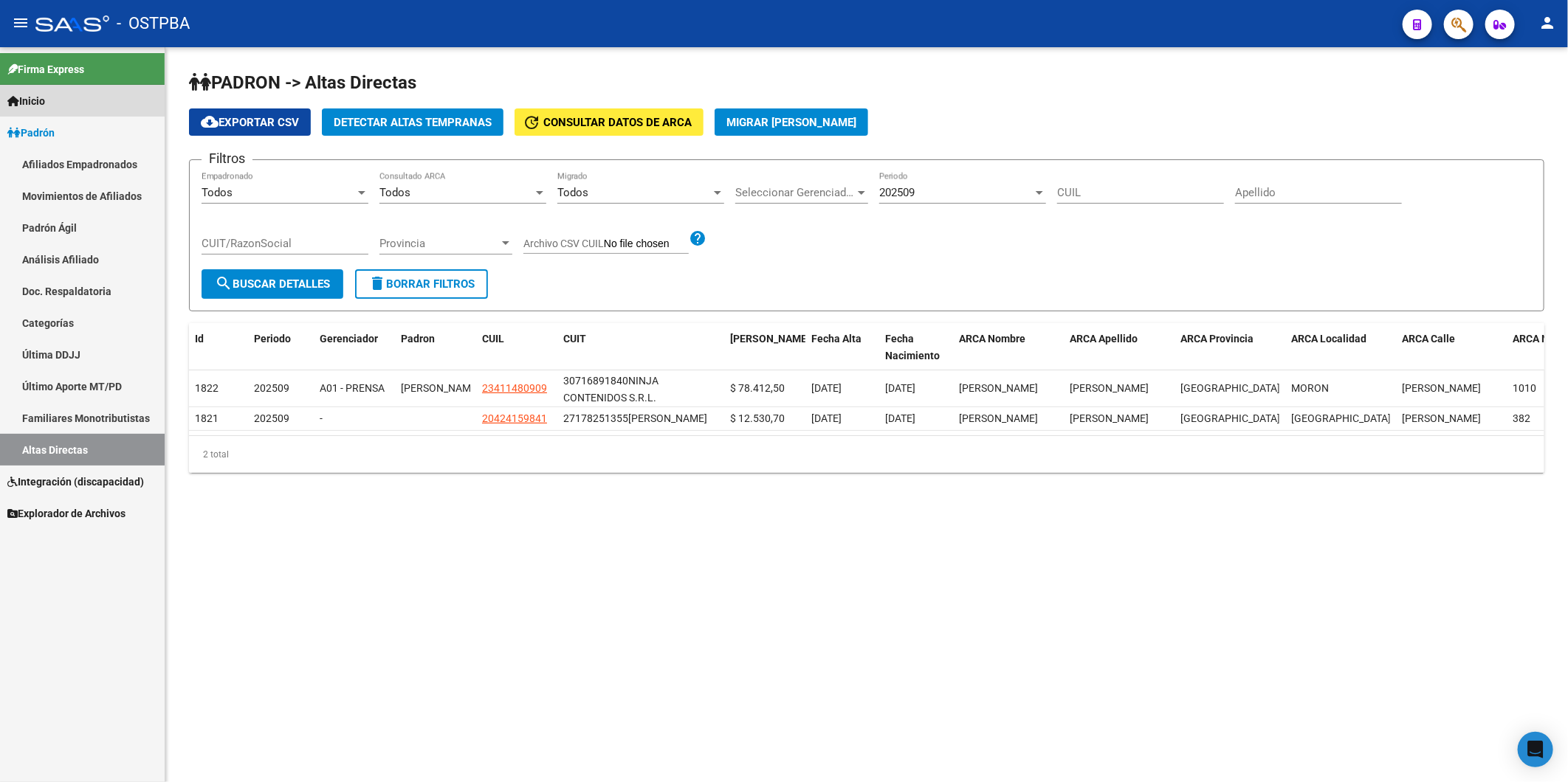
click at [39, 104] on span "Inicio" at bounding box center [26, 101] width 38 height 16
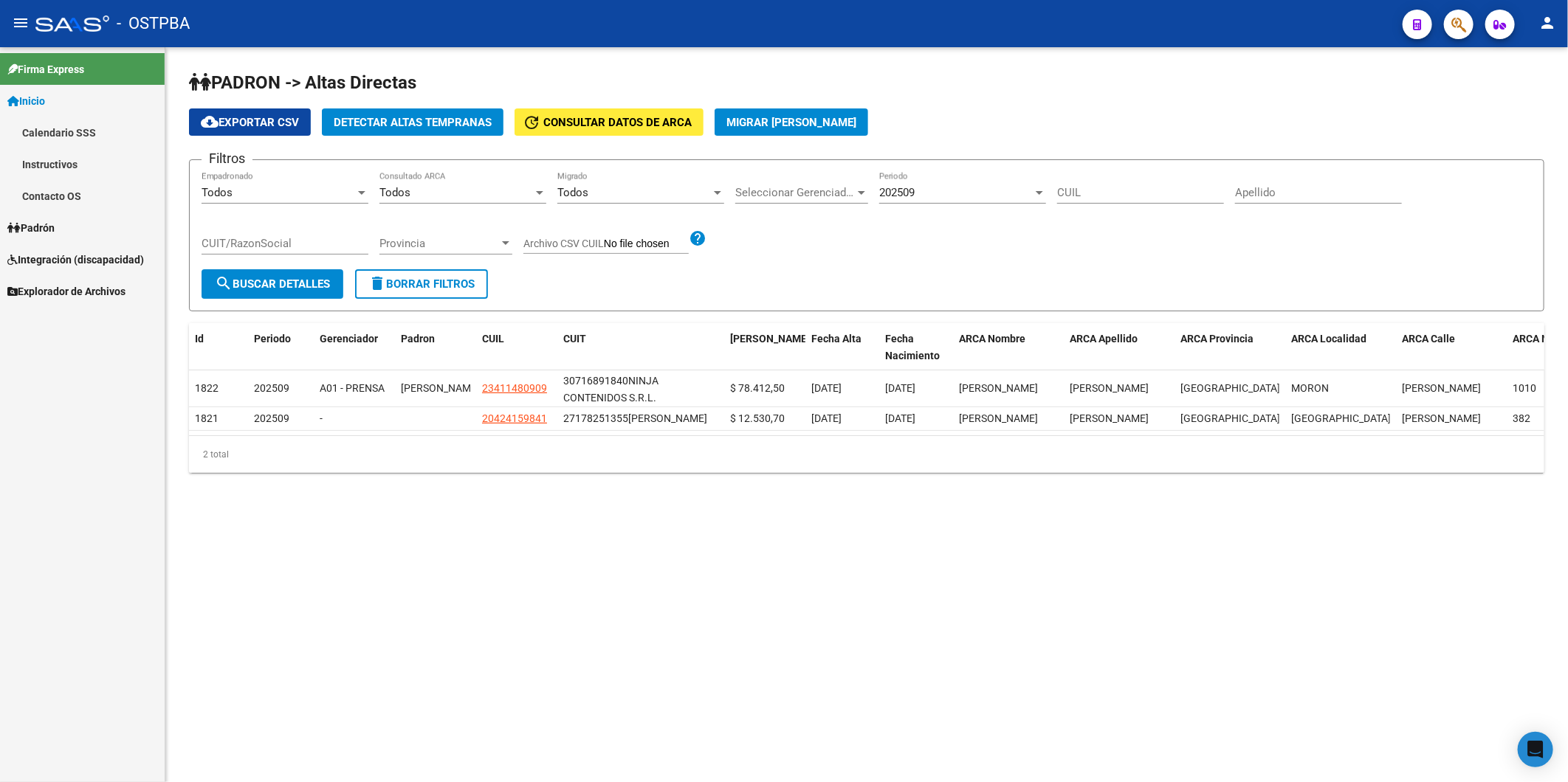
click at [11, 225] on icon at bounding box center [14, 228] width 13 height 10
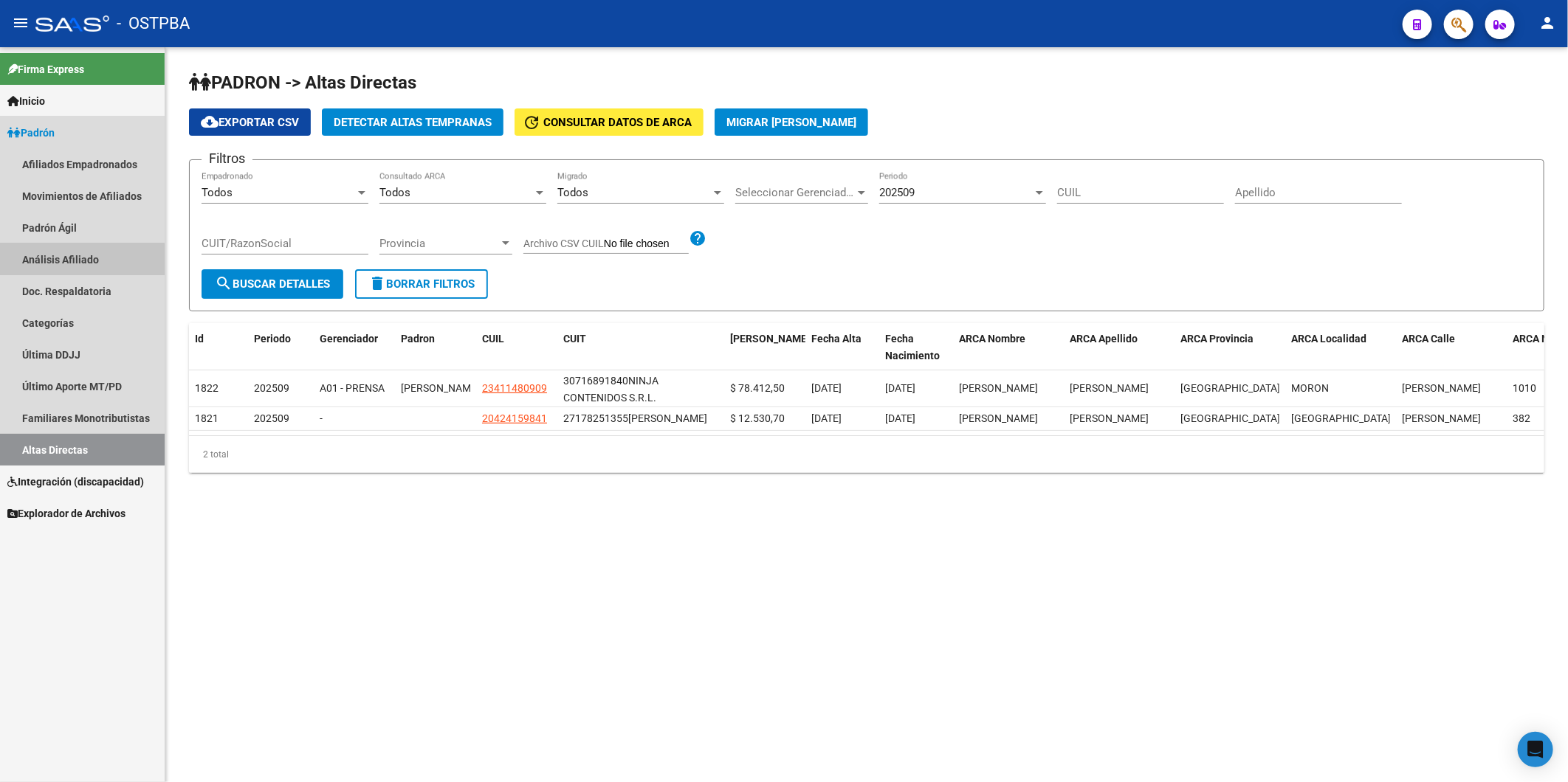
click at [64, 260] on link "Análisis Afiliado" at bounding box center [82, 259] width 164 height 32
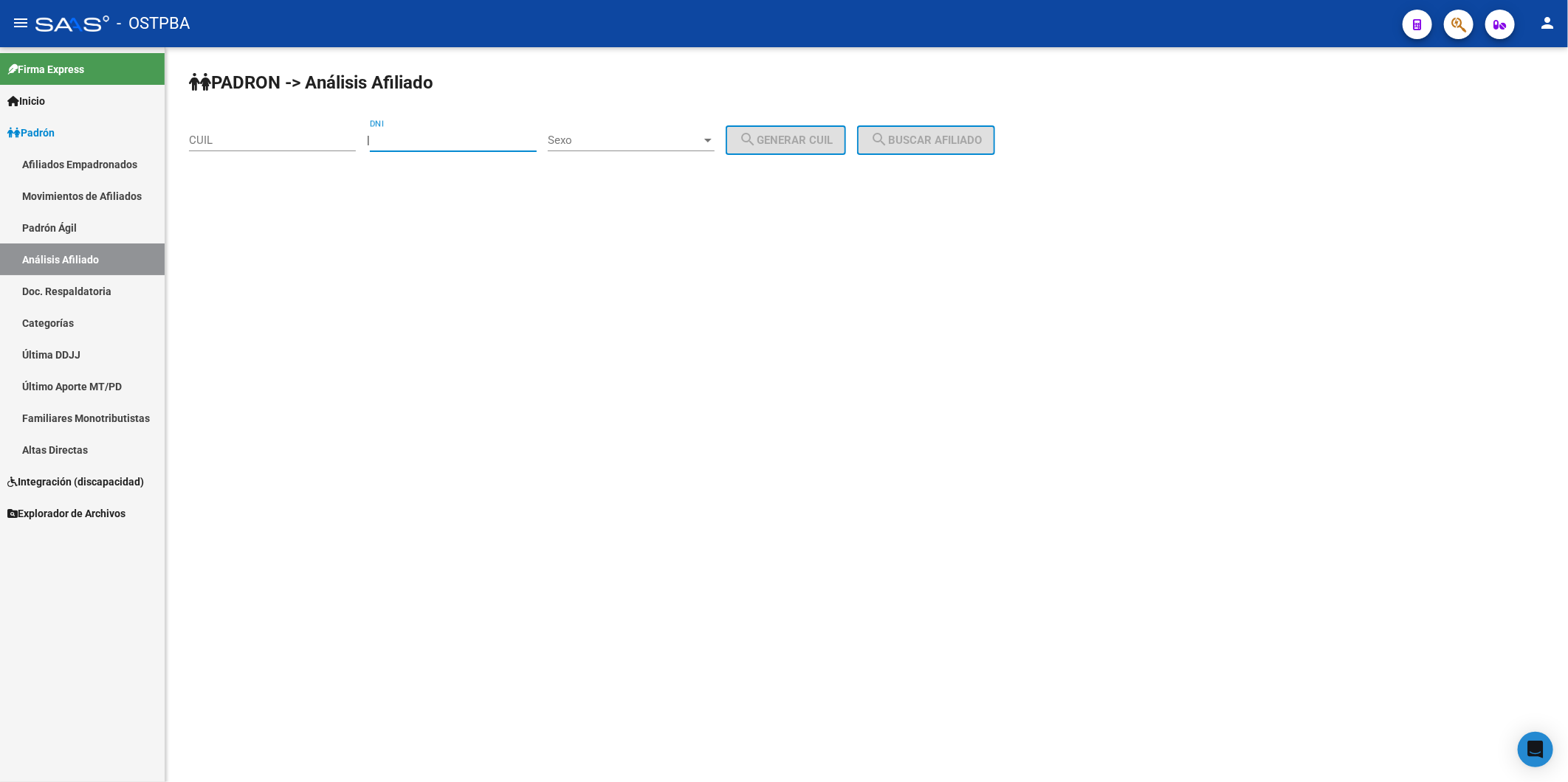
click at [485, 136] on input "DNI" at bounding box center [453, 141] width 167 height 13
paste input "24823832"
type input "24823832"
click at [714, 137] on div at bounding box center [708, 141] width 13 height 12
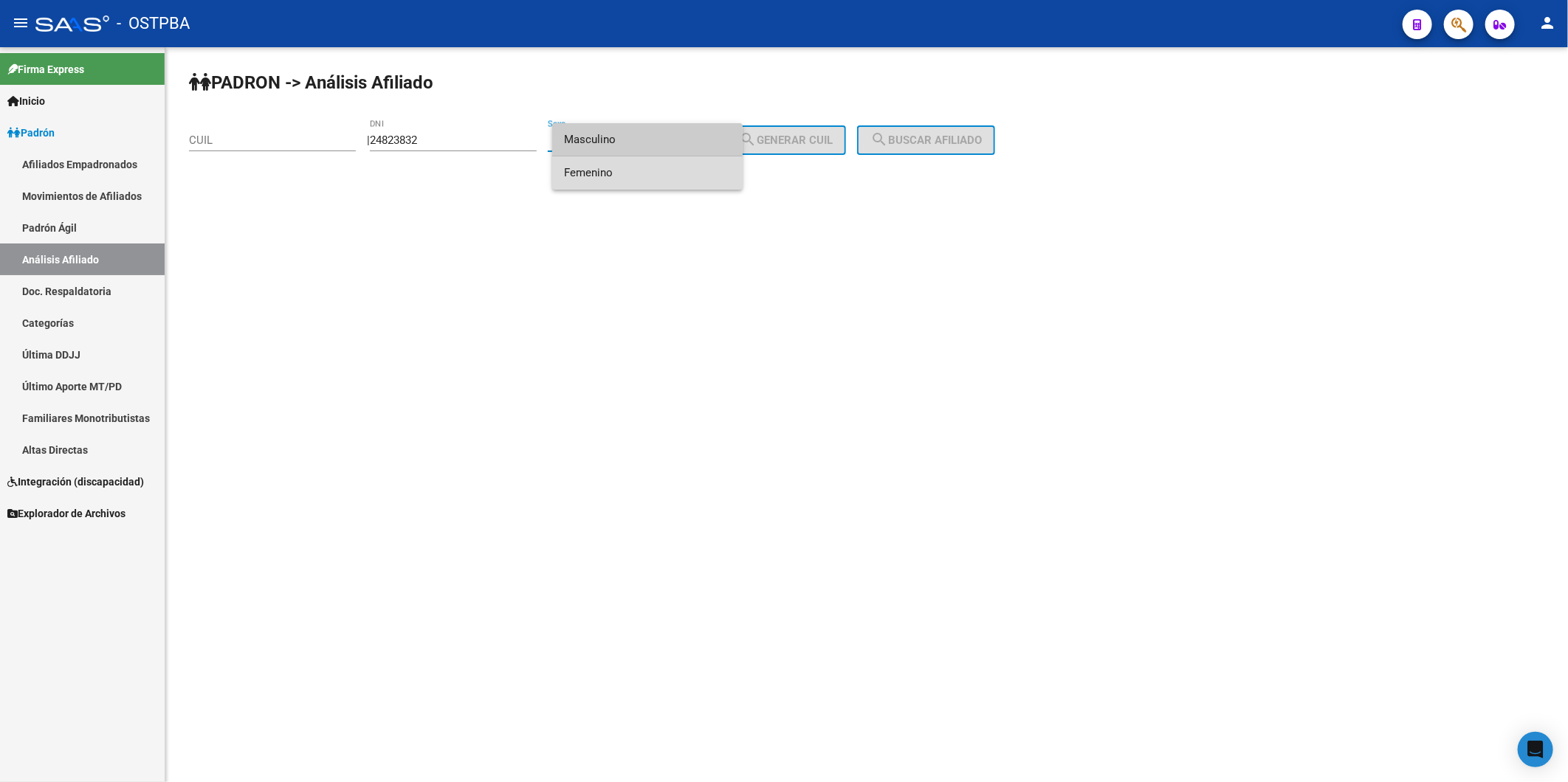
click at [688, 170] on span "Femenino" at bounding box center [647, 173] width 167 height 33
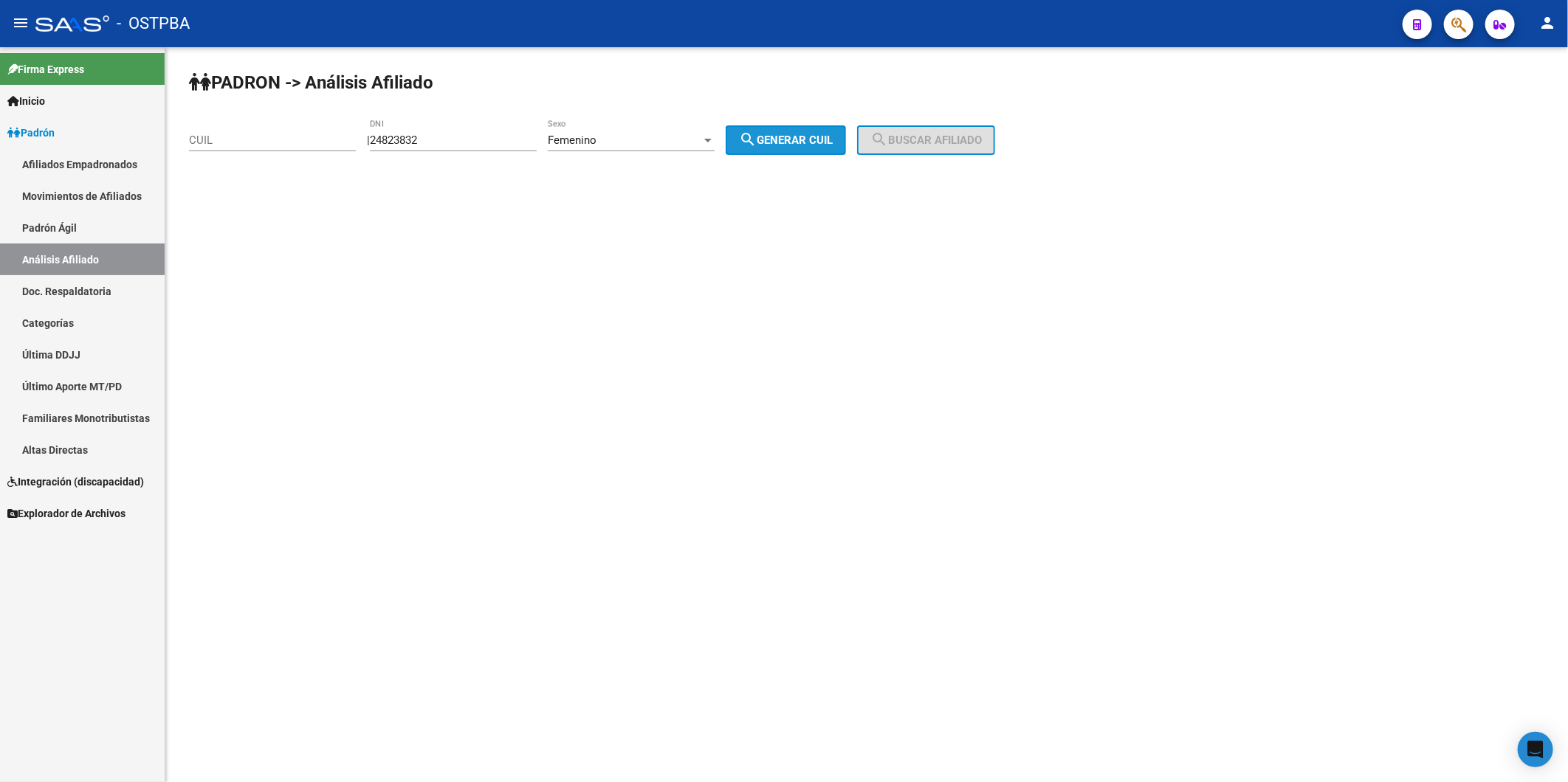
click at [782, 140] on span "search Generar CUIL" at bounding box center [786, 141] width 94 height 13
type input "27-24823832-7"
click at [947, 142] on span "search Buscar afiliado" at bounding box center [926, 141] width 112 height 13
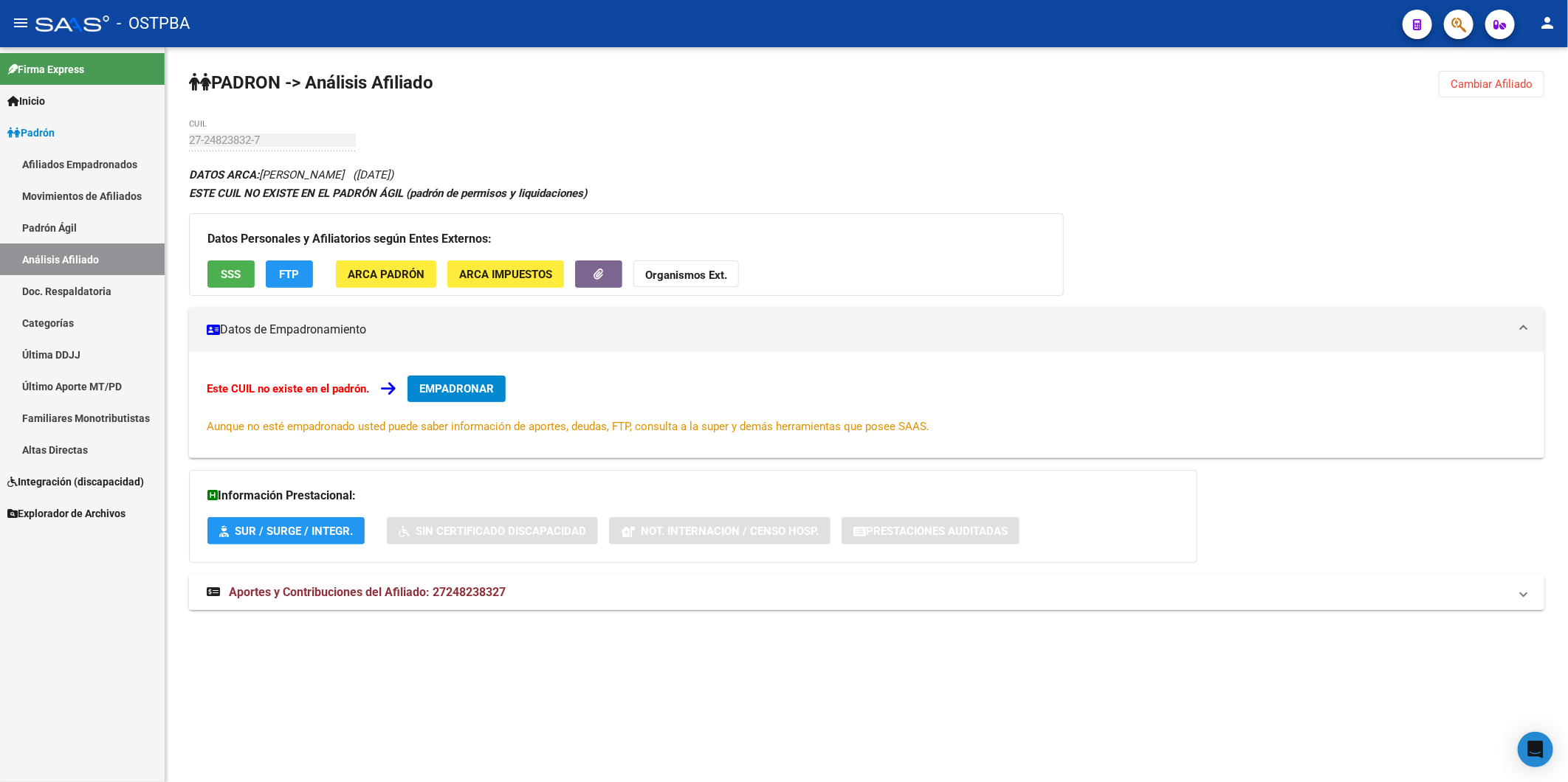
drag, startPoint x: 436, startPoint y: 594, endPoint x: 527, endPoint y: 591, distance: 91.0
click at [527, 591] on mat-panel-title "Aportes y Contribuciones del Afiliado: 27248238327" at bounding box center [858, 593] width 1302 height 16
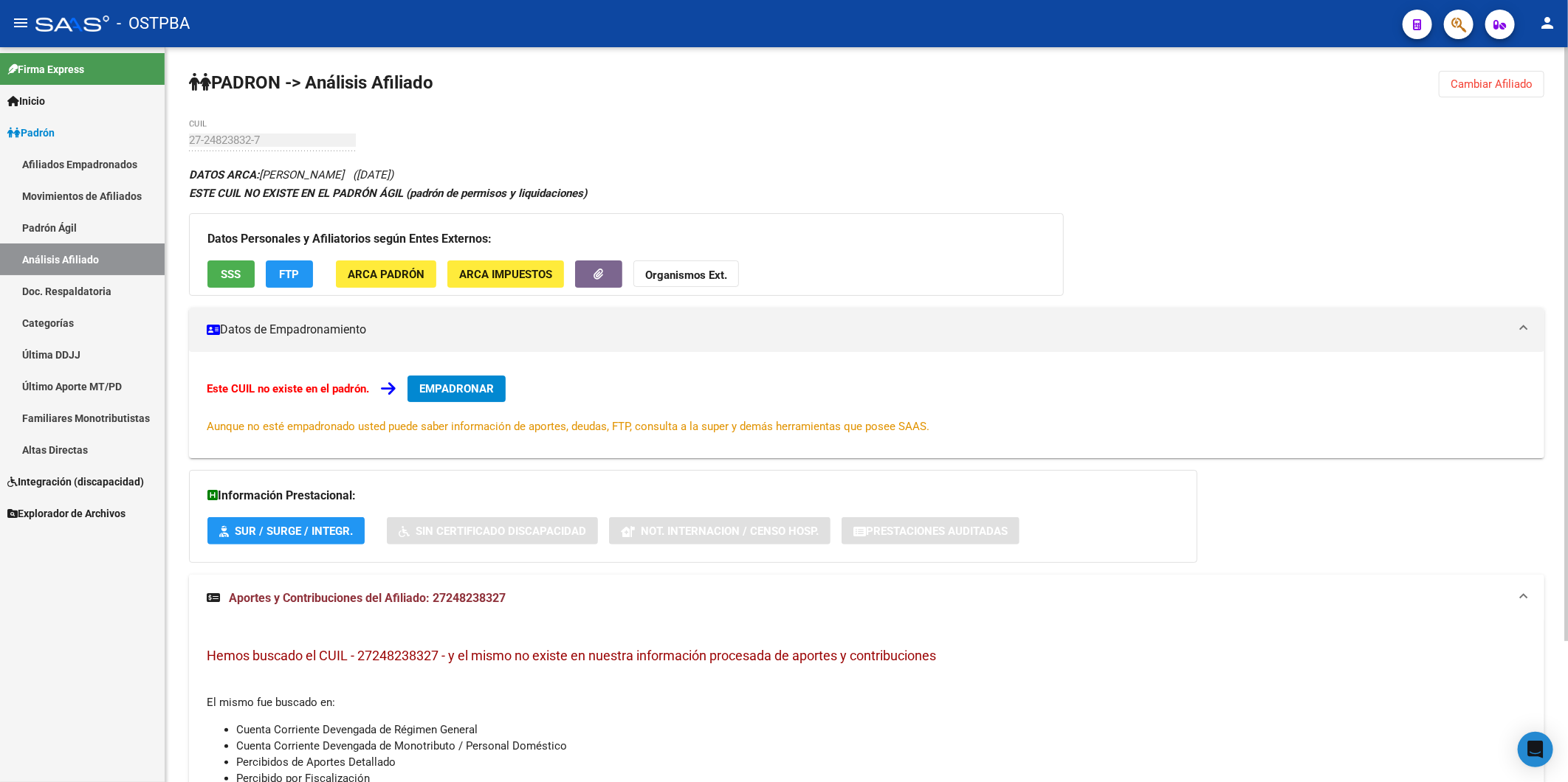
copy span "27248238327"
click at [665, 275] on strong "Organismos Ext." at bounding box center [686, 275] width 82 height 13
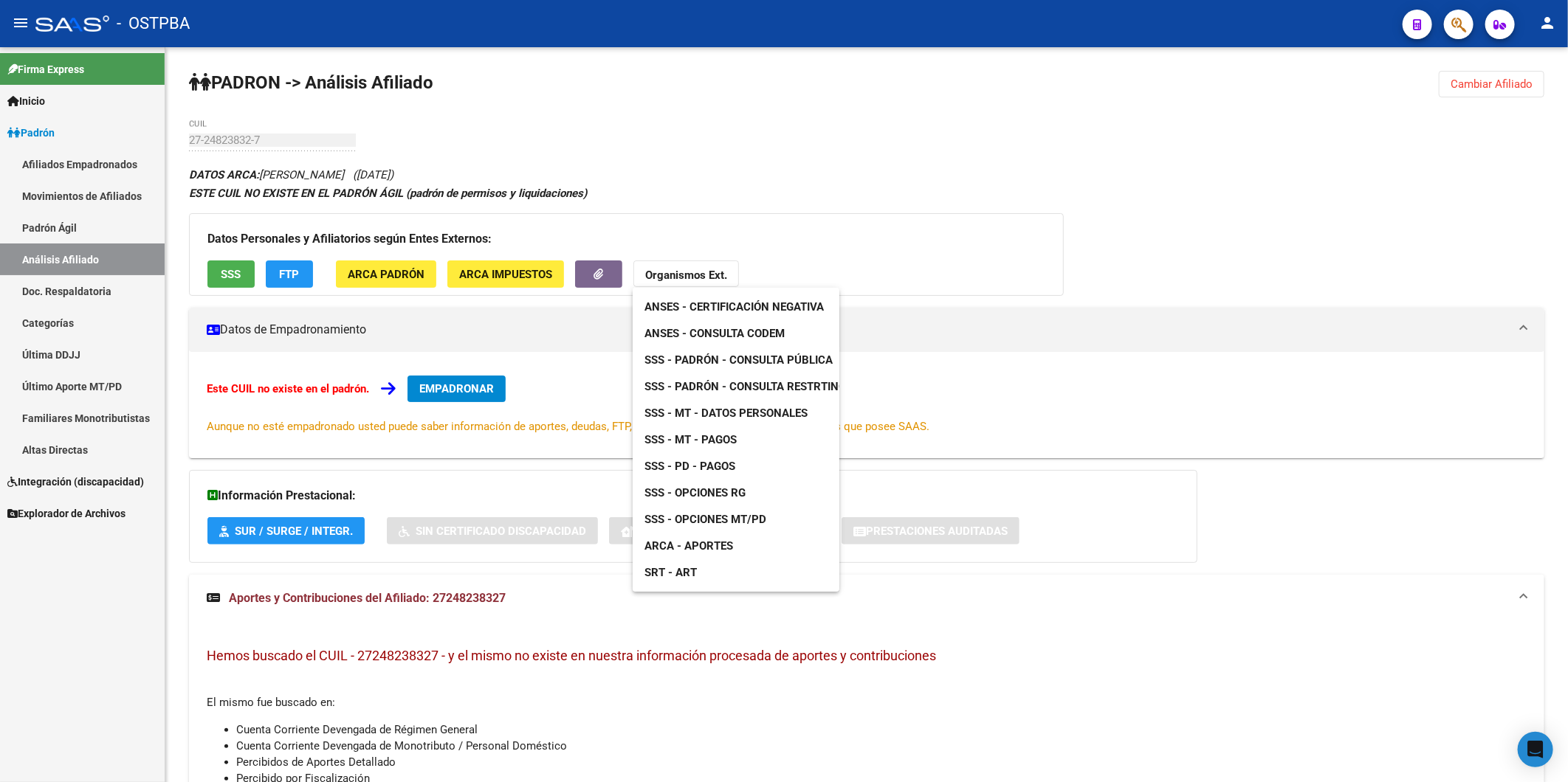
click at [714, 329] on span "ANSES - Consulta CODEM" at bounding box center [714, 333] width 140 height 13
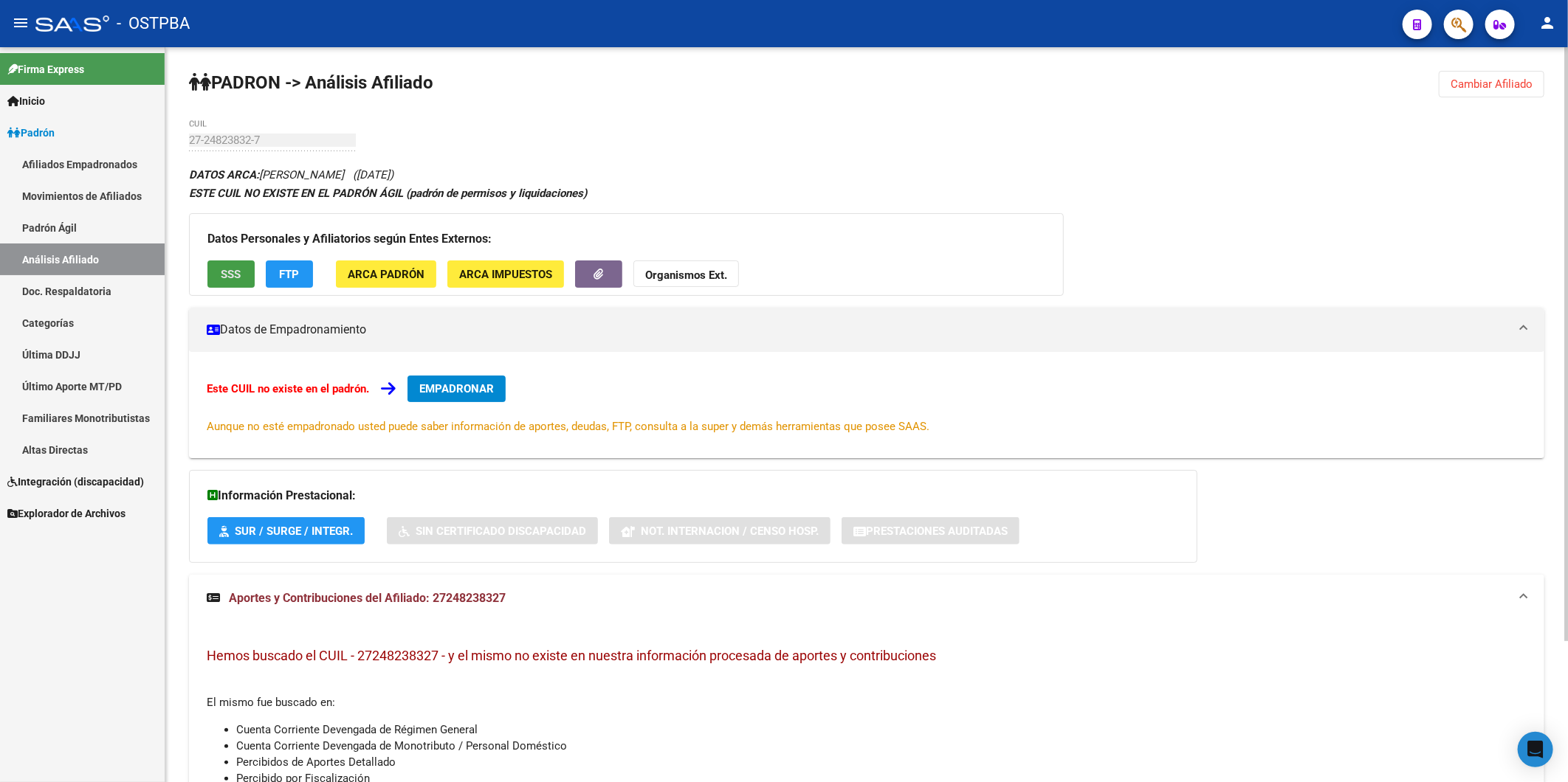
click at [231, 275] on span "SSS" at bounding box center [231, 275] width 20 height 13
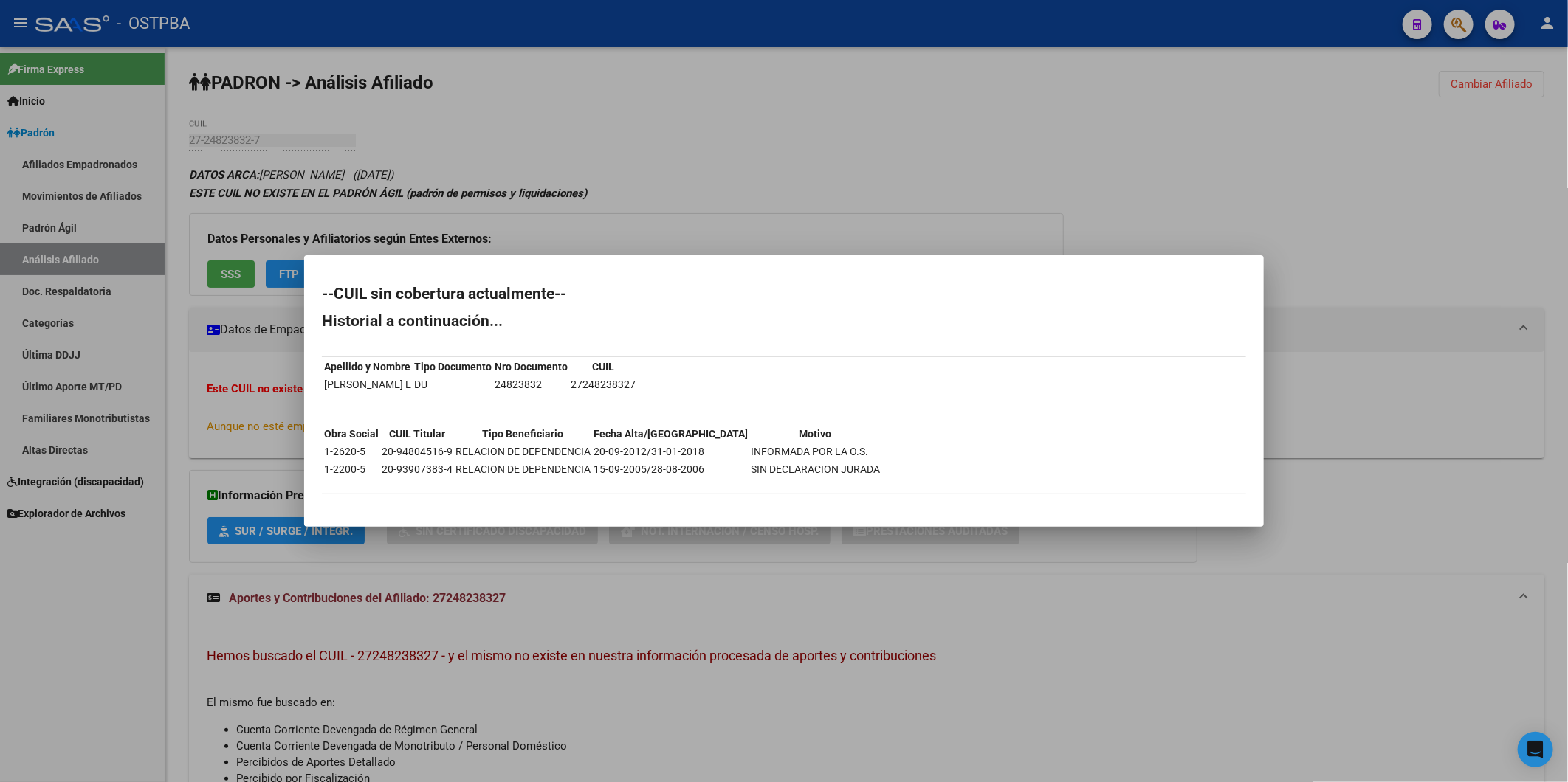
click at [668, 238] on div at bounding box center [784, 391] width 1568 height 782
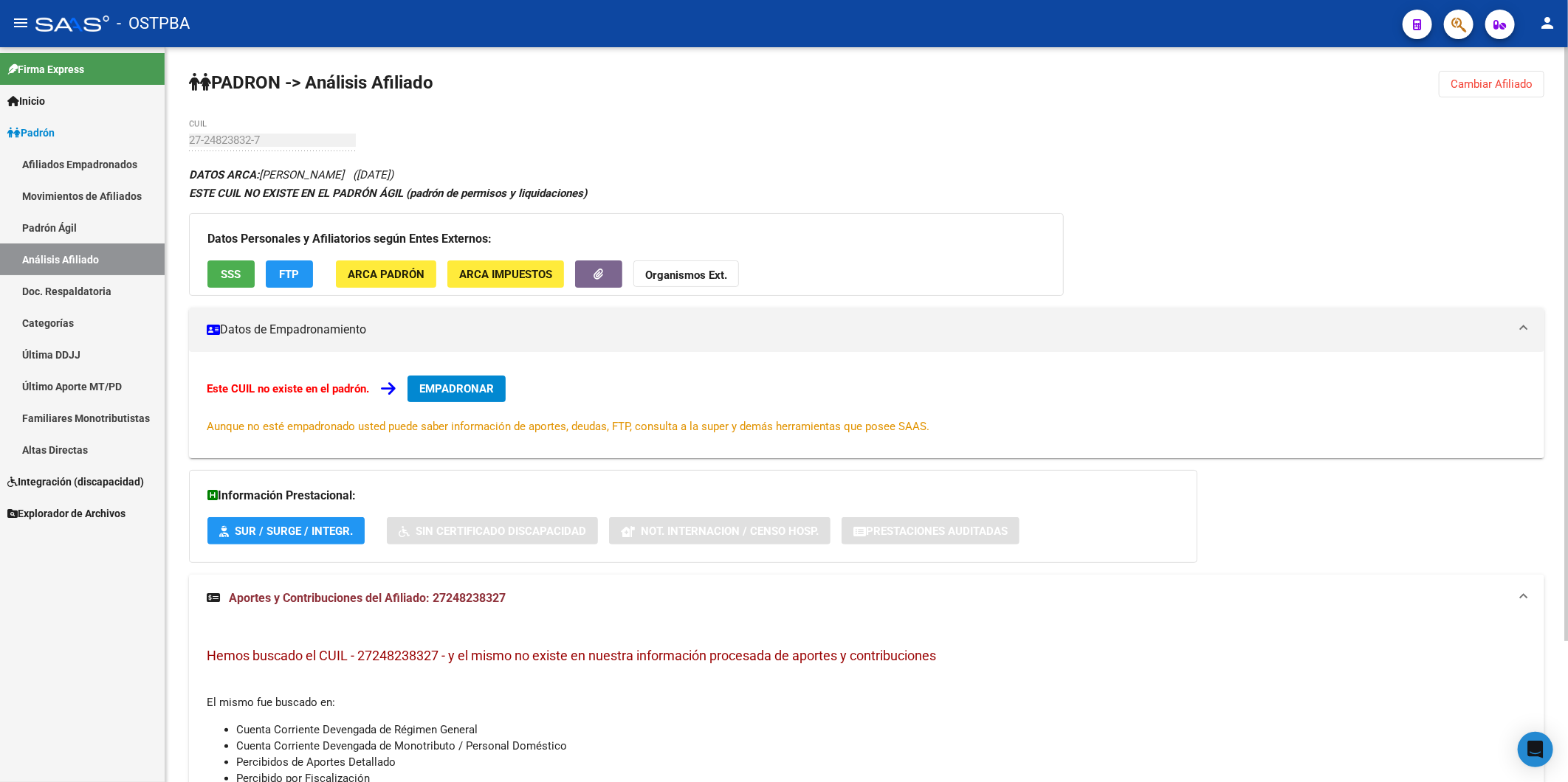
click at [276, 270] on button "FTP" at bounding box center [289, 274] width 47 height 28
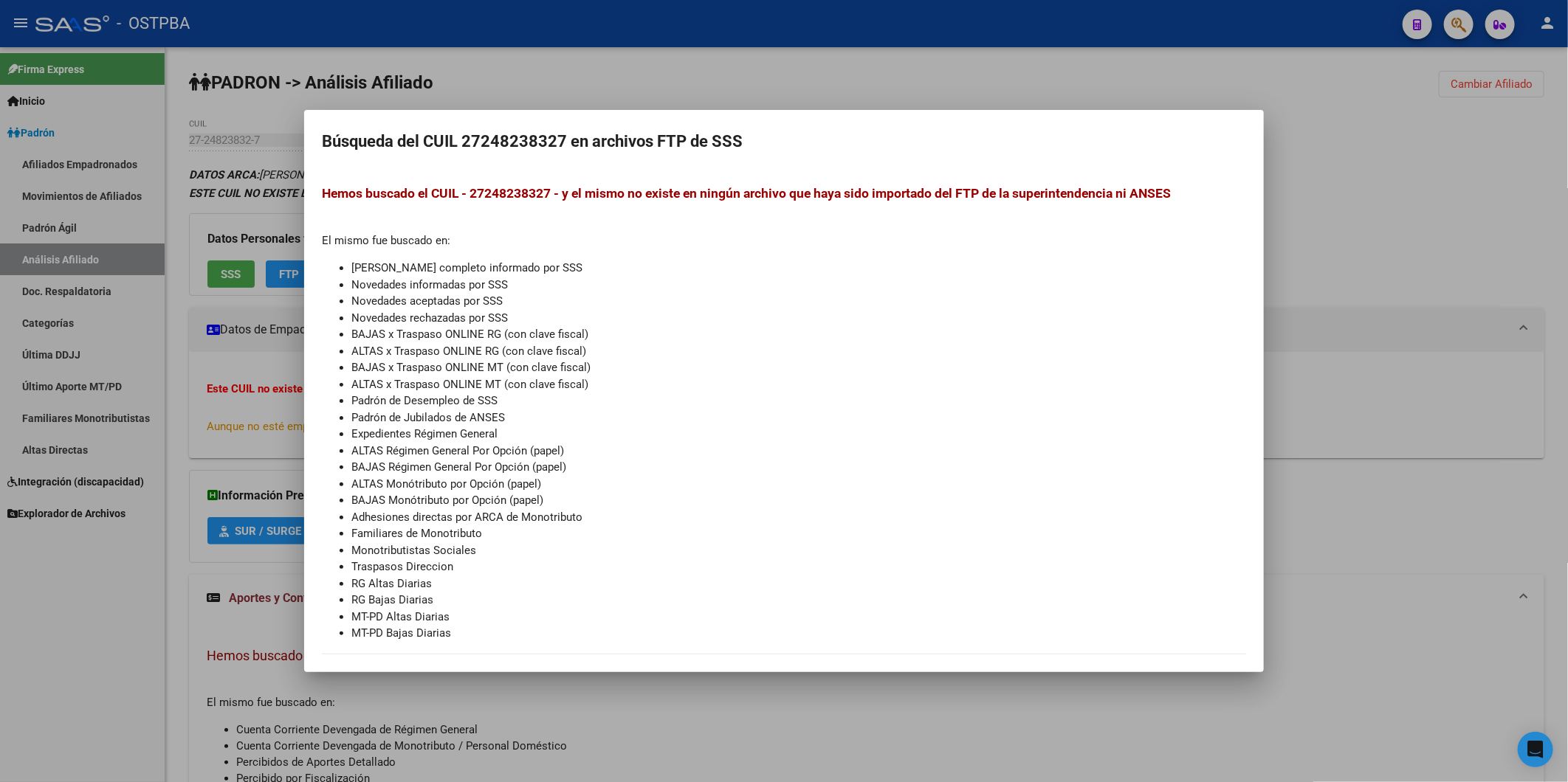
click at [901, 92] on div at bounding box center [784, 391] width 1568 height 782
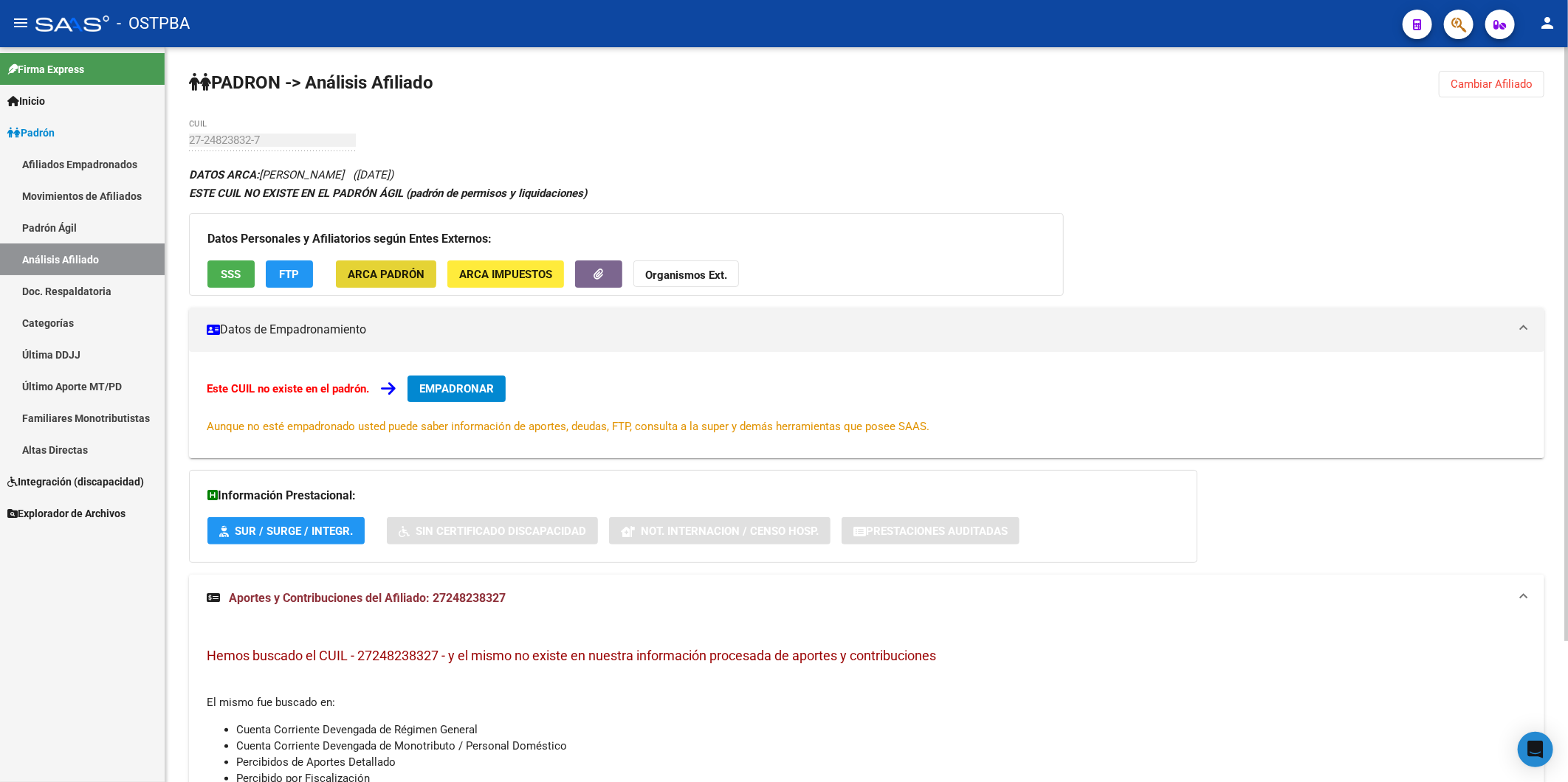
click at [385, 272] on span "ARCA Padrón" at bounding box center [385, 275] width 77 height 13
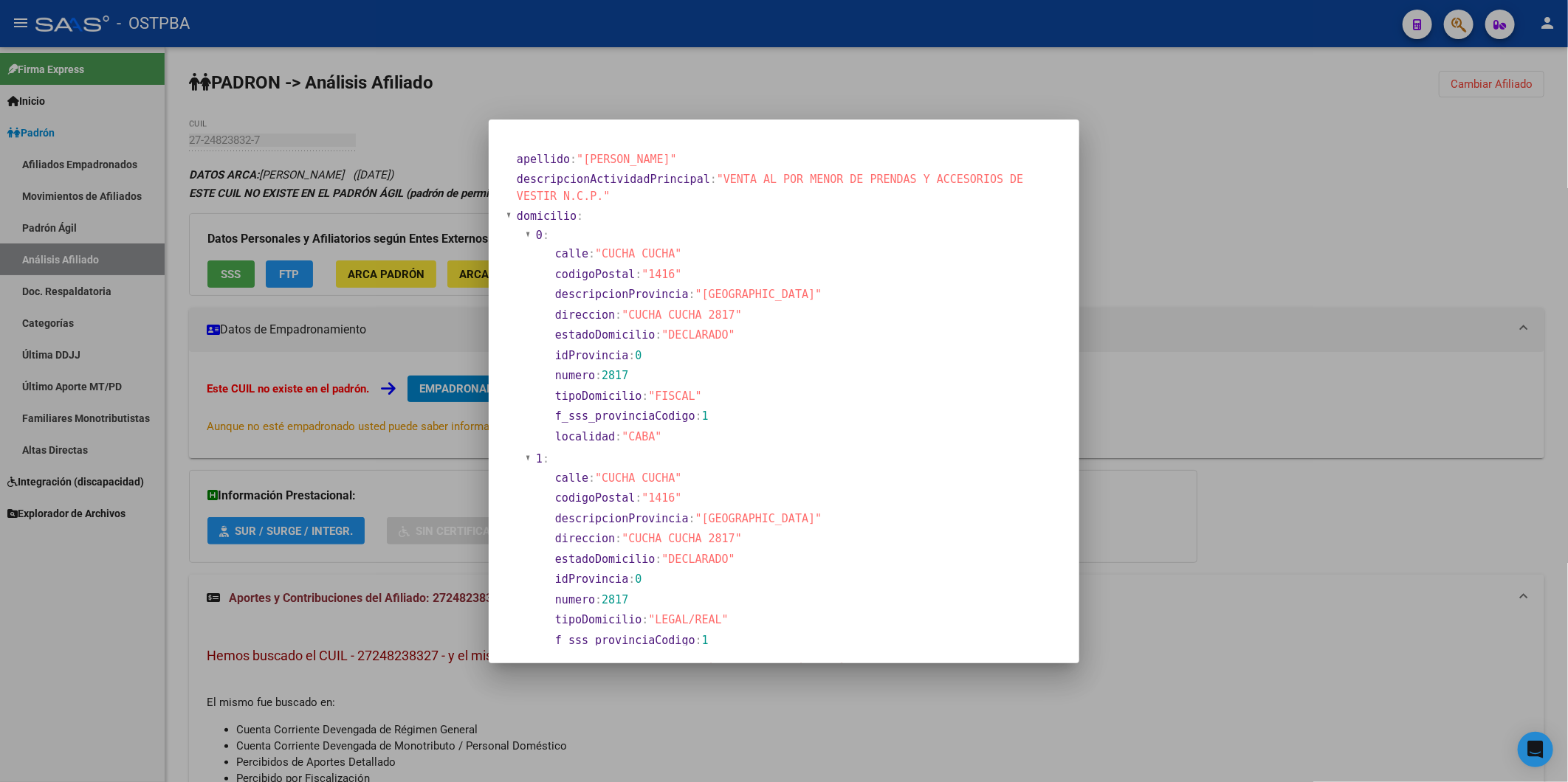
click at [1194, 179] on div at bounding box center [784, 391] width 1568 height 782
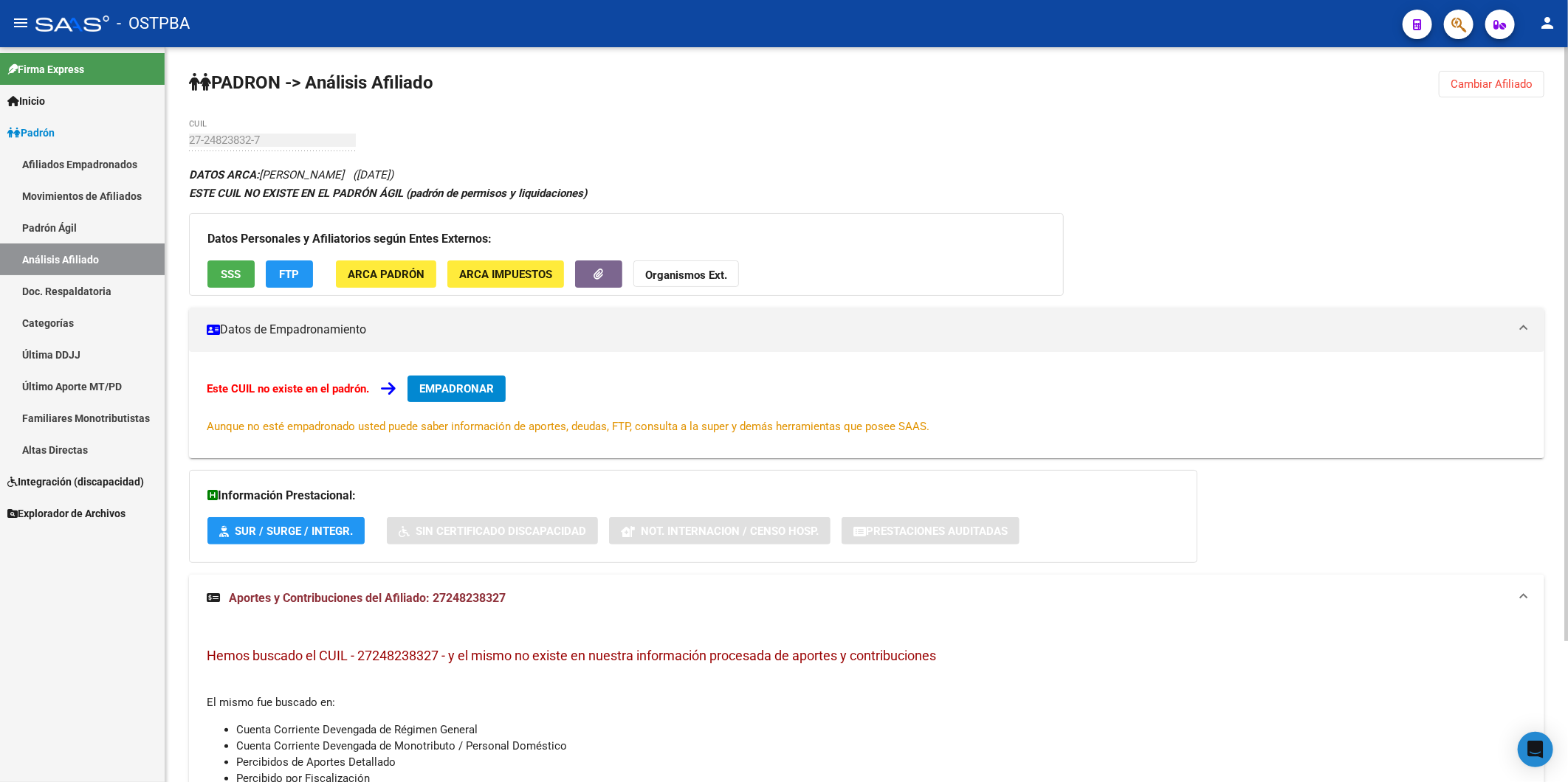
click at [526, 284] on button "ARCA Impuestos" at bounding box center [505, 274] width 117 height 28
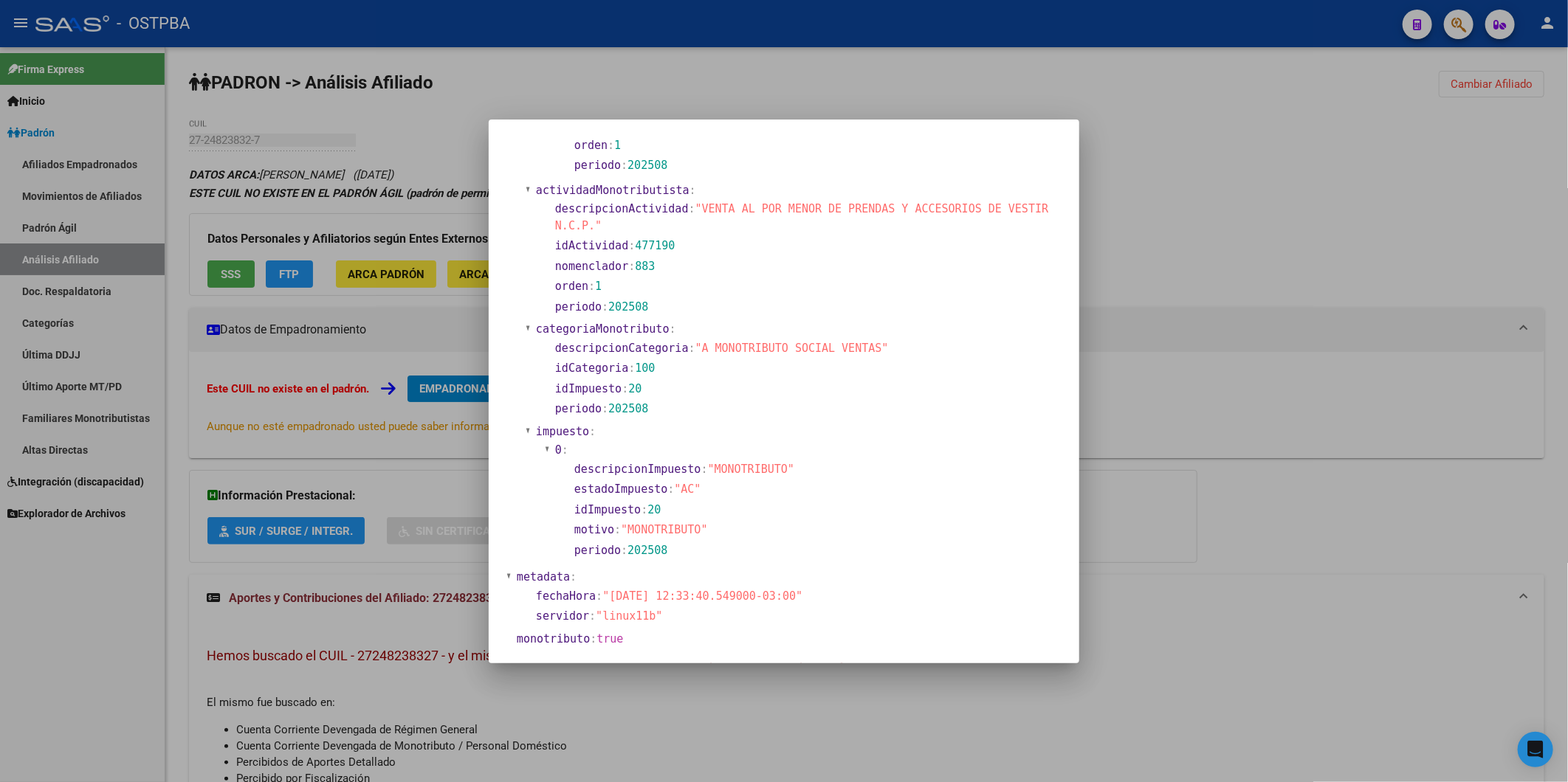
scroll to position [477, 0]
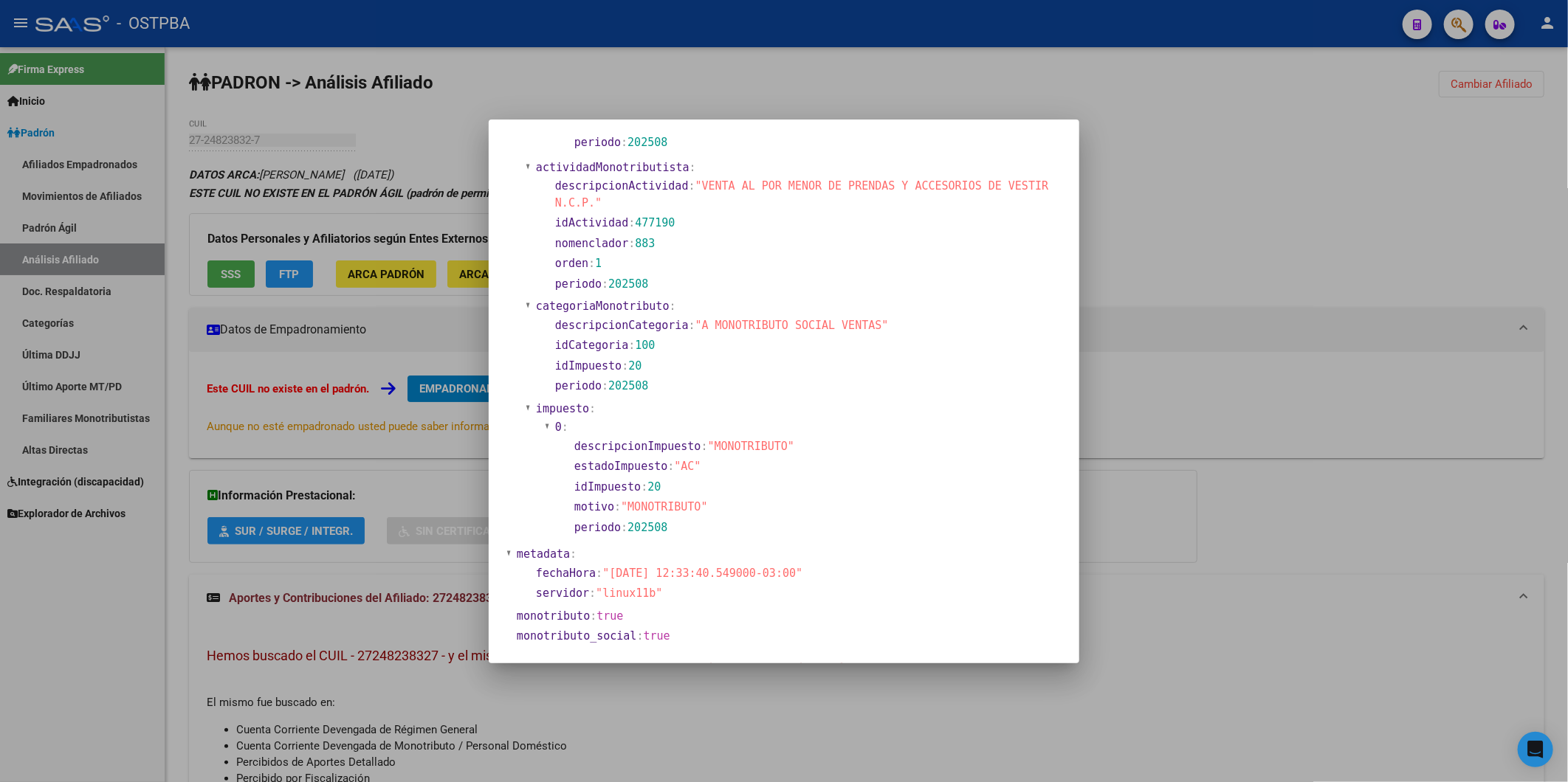
click at [1132, 202] on div at bounding box center [784, 391] width 1568 height 782
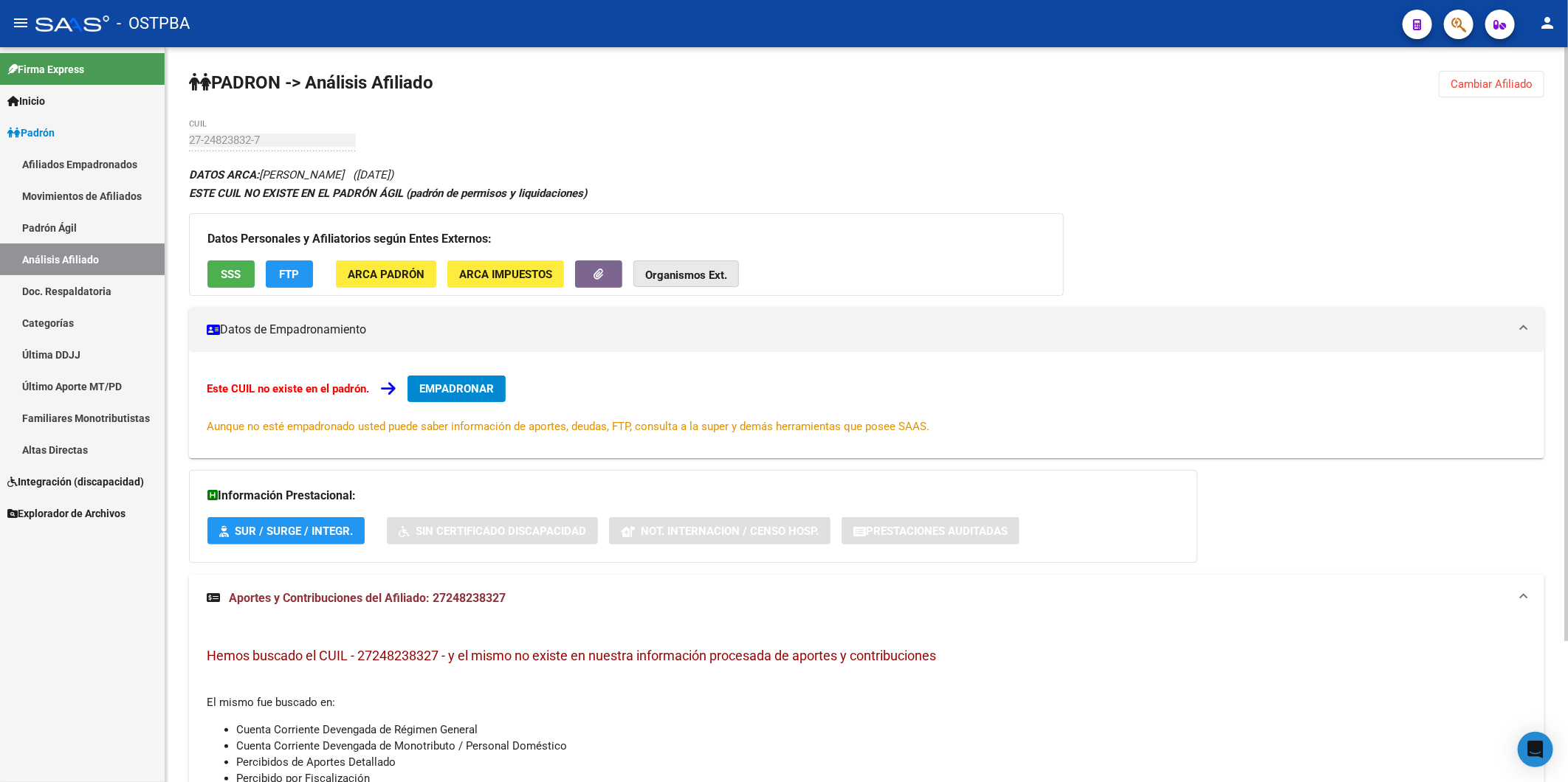
click at [673, 277] on strong "Organismos Ext." at bounding box center [686, 275] width 82 height 13
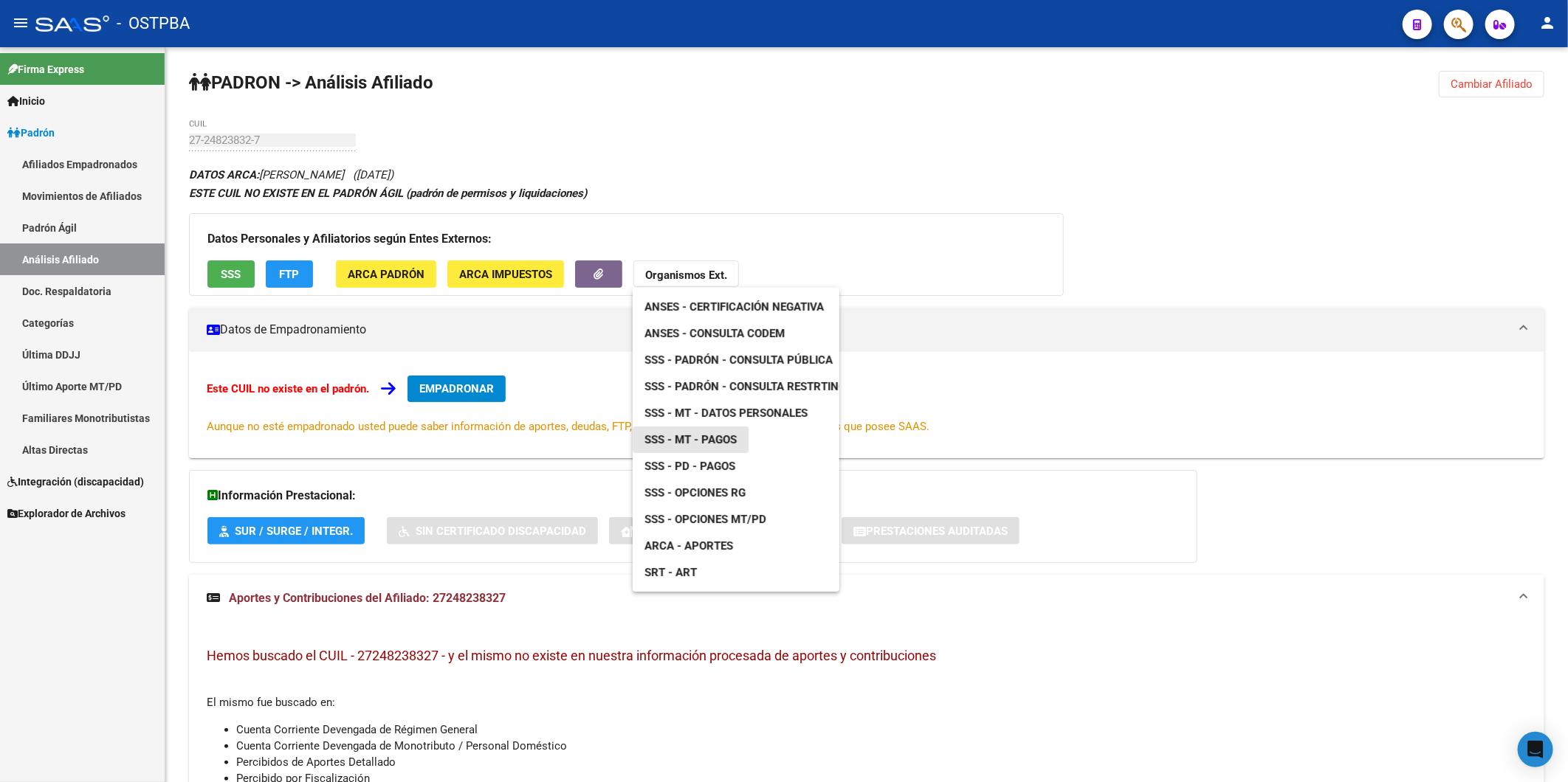
click at [706, 444] on span "SSS - MT - Pagos" at bounding box center [691, 440] width 92 height 13
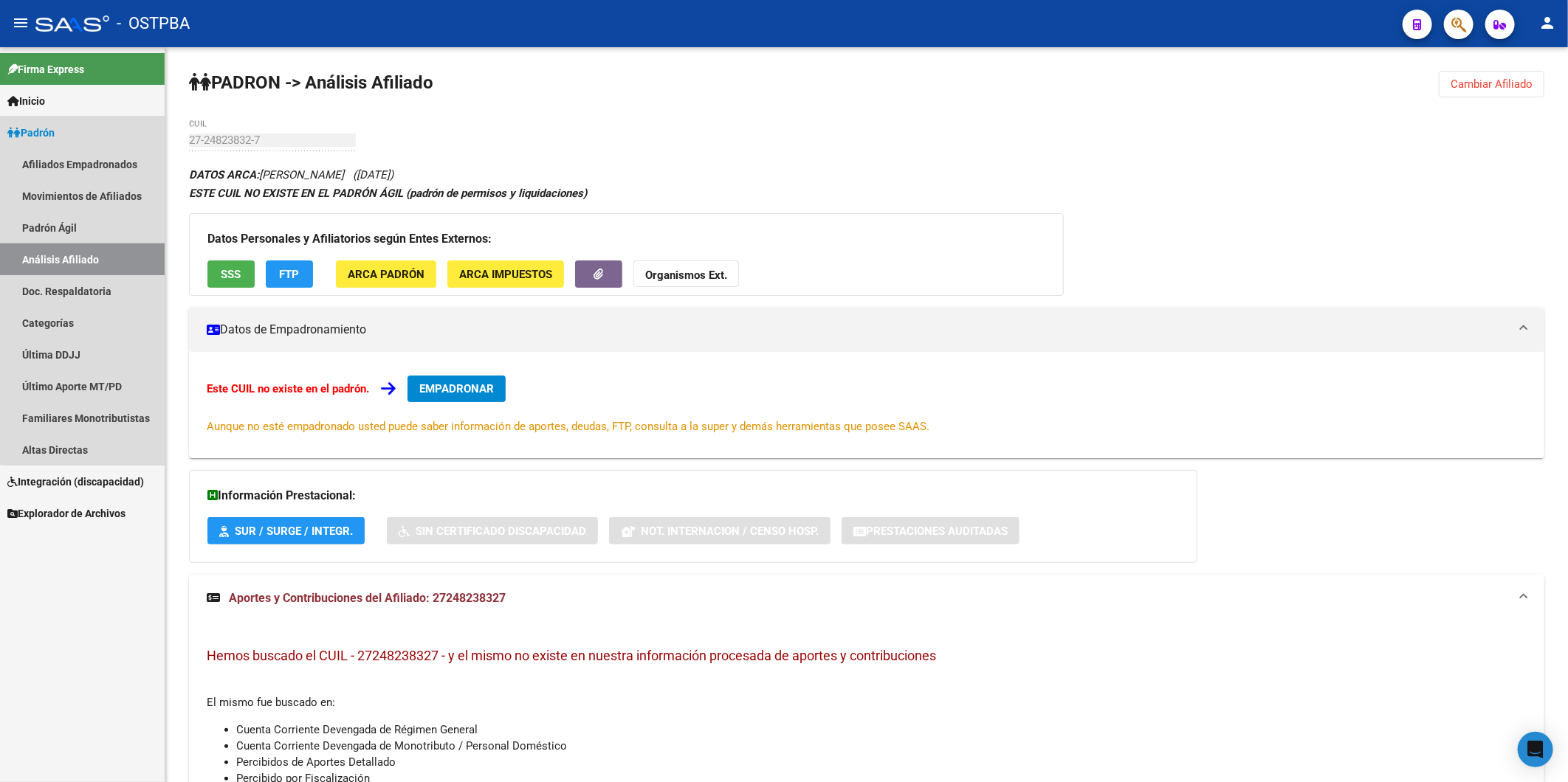
click at [85, 248] on link "Análisis Afiliado" at bounding box center [82, 259] width 164 height 32
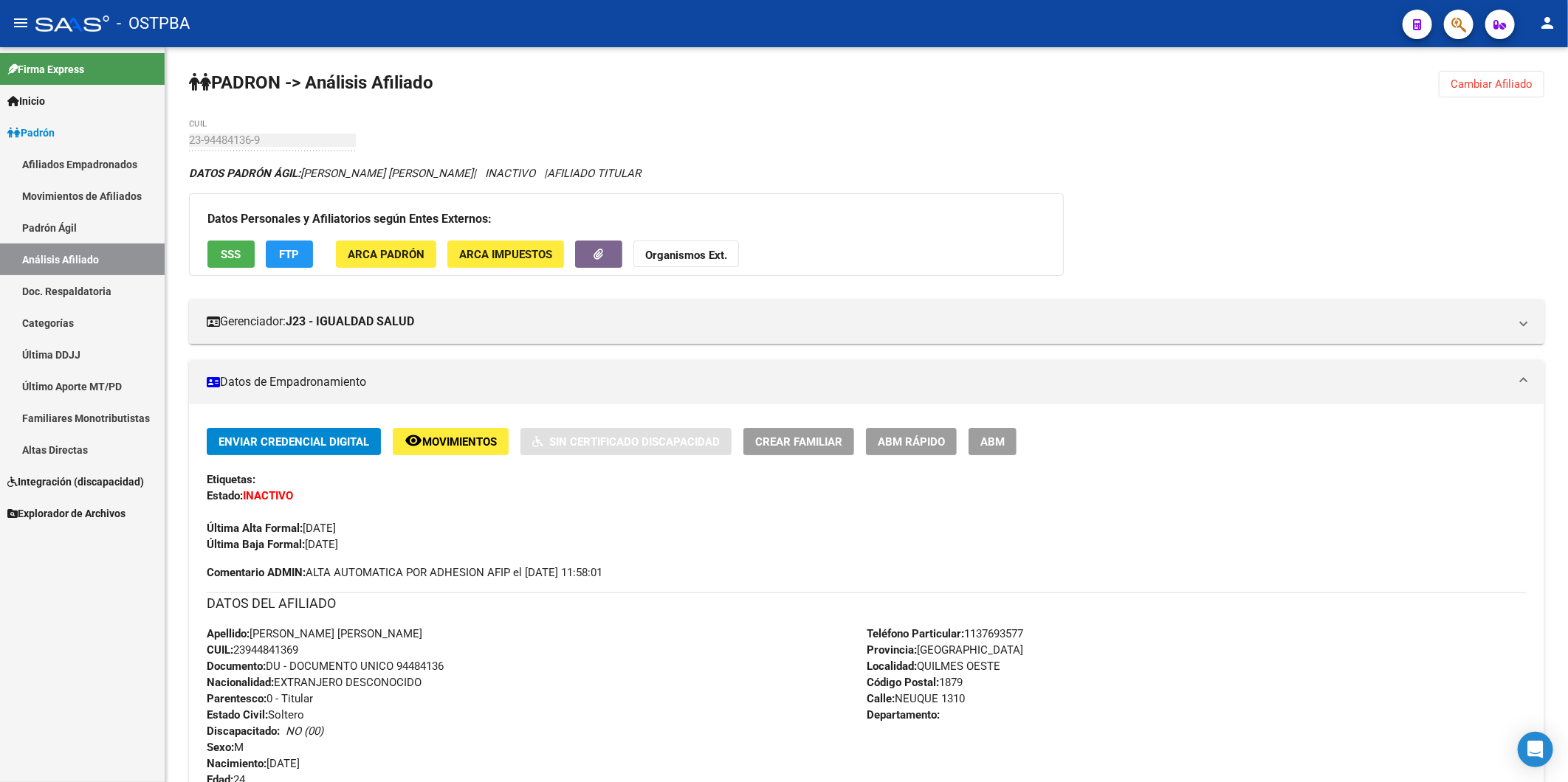
click at [28, 257] on link "Análisis Afiliado" at bounding box center [82, 259] width 164 height 32
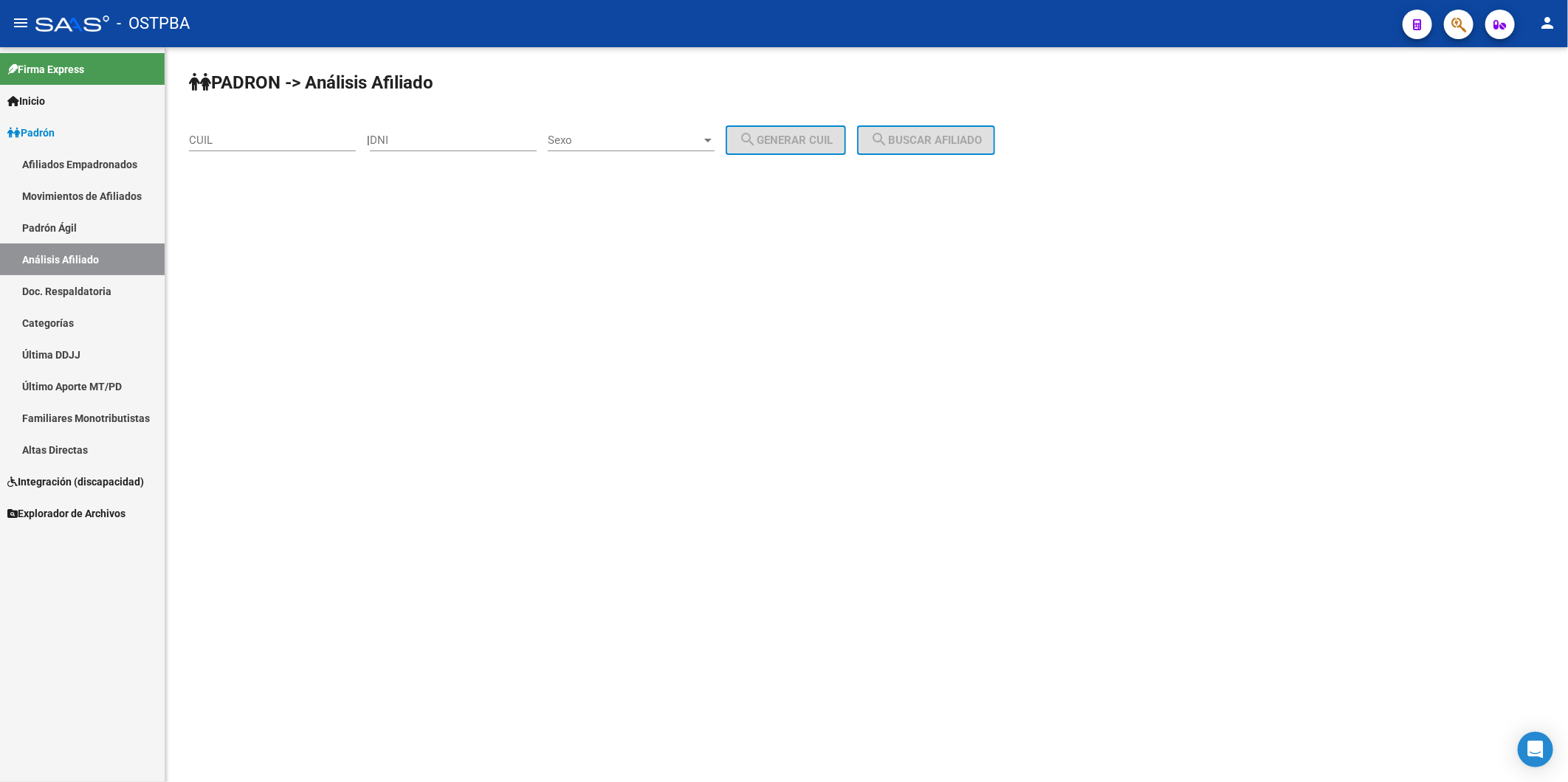
click at [432, 137] on input "DNI" at bounding box center [453, 141] width 167 height 13
click at [861, 320] on mat-sidenav-content "PADRON -> Análisis Afiliado CUIL | DNI Sexo Sexo search Generar CUIL search Bus…" at bounding box center [866, 414] width 1403 height 735
click at [469, 145] on input "DNI" at bounding box center [453, 141] width 167 height 13
type input "32184122"
click at [714, 143] on div at bounding box center [708, 141] width 13 height 12
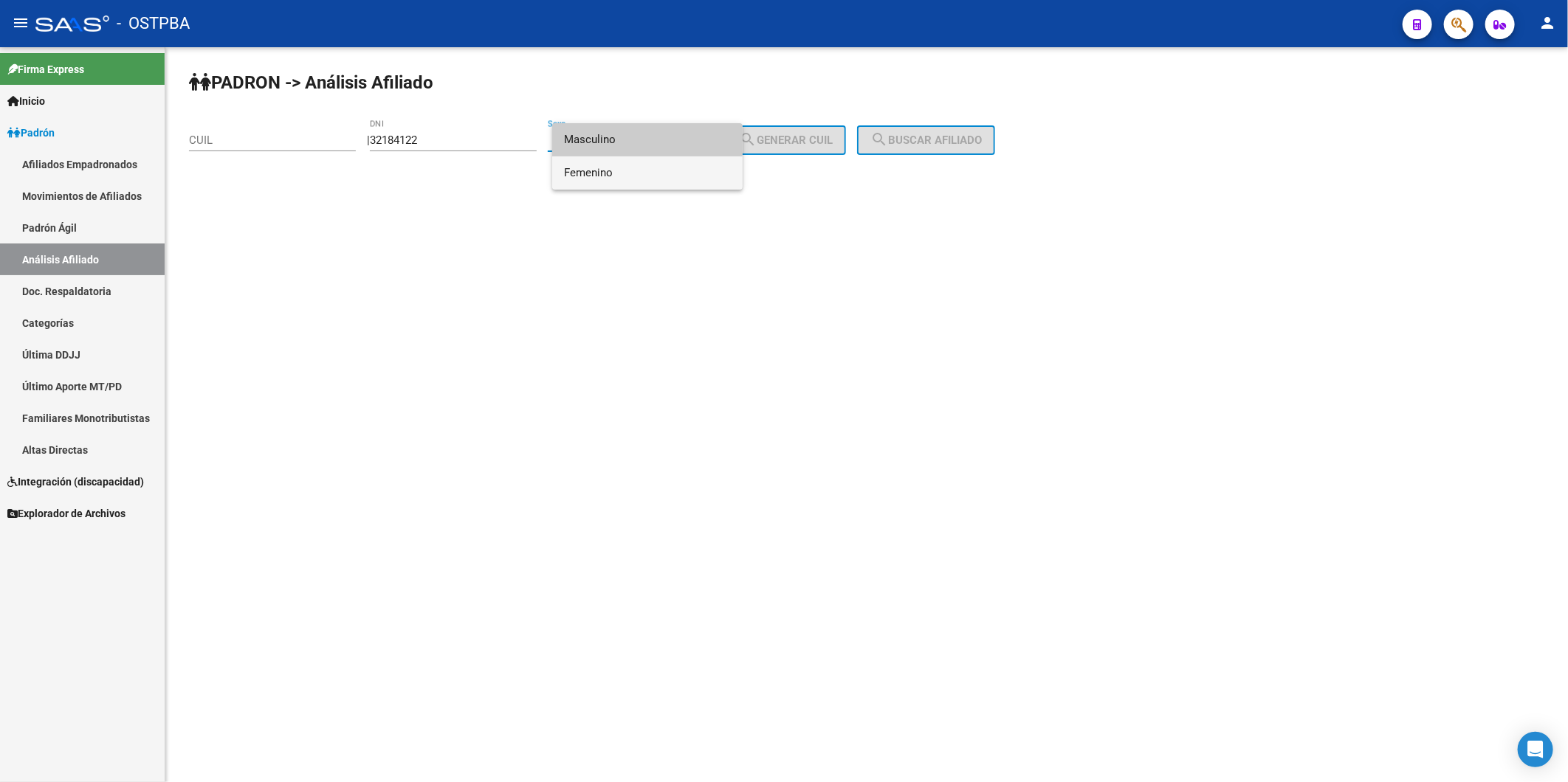
click at [711, 167] on span "Femenino" at bounding box center [647, 173] width 167 height 33
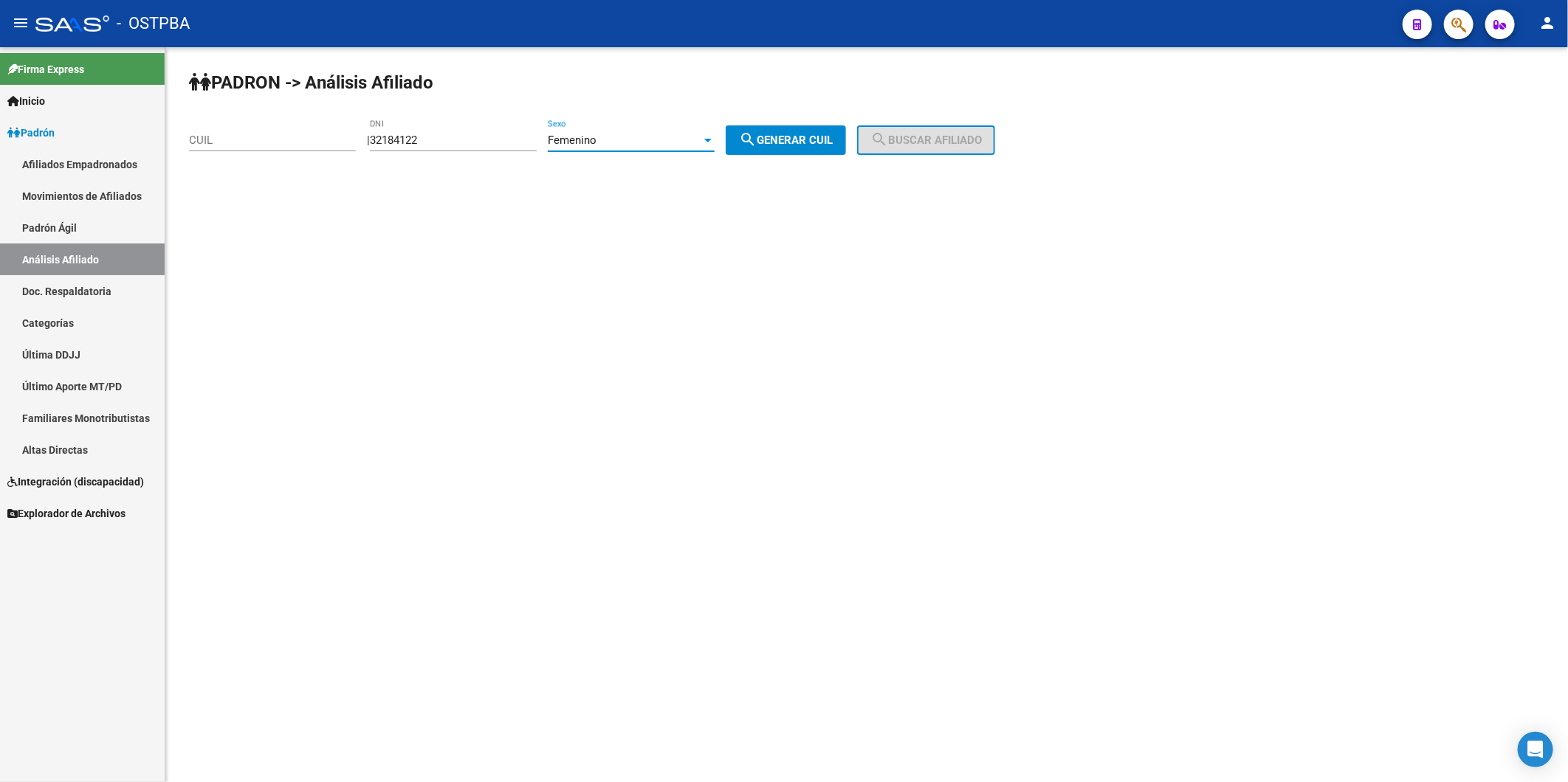
drag, startPoint x: 793, startPoint y: 136, endPoint x: 909, endPoint y: 136, distance: 116.0
click at [846, 136] on button "search Generar CUIL" at bounding box center [786, 141] width 121 height 30
type input "27-32184122-3"
click at [948, 136] on span "search Buscar afiliado" at bounding box center [926, 141] width 112 height 13
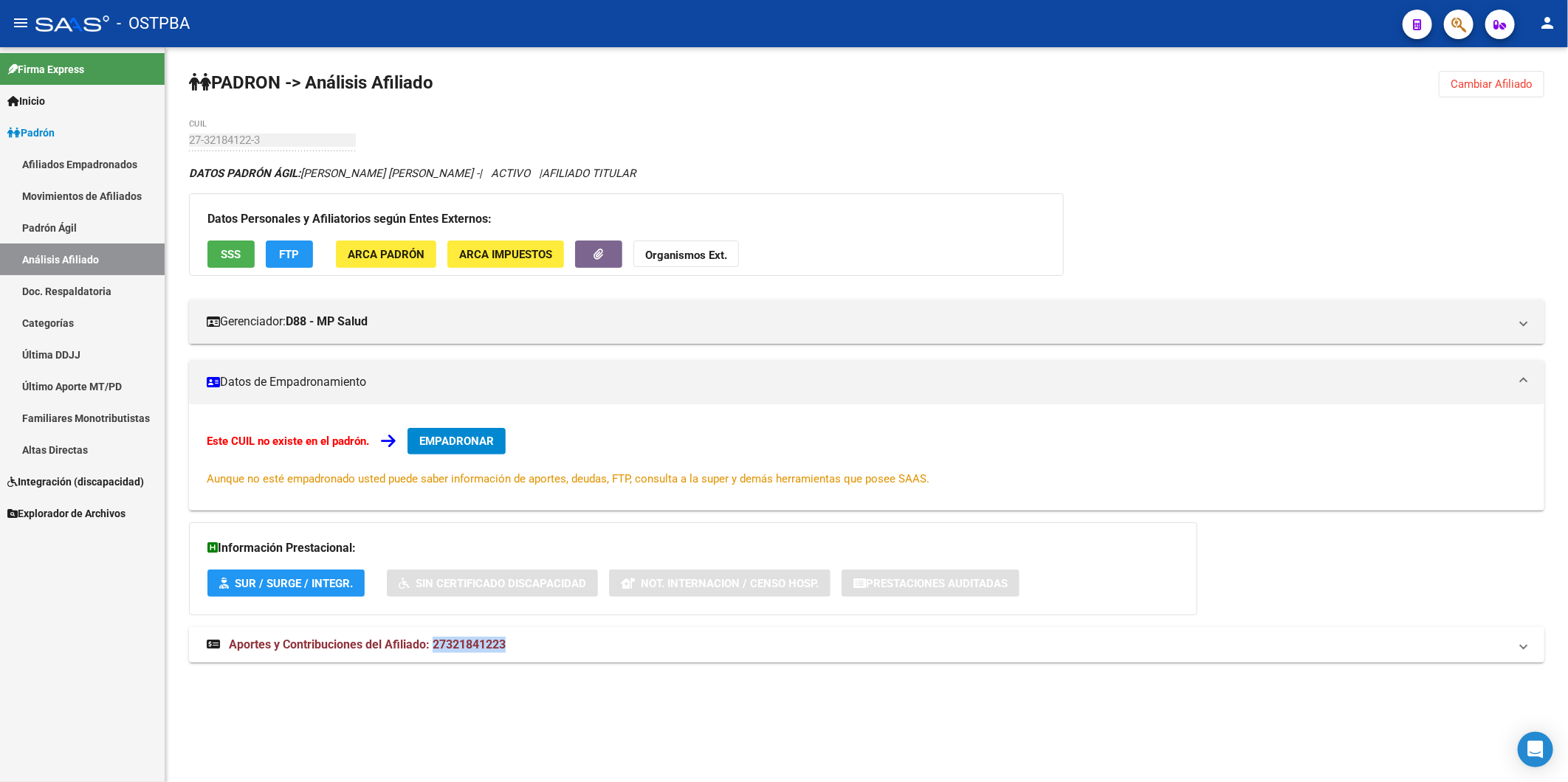
drag, startPoint x: 432, startPoint y: 643, endPoint x: 562, endPoint y: 643, distance: 130.0
click at [562, 643] on mat-panel-title "Aportes y Contribuciones del Afiliado: 27321841223" at bounding box center [858, 645] width 1302 height 16
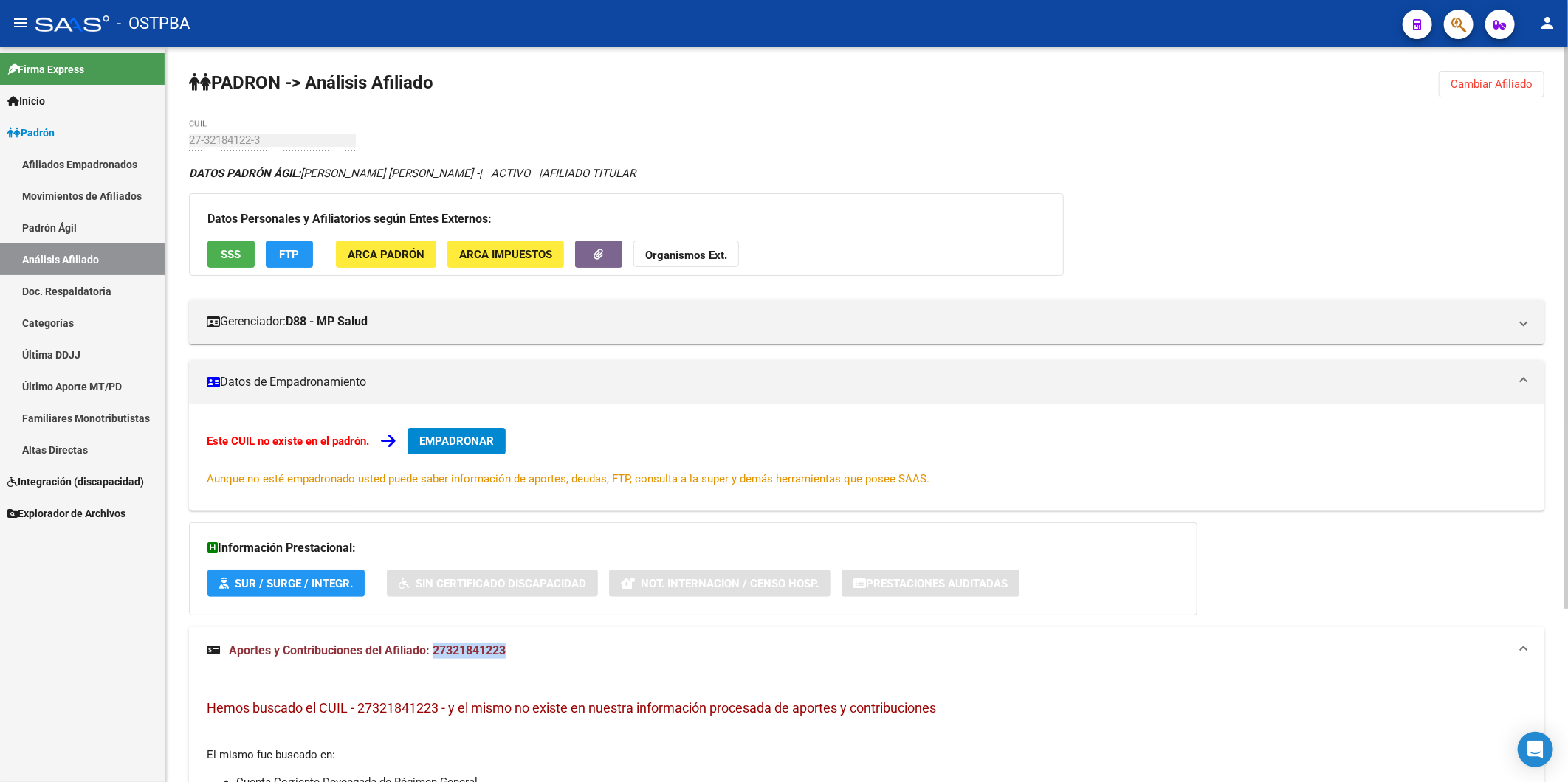
copy span "27321841223"
click at [720, 260] on strong "Organismos Ext." at bounding box center [686, 255] width 82 height 13
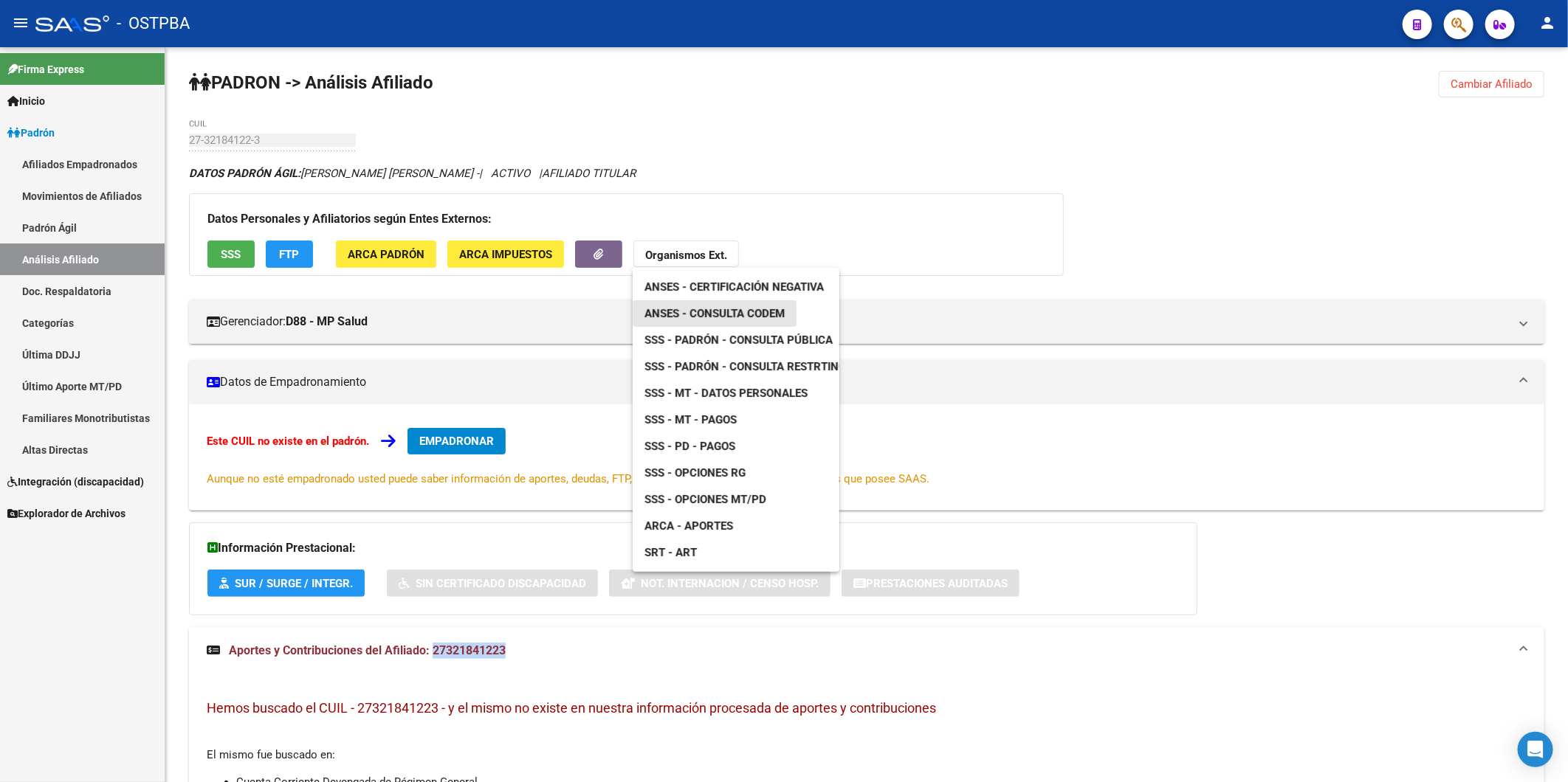
click at [749, 313] on span "ANSES - Consulta CODEM" at bounding box center [714, 314] width 140 height 13
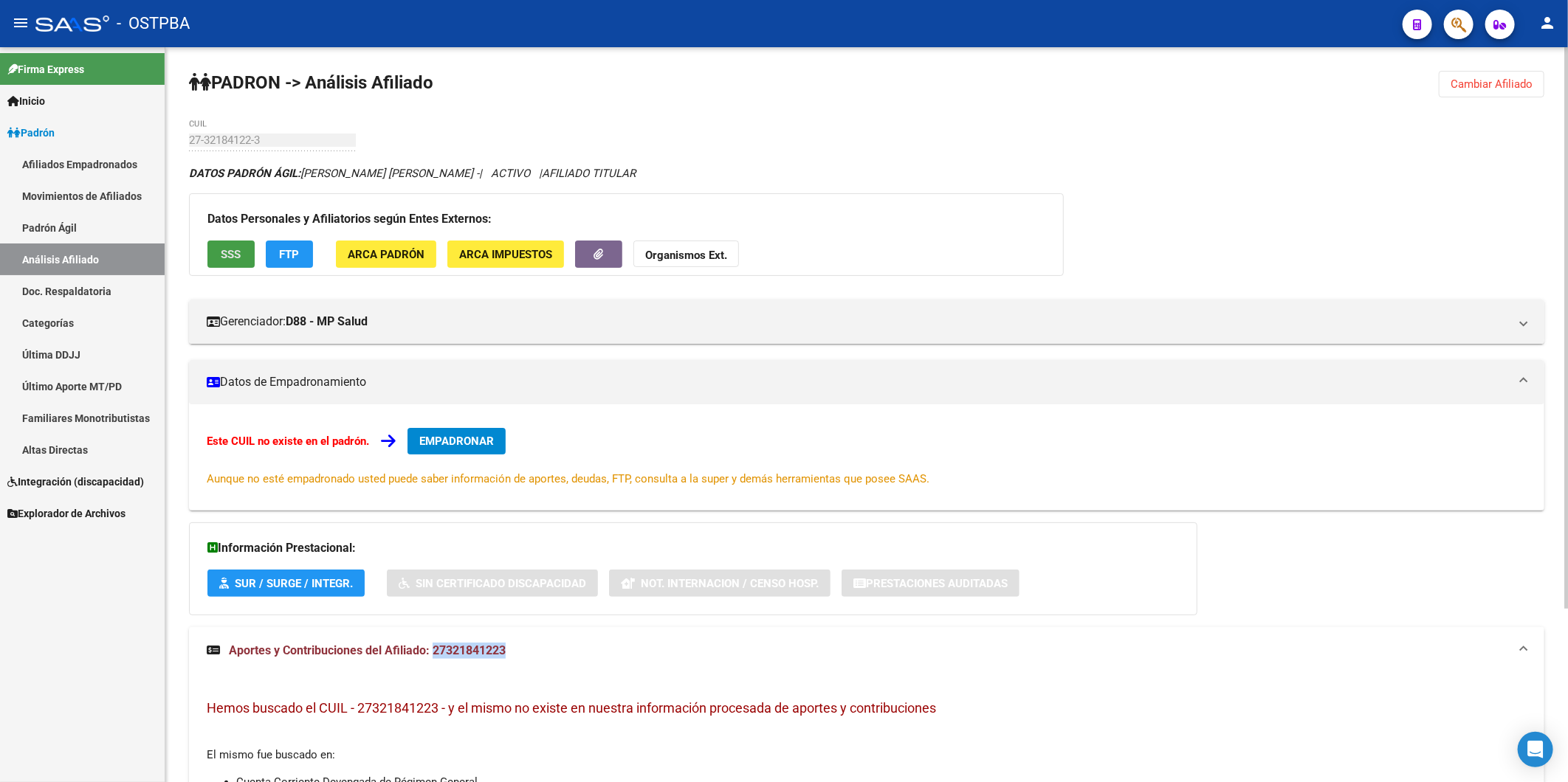
click at [242, 255] on button "SSS" at bounding box center [231, 254] width 47 height 28
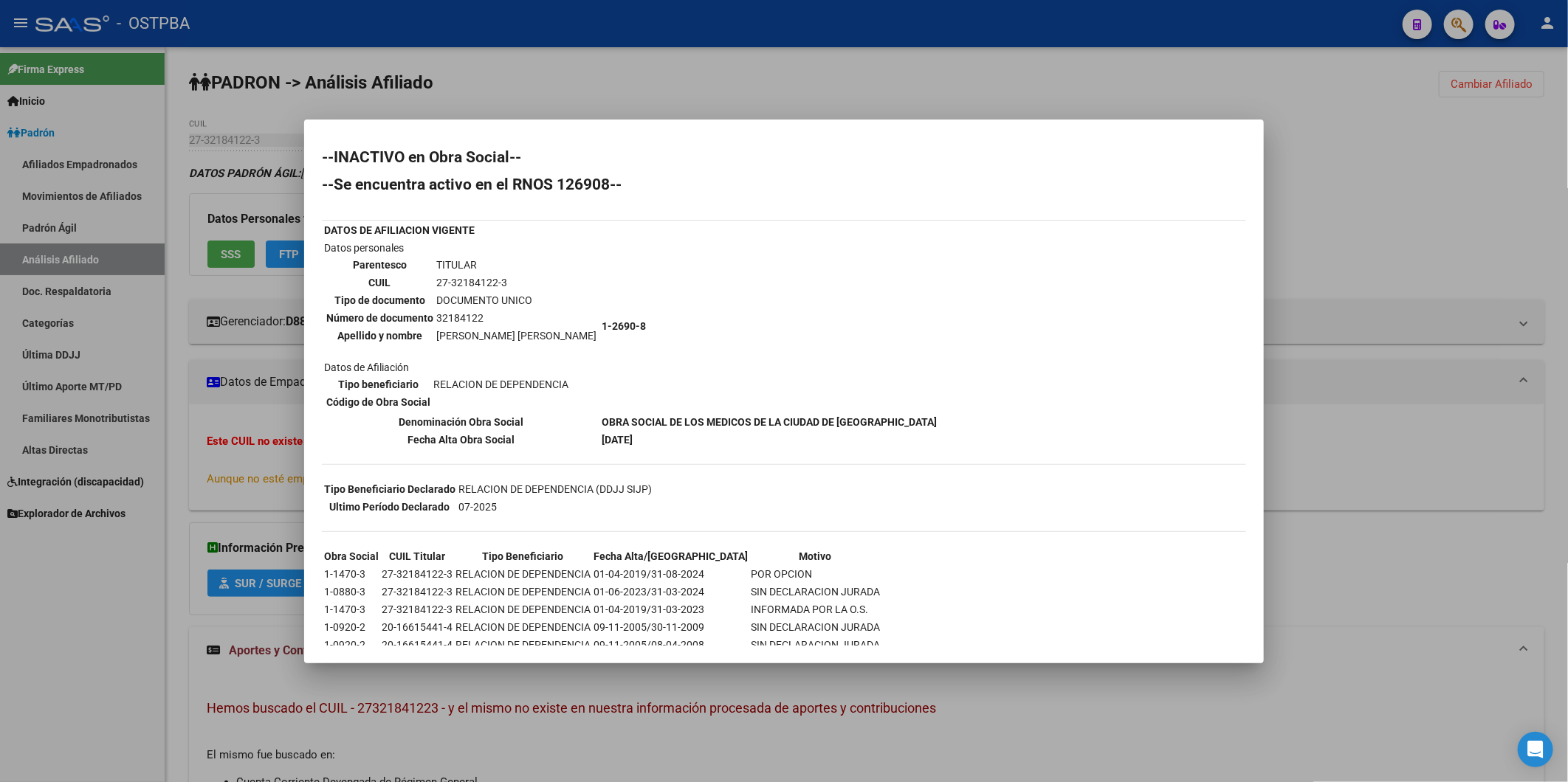
click at [1345, 266] on div at bounding box center [784, 391] width 1568 height 782
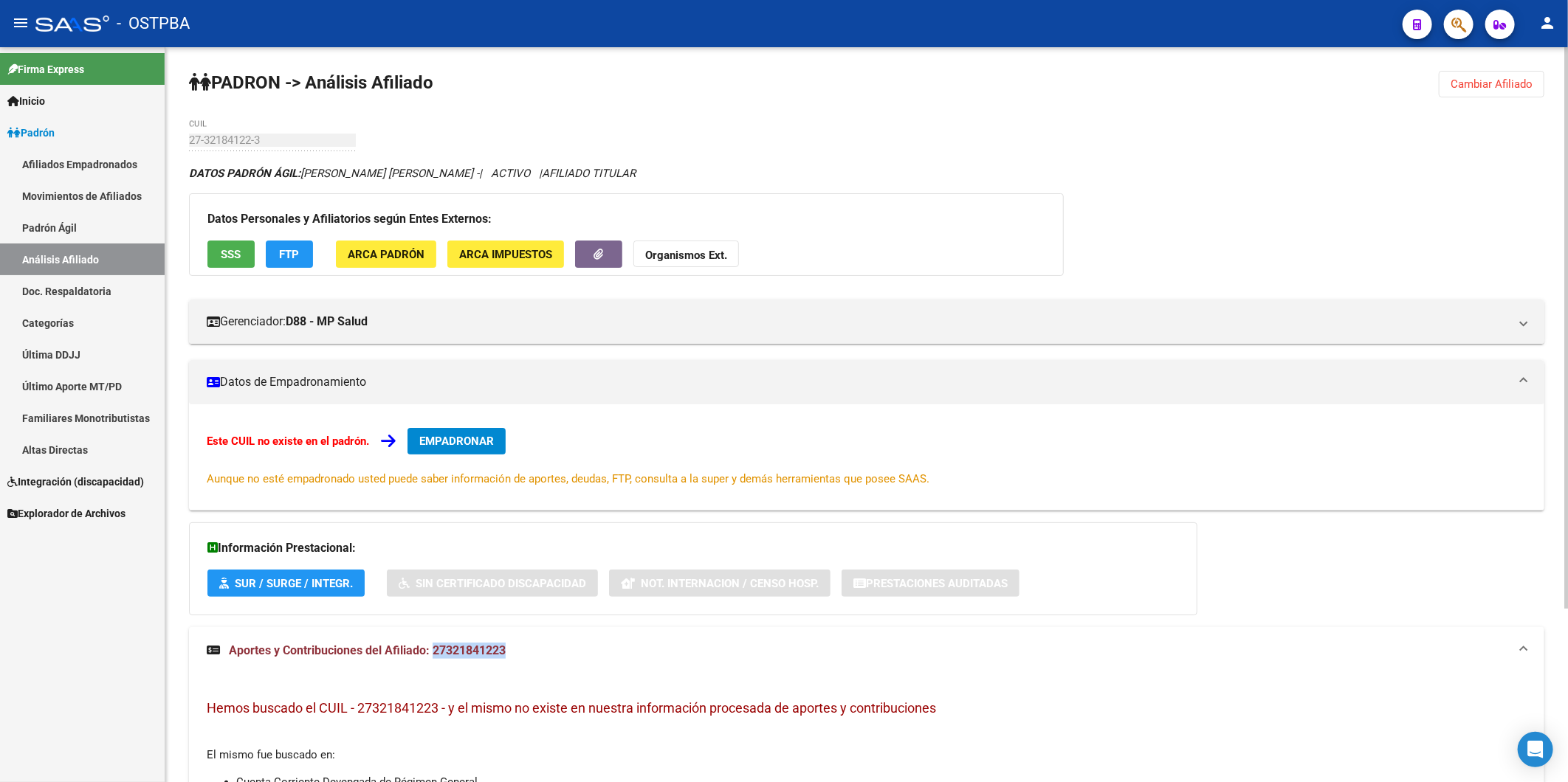
click at [301, 252] on button "FTP" at bounding box center [289, 254] width 47 height 28
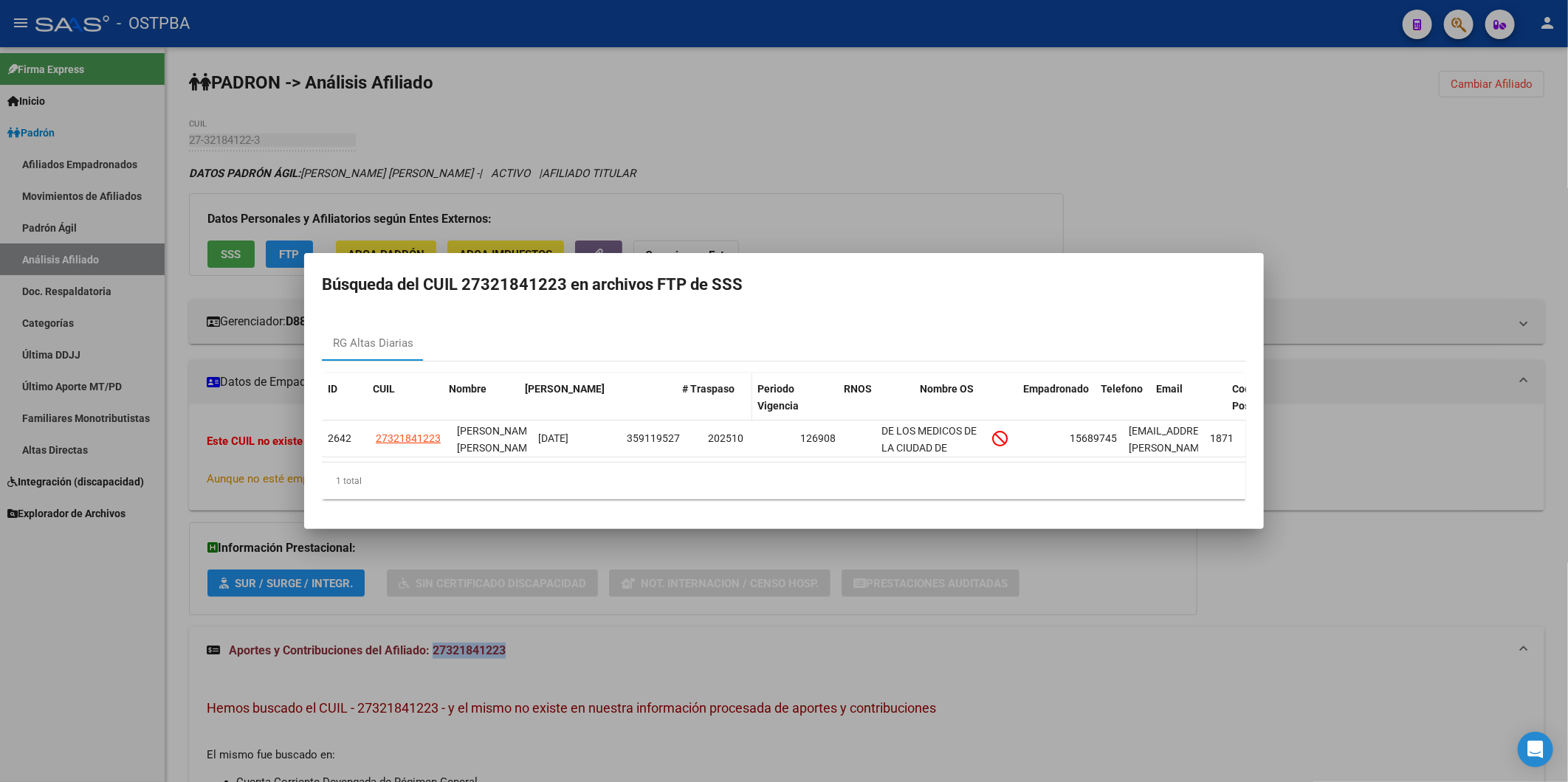
drag, startPoint x: 617, startPoint y: 371, endPoint x: 706, endPoint y: 368, distance: 89.1
click at [706, 374] on div "ID CUIL Nombre Fecha Traspaso # Traspaso Periodo Vigencia RNOS Nombre OS Empadr…" at bounding box center [932, 397] width 1222 height 48
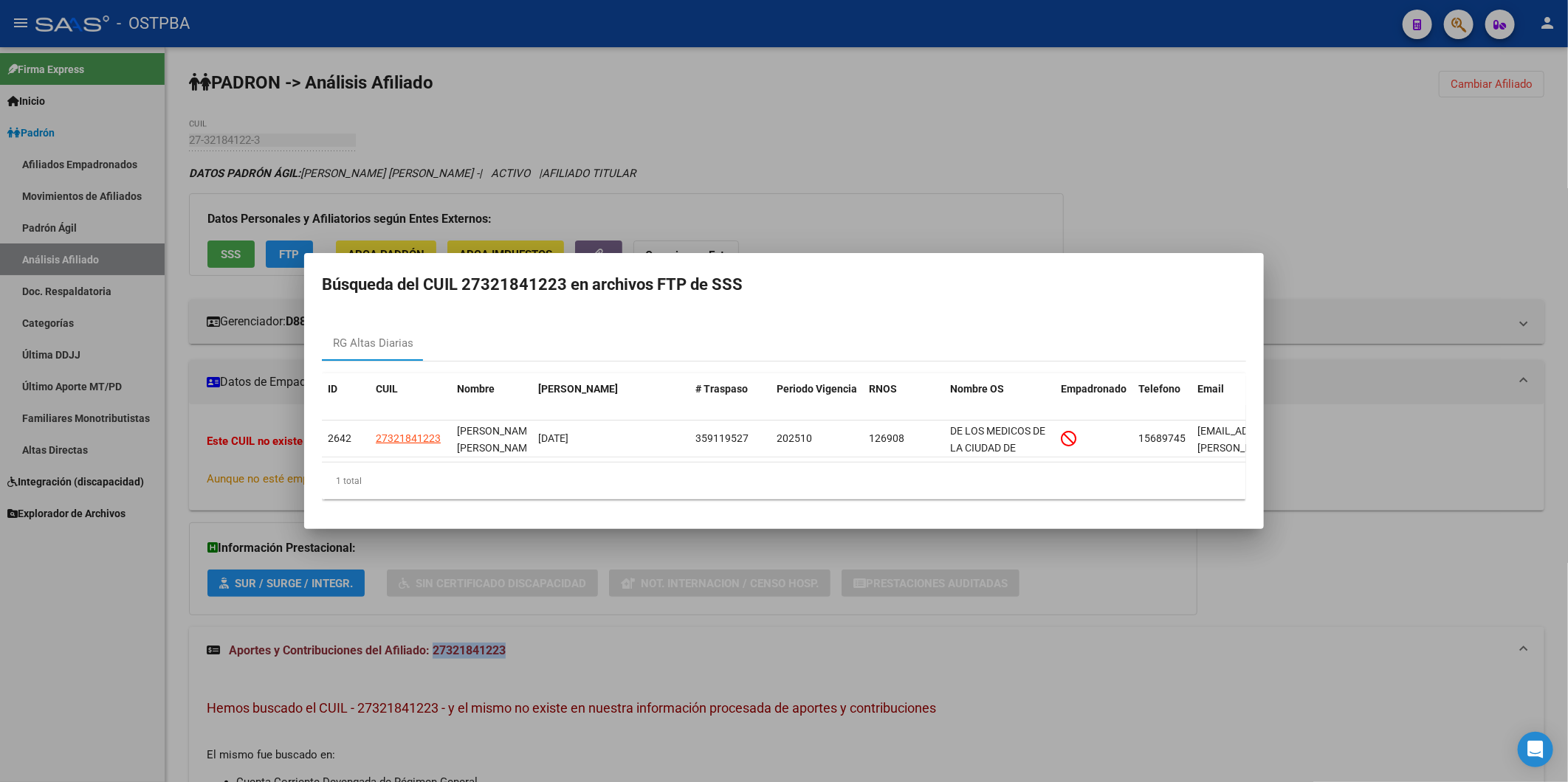
click at [1304, 244] on div at bounding box center [784, 391] width 1568 height 782
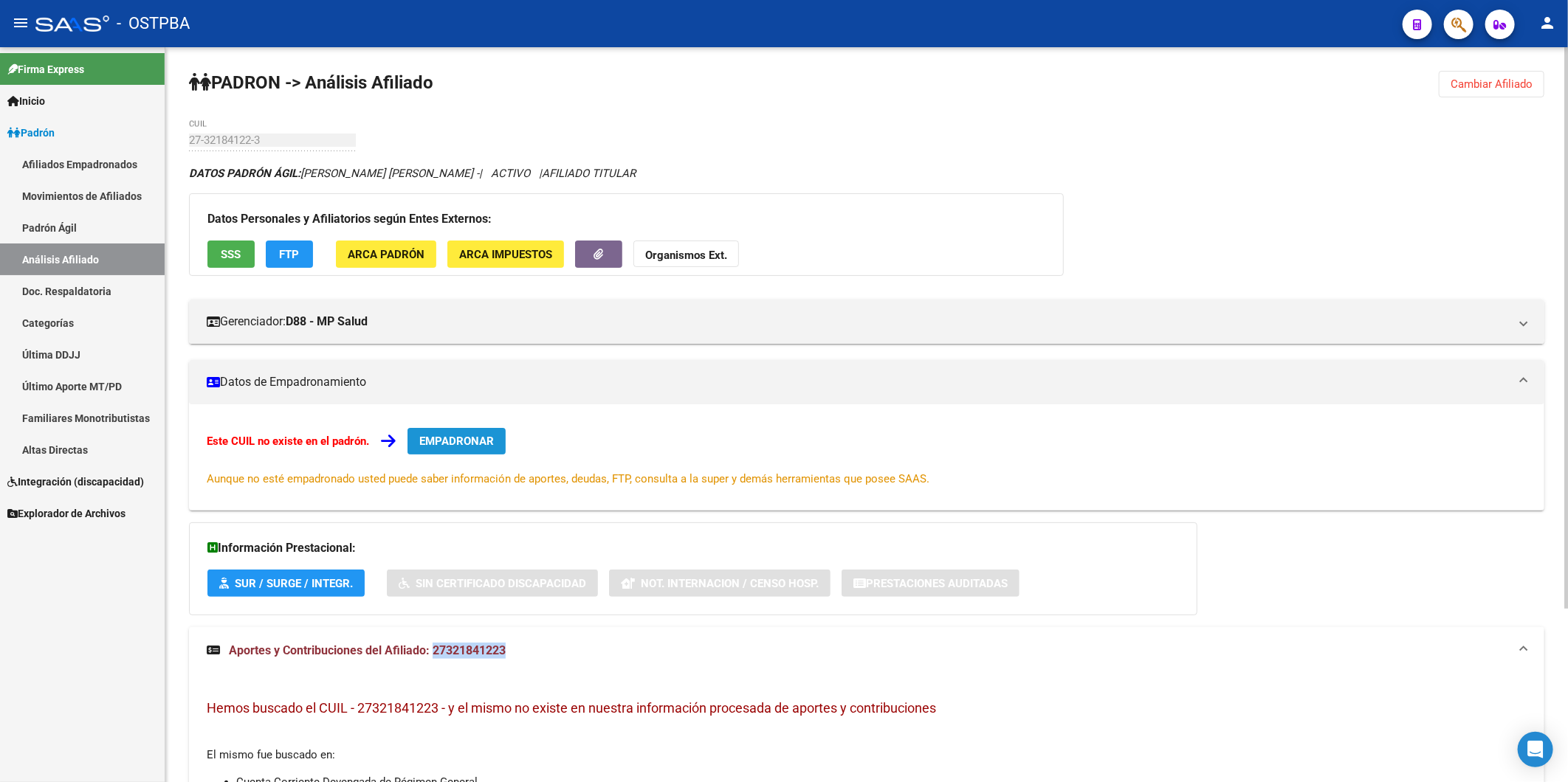
click at [445, 443] on span "EMPADRONAR" at bounding box center [456, 441] width 74 height 13
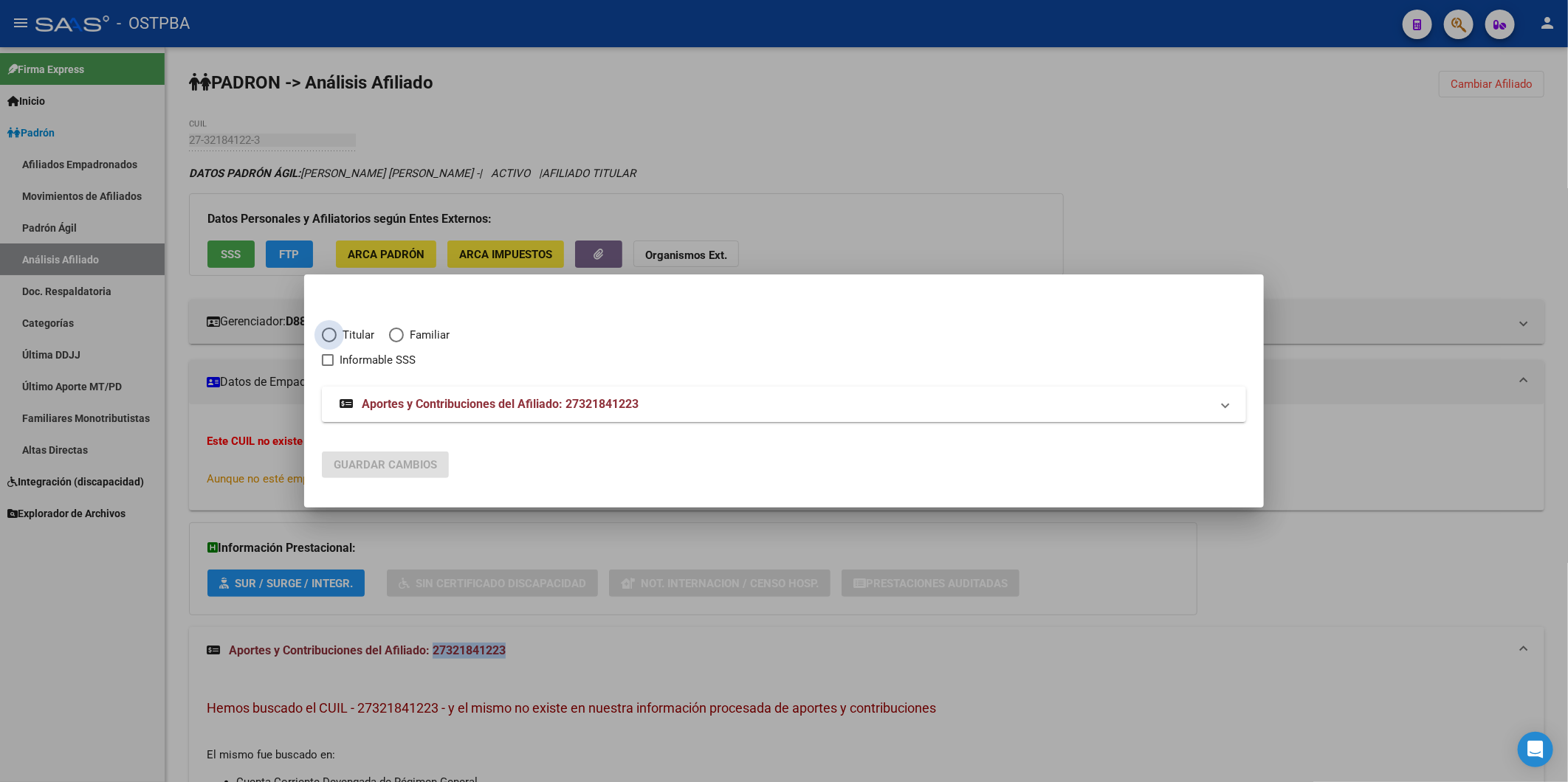
click at [354, 333] on span "Titular" at bounding box center [355, 335] width 38 height 17
click at [336, 333] on input "Titular" at bounding box center [329, 335] width 15 height 15
radio input "true"
checkbox input "true"
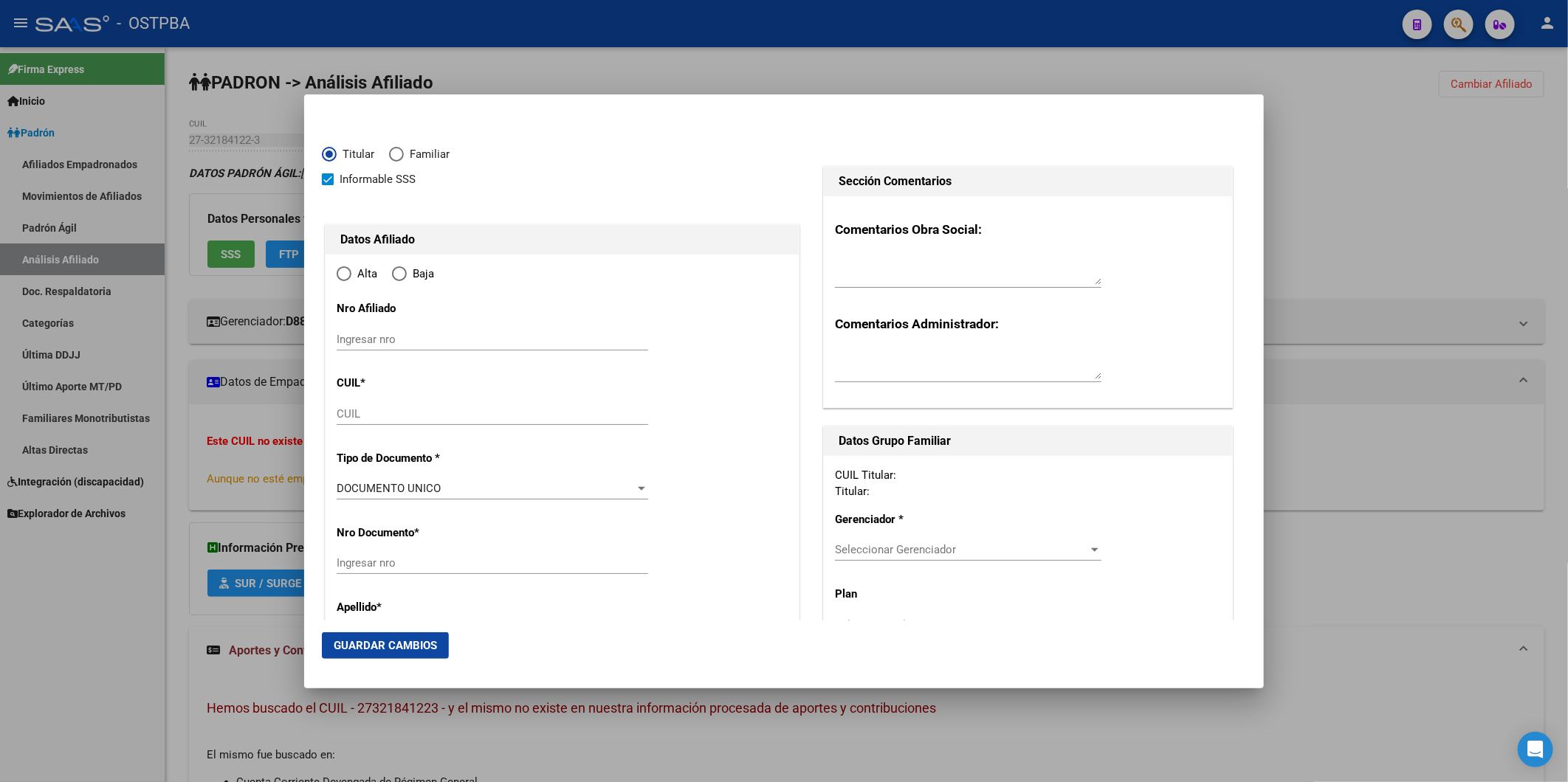
type input "27-32184122-3"
type input "32184122"
type input "FERREYRA"
type input "ALEJANDRA PAOLA"
type input "1986-02-07"
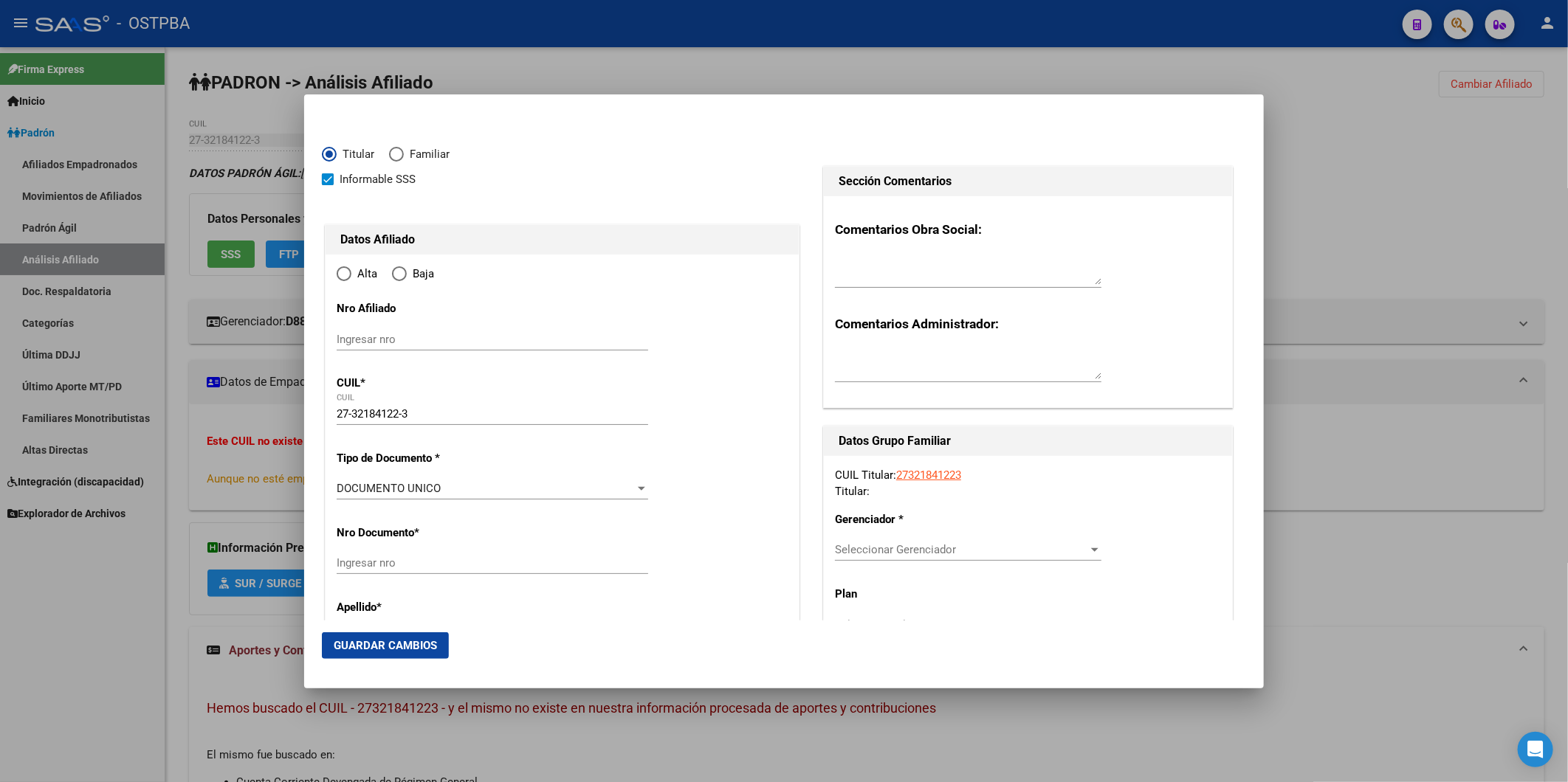
type input "BELLA VISTA"
type input "1661"
type input "LUIS BRAILLE"
type input "1191"
radio input "true"
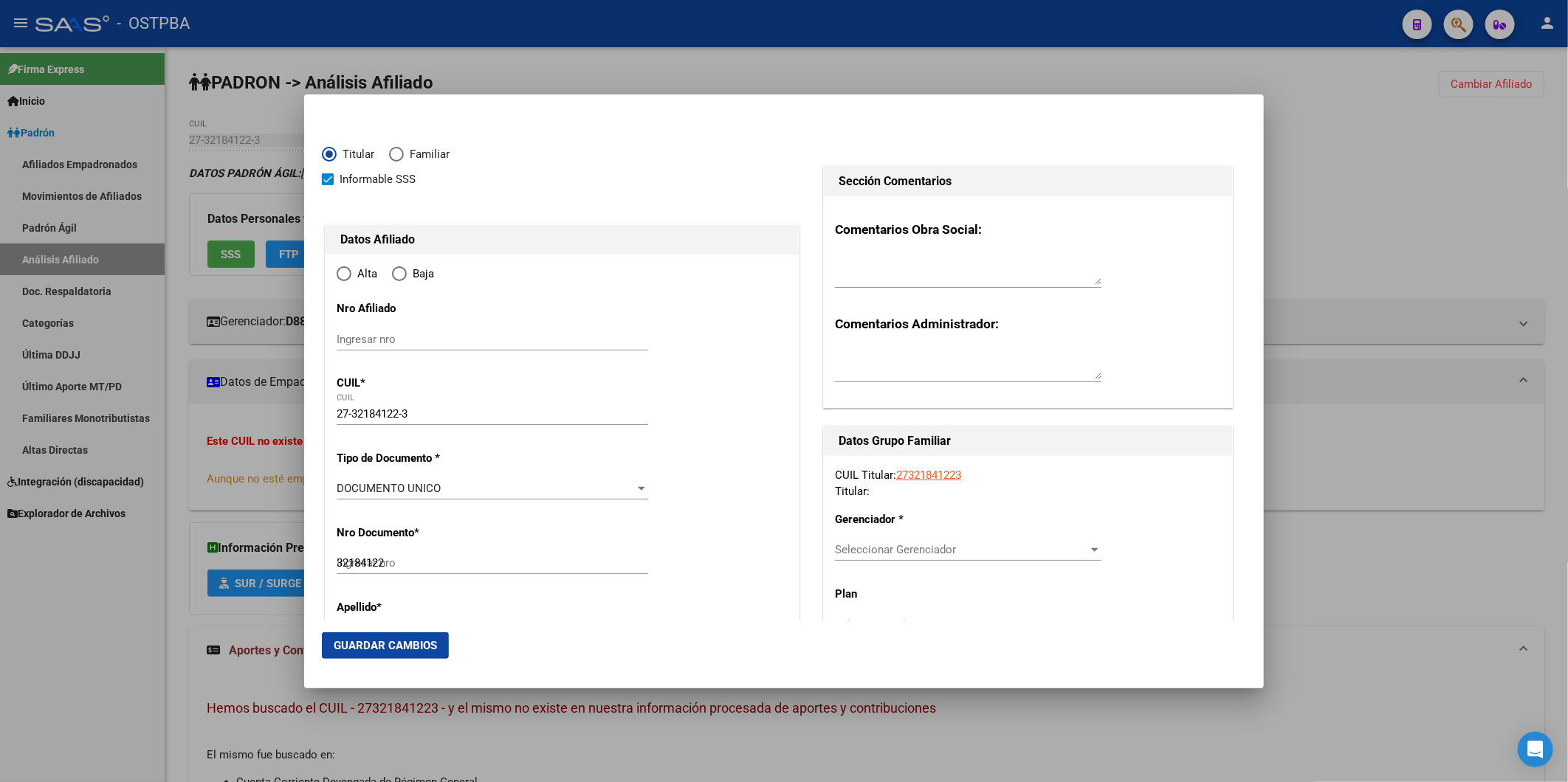
type input "BELLA VISTA"
click at [345, 481] on div "Ingresar fecha" at bounding box center [492, 493] width 312 height 32
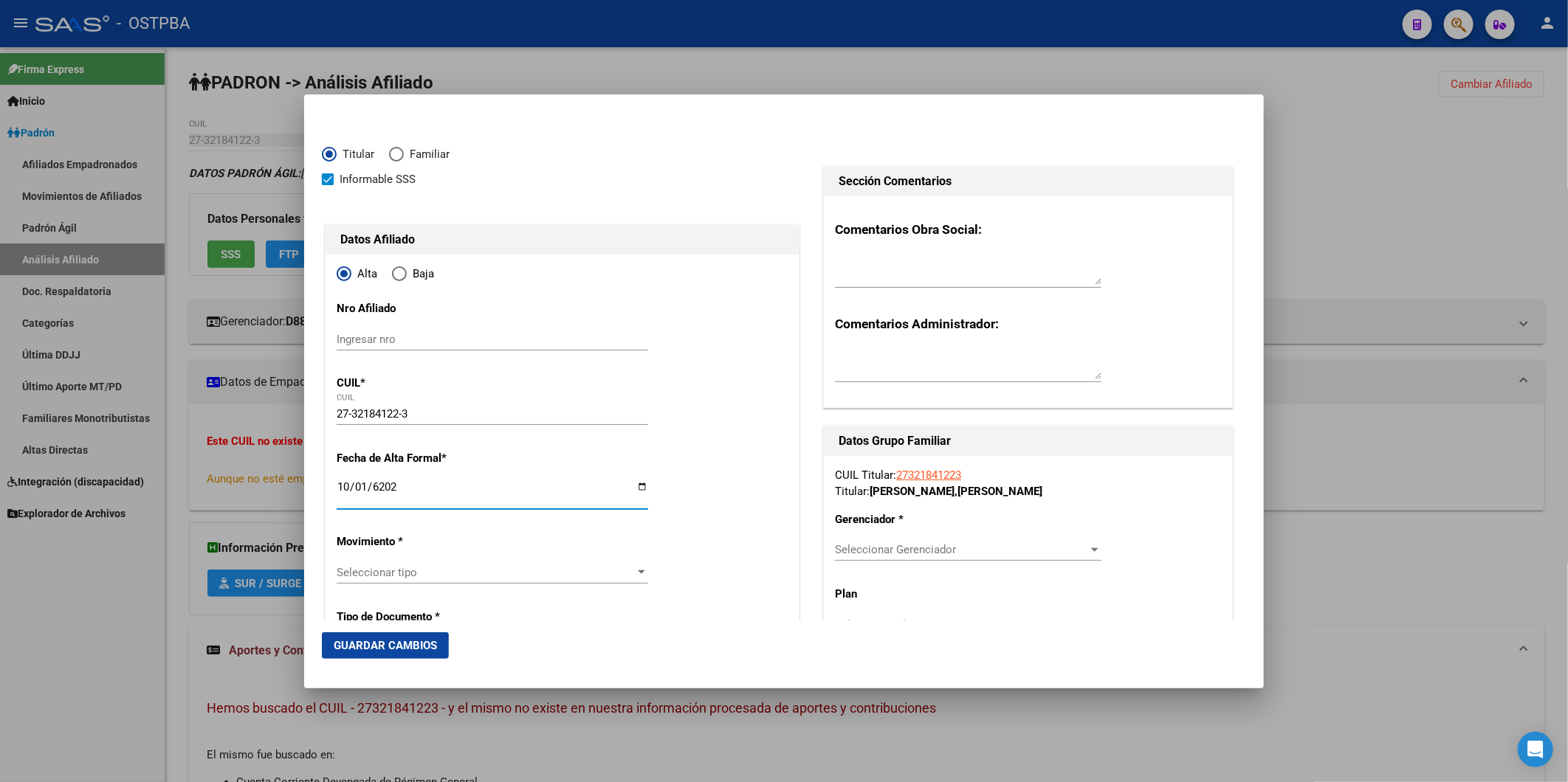
type input "2025-10-01"
click at [1386, 228] on div at bounding box center [784, 391] width 1568 height 782
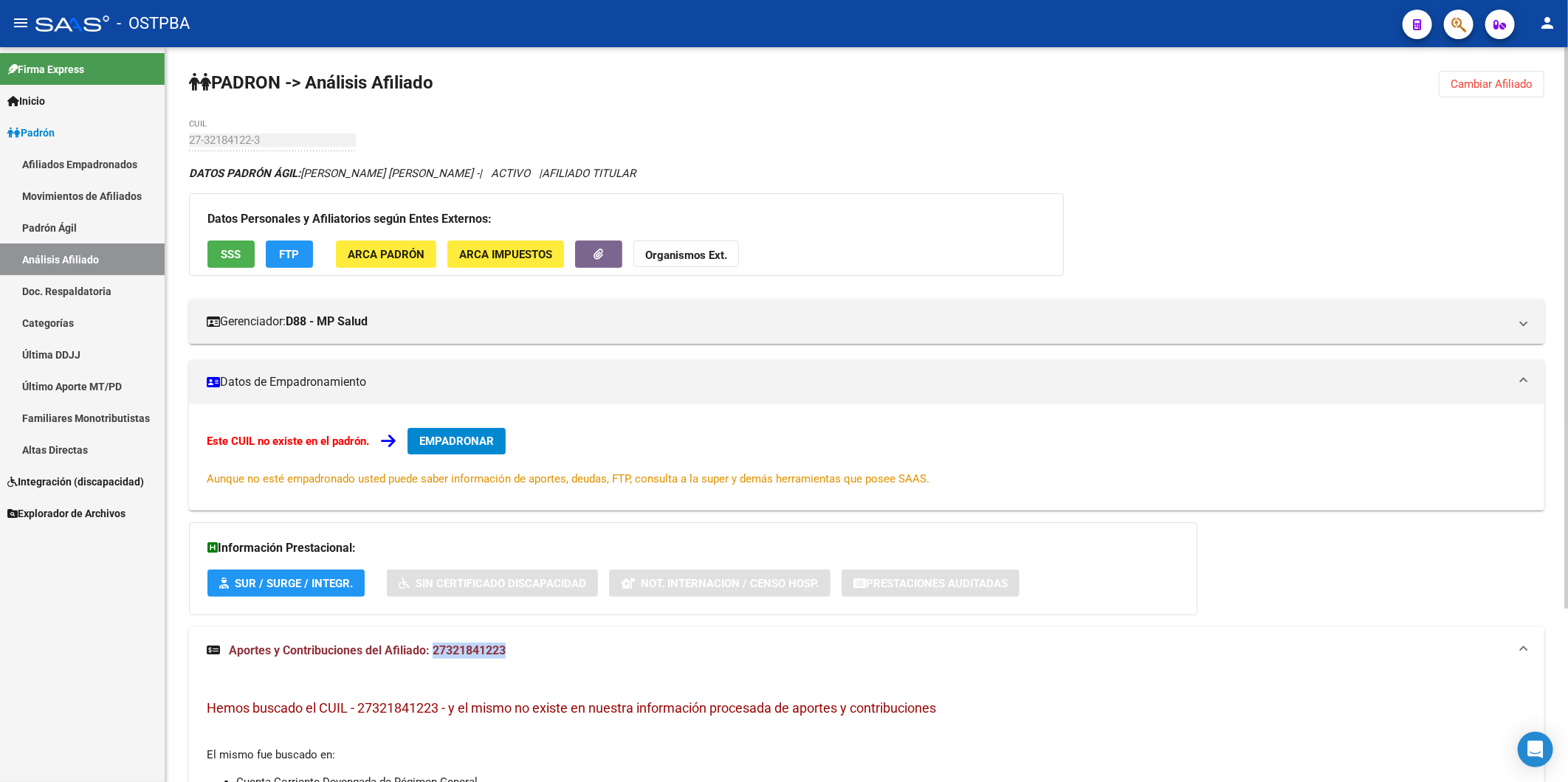
click at [444, 440] on span "EMPADRONAR" at bounding box center [456, 441] width 74 height 13
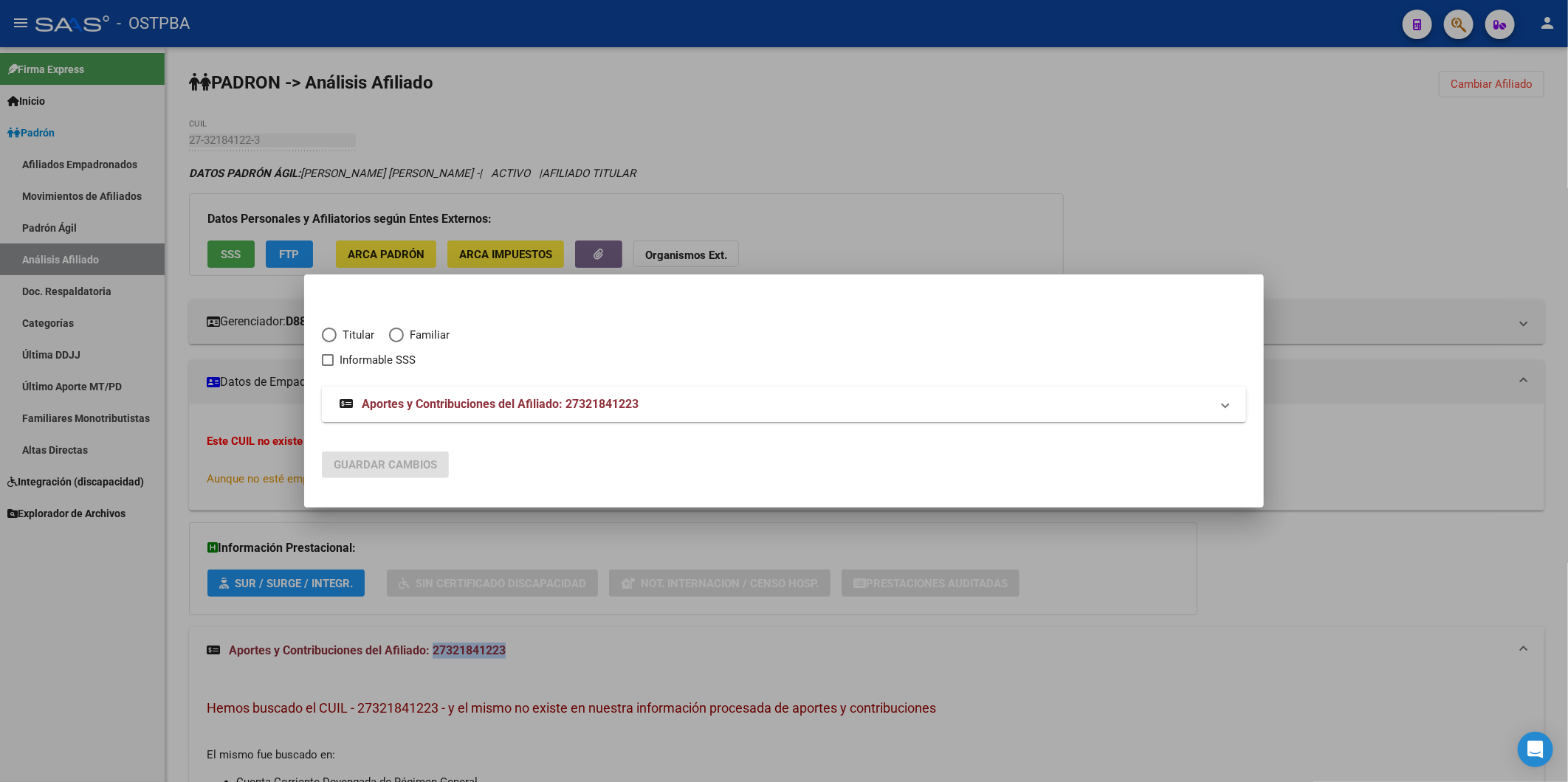
click at [348, 336] on span "Titular" at bounding box center [355, 335] width 38 height 17
click at [336, 336] on input "Titular" at bounding box center [329, 335] width 15 height 15
radio input "true"
checkbox input "true"
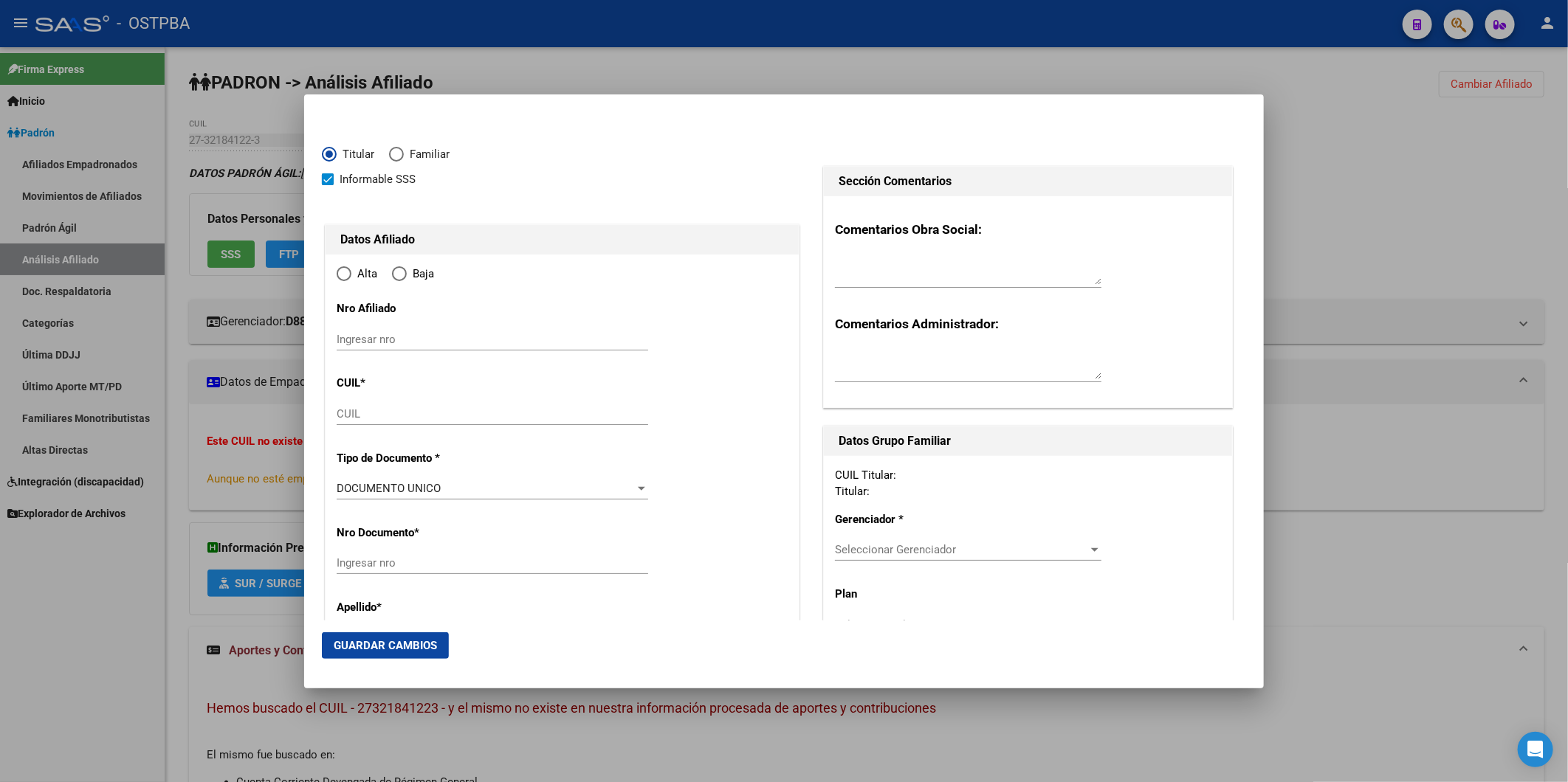
type input "27-32184122-3"
type input "32184122"
type input "FERREYRA"
type input "ALEJANDRA PAOLA"
type input "1986-02-07"
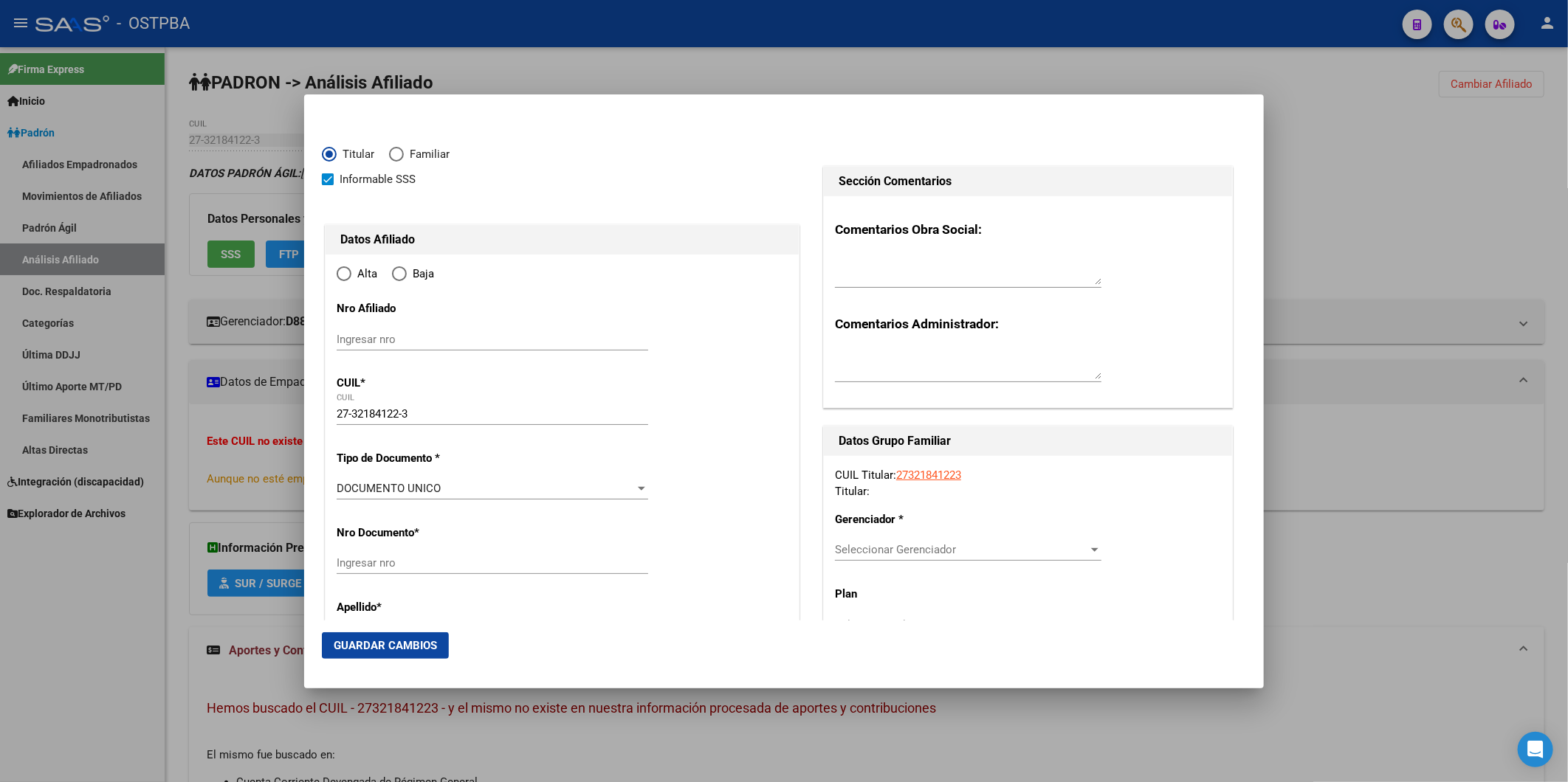
type input "BELLA VISTA"
type input "1661"
type input "LUIS BRAILLE"
type input "1191"
radio input "true"
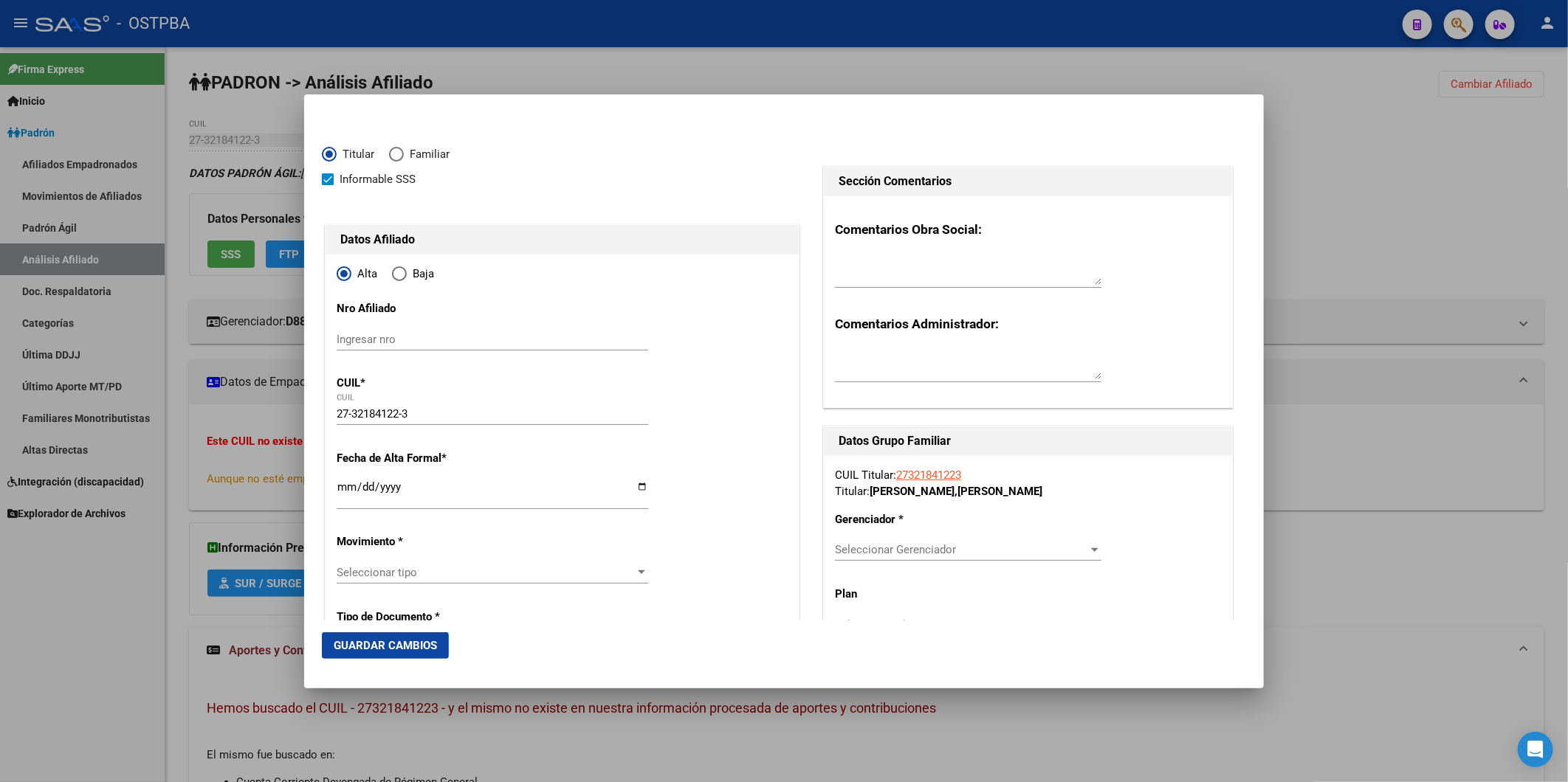
type input "BELLA VISTA"
click at [341, 488] on input "Ingresar fecha" at bounding box center [492, 493] width 312 height 24
type input "0025-10-01"
type input "2025-10-01"
click at [636, 577] on div at bounding box center [641, 573] width 13 height 12
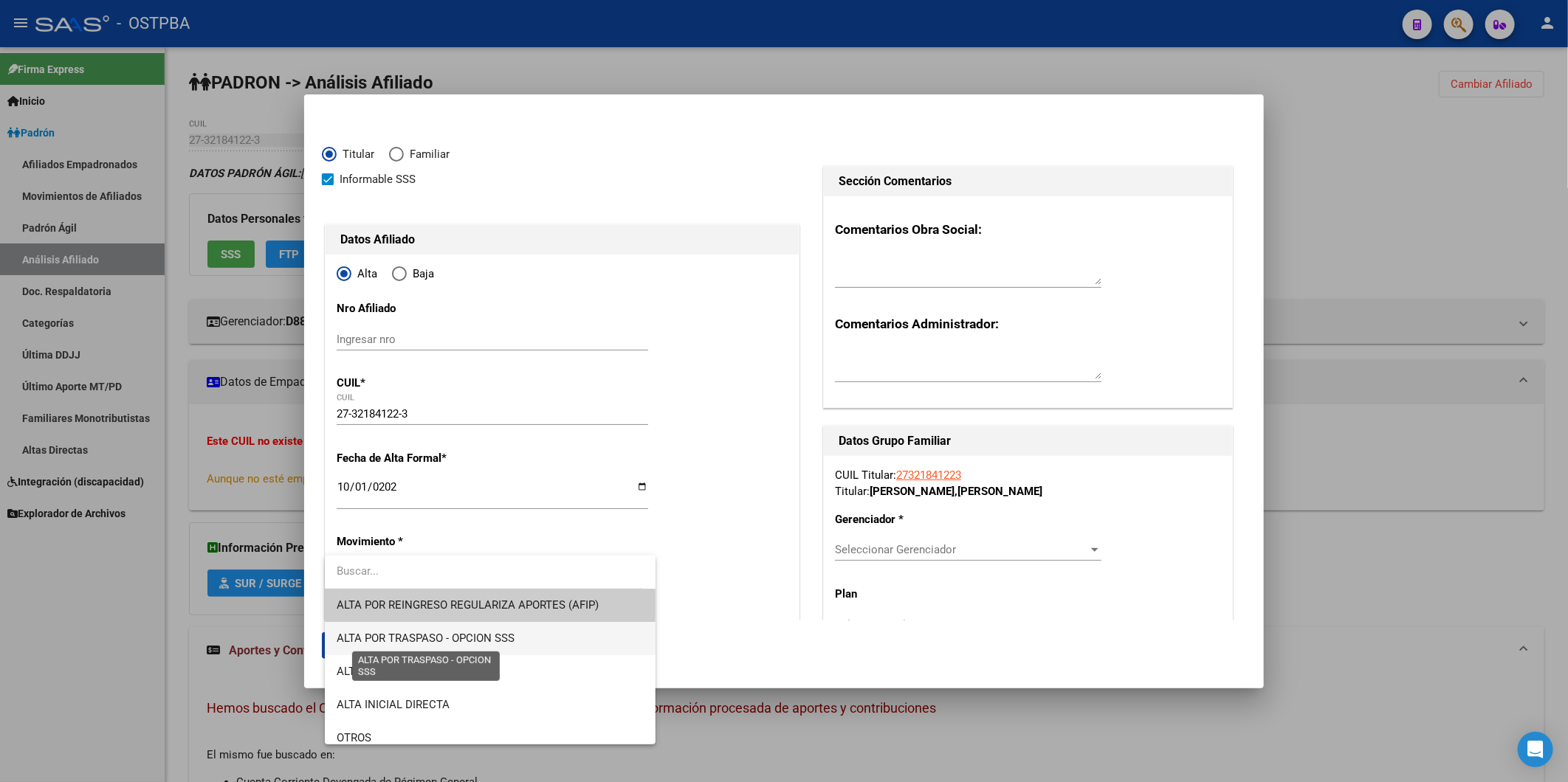
click at [481, 643] on span "ALTA POR TRASPASO - OPCION SSS" at bounding box center [425, 638] width 178 height 13
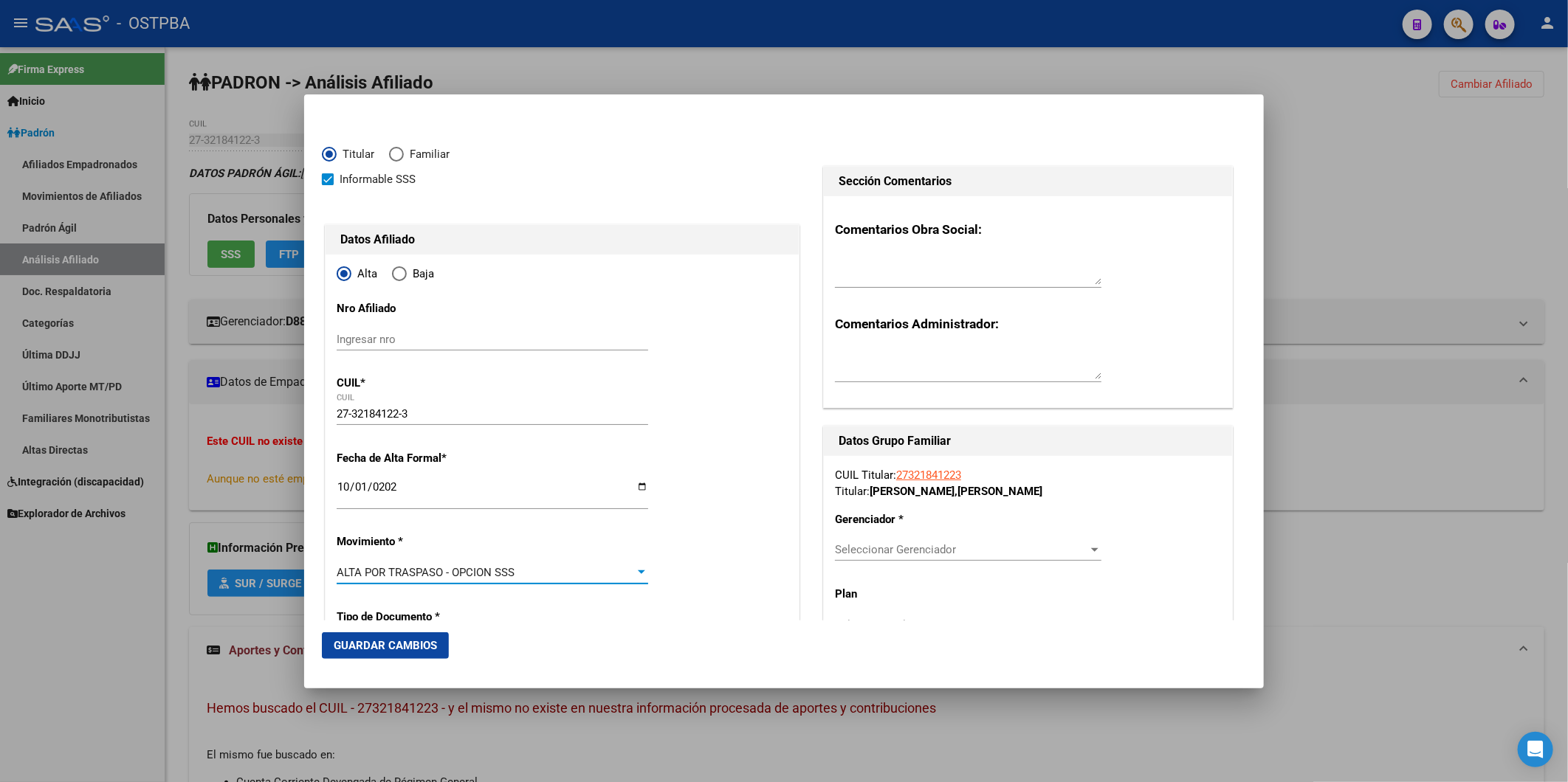
click at [1331, 231] on div at bounding box center [784, 391] width 1568 height 782
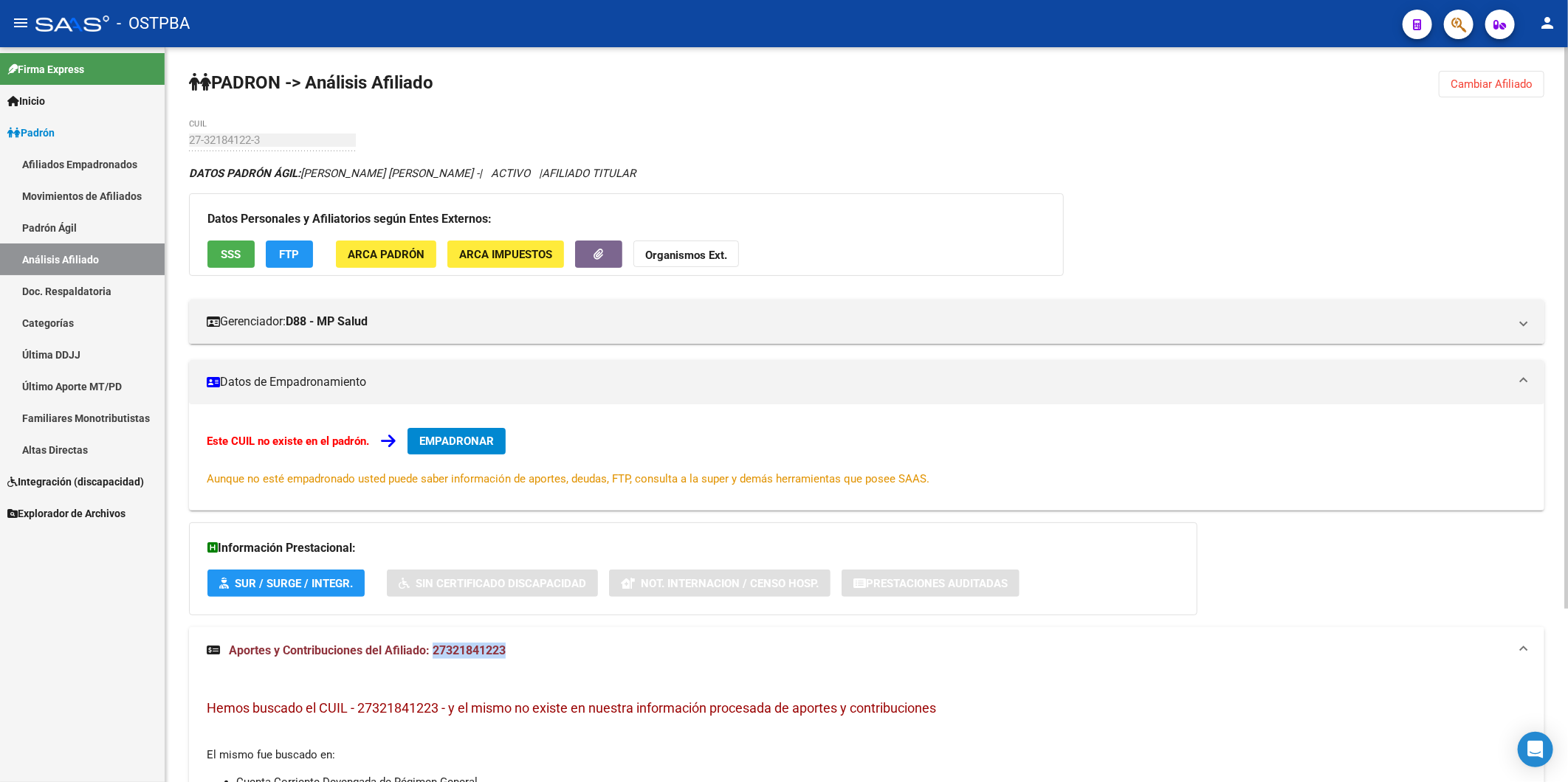
click at [1133, 170] on div "DATOS PADRÓN ÁGIL: FERREYRA ALEJANDRA PAOLA - | ACTIVO | AFILIADO TITULAR" at bounding box center [866, 173] width 1355 height 16
